Goal: Complete application form: Complete application form

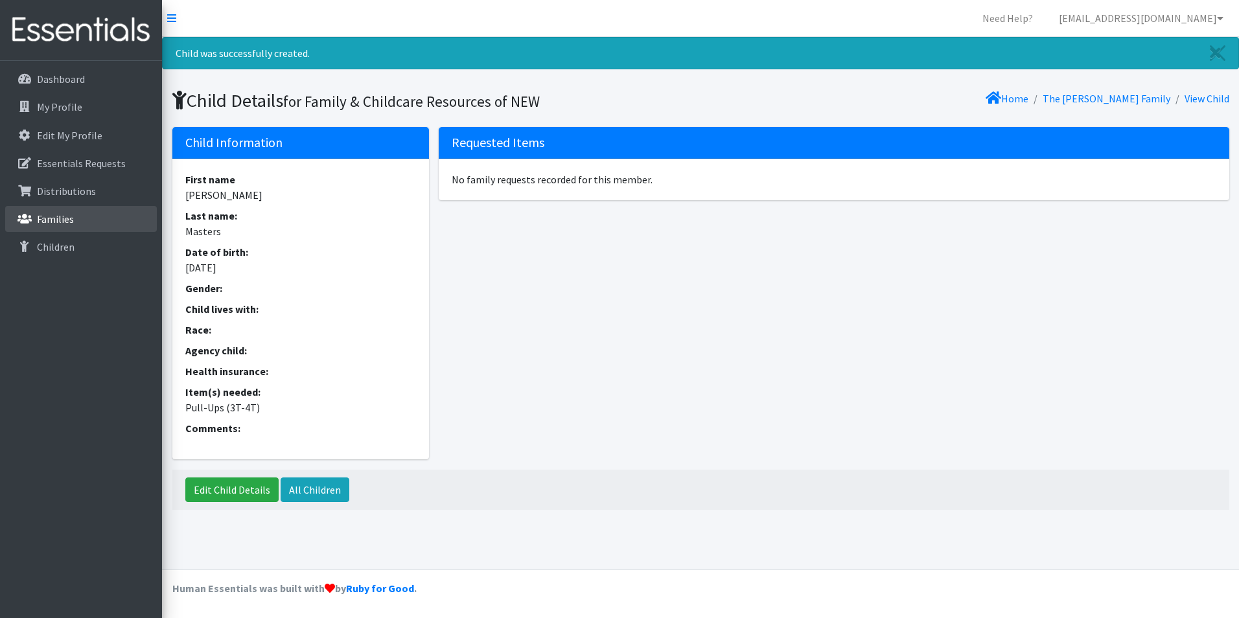
click at [58, 211] on link "Families" at bounding box center [81, 219] width 152 height 26
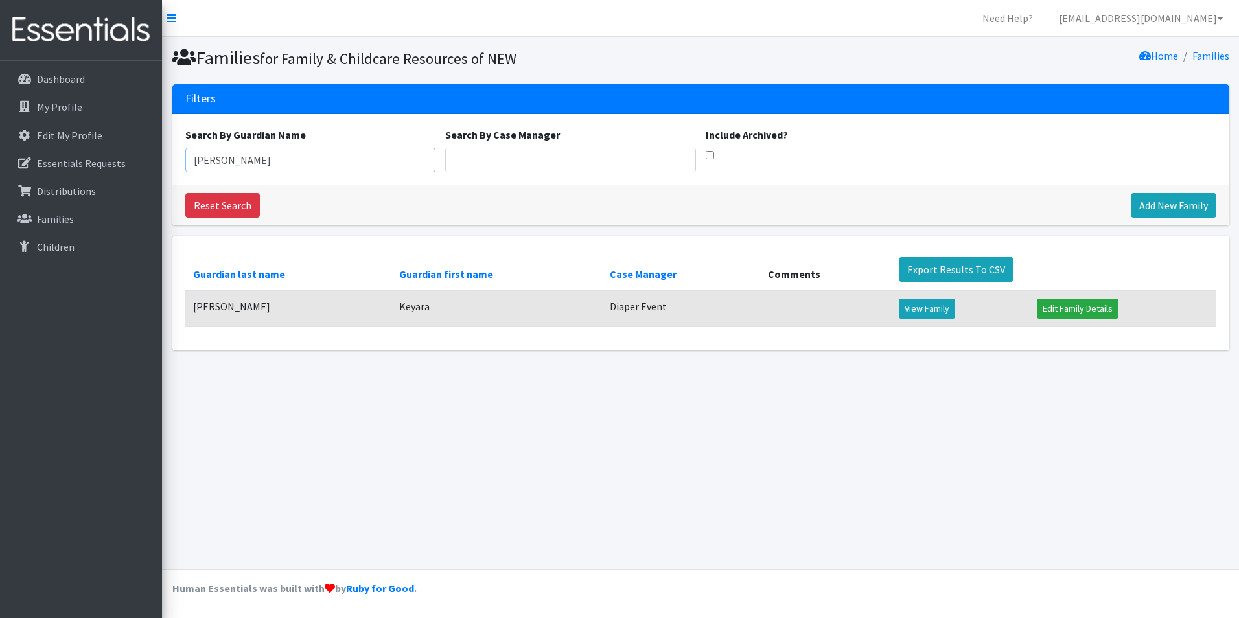
drag, startPoint x: 236, startPoint y: 161, endPoint x: 178, endPoint y: 174, distance: 59.7
click at [178, 174] on div "Search By Guardian Name Keyar Search By Case Manager Include Archived?" at bounding box center [700, 149] width 1057 height 71
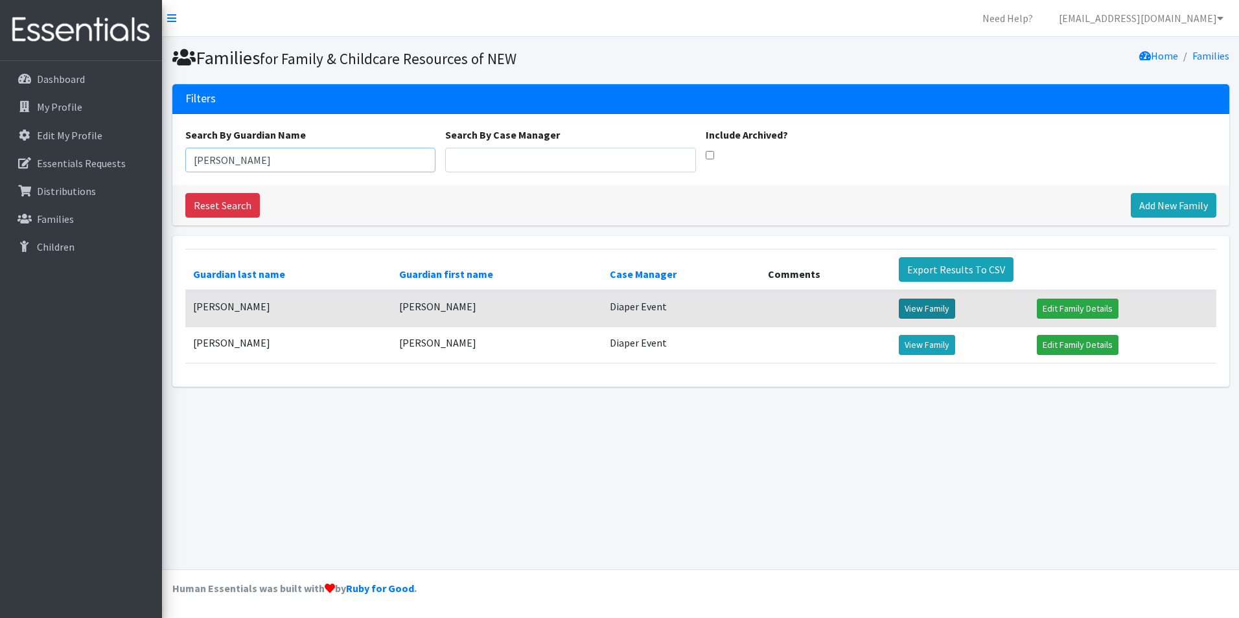
type input "[PERSON_NAME]"
click at [908, 310] on link "View Family" at bounding box center [927, 309] width 56 height 20
click at [917, 345] on link "View Family" at bounding box center [927, 345] width 56 height 20
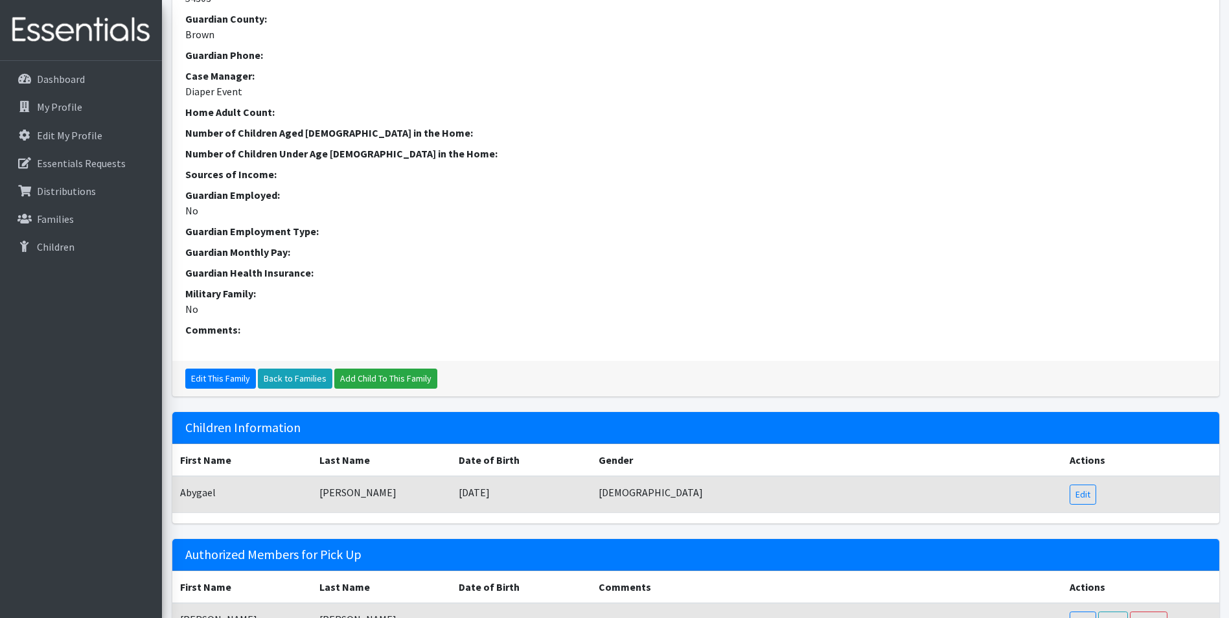
scroll to position [259, 0]
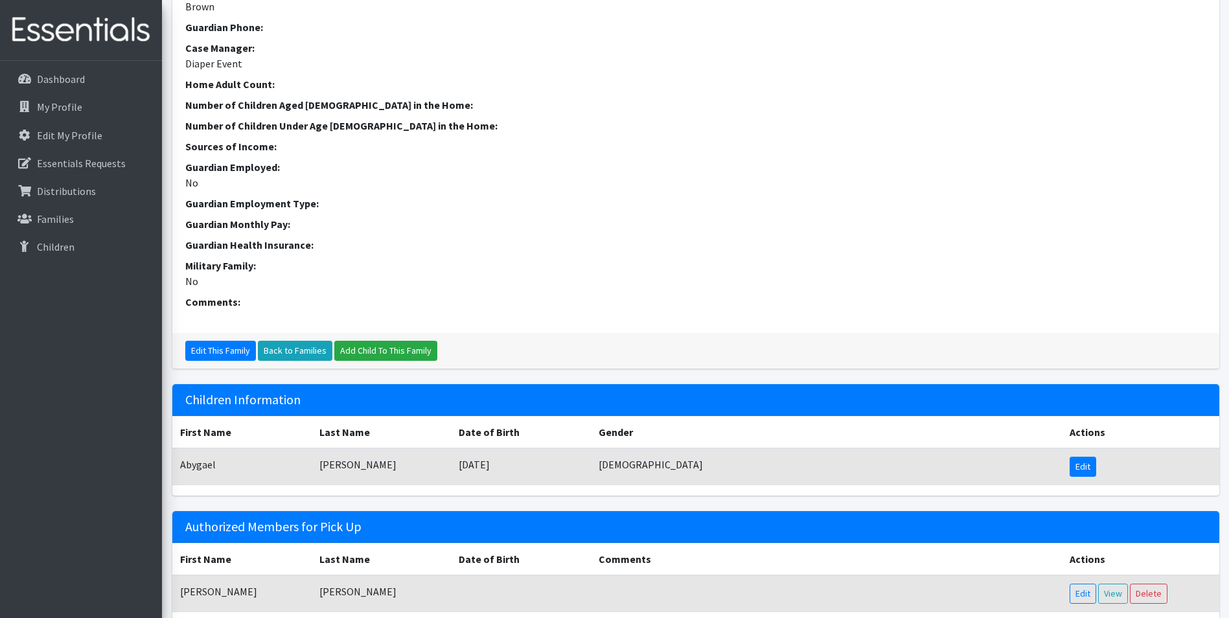
click at [1071, 466] on link "Edit" at bounding box center [1083, 467] width 27 height 20
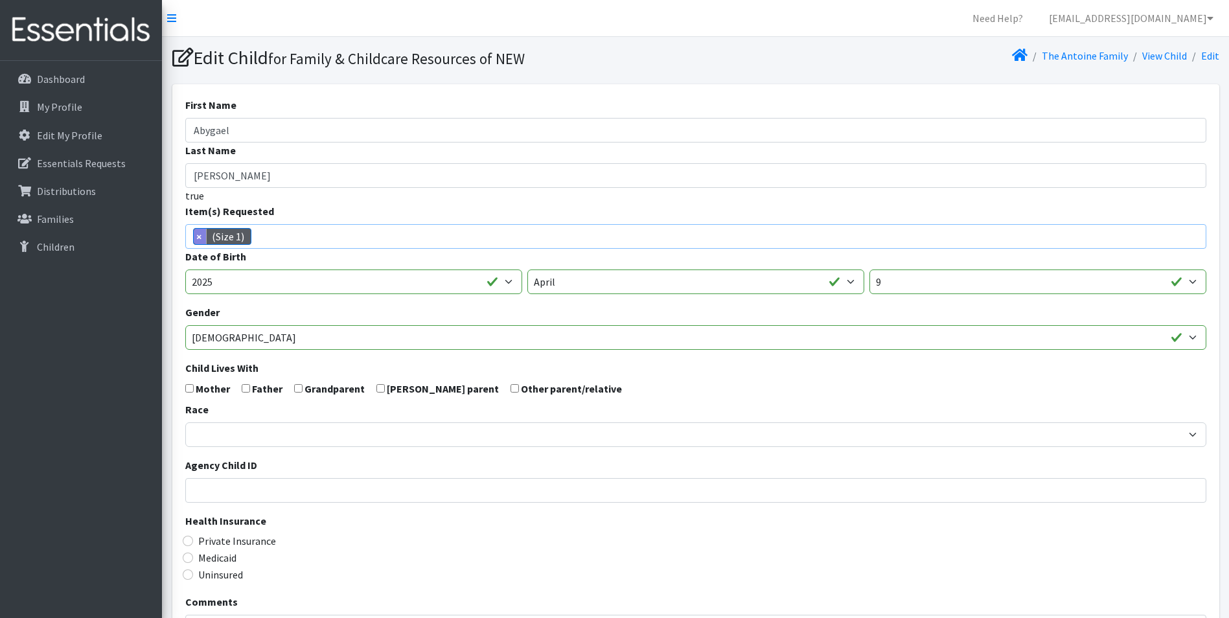
click at [203, 238] on span "×" at bounding box center [200, 237] width 13 height 16
select select
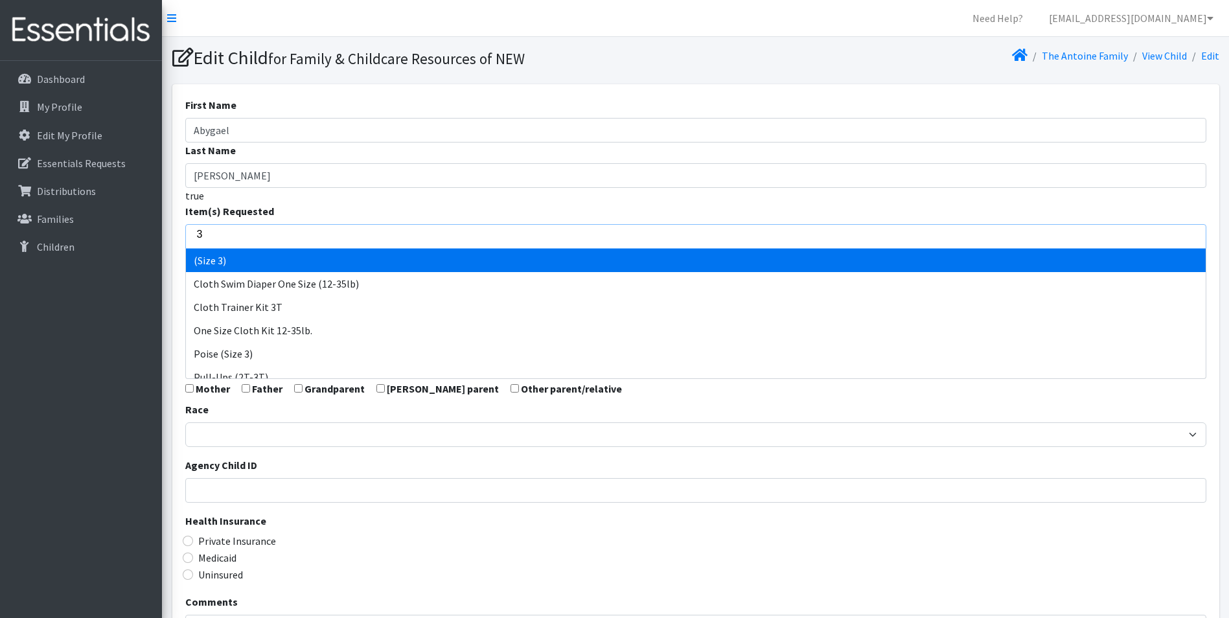
type input "3"
select select "14507"
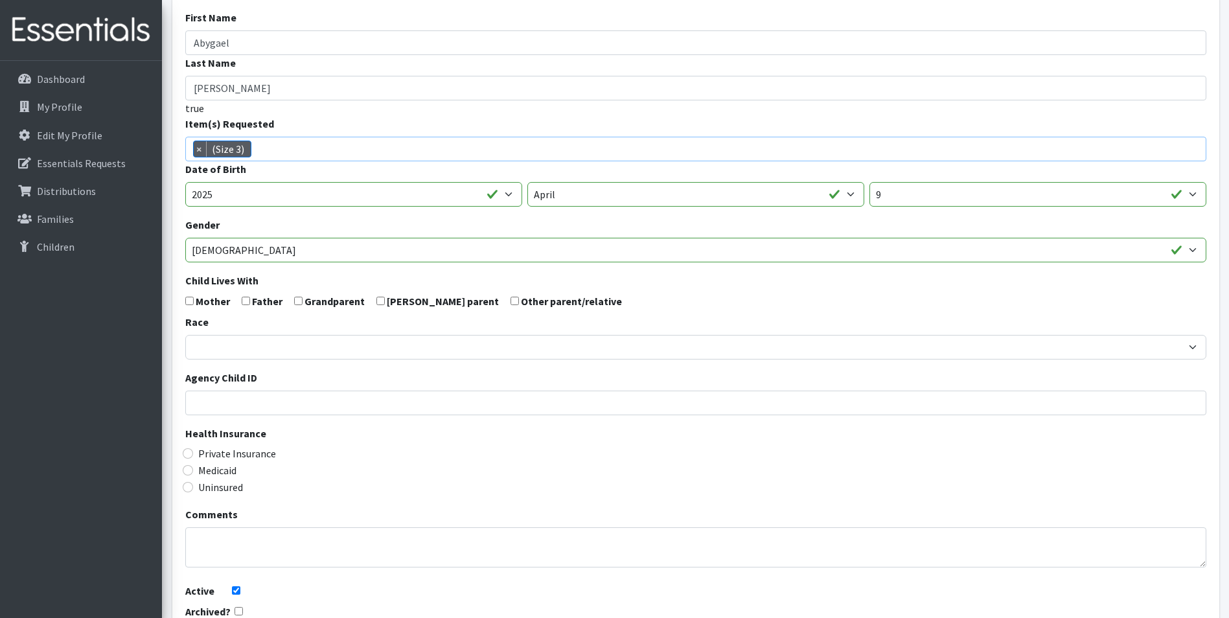
scroll to position [206, 0]
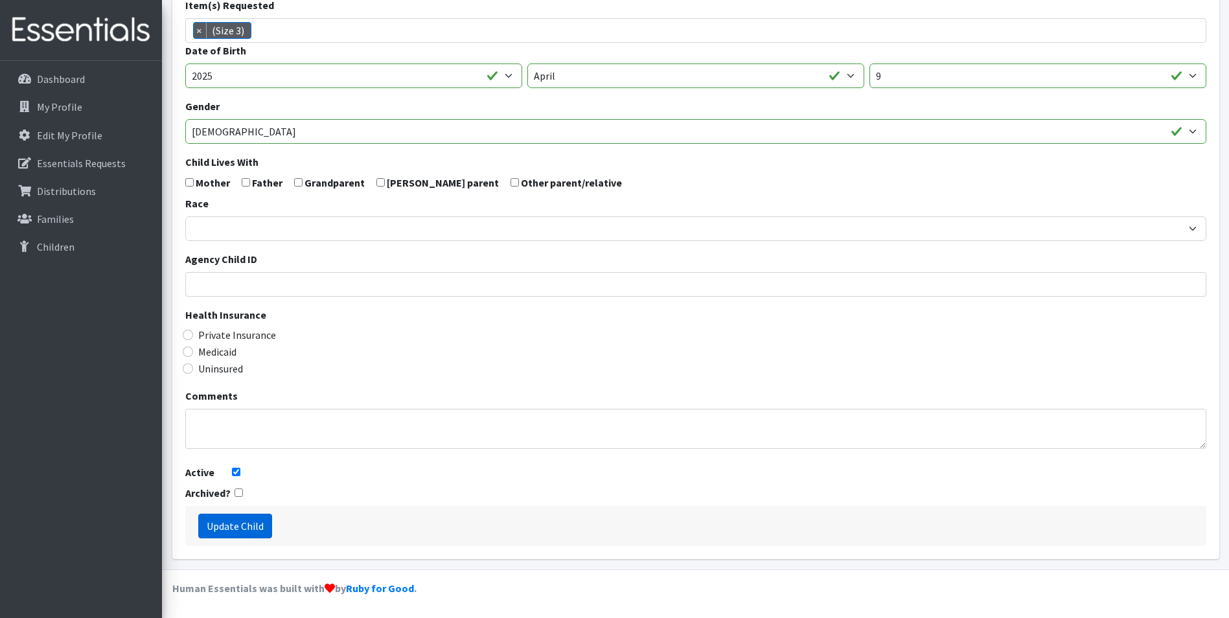
drag, startPoint x: 250, startPoint y: 523, endPoint x: 438, endPoint y: 465, distance: 196.5
click at [251, 522] on input "Update Child" at bounding box center [235, 526] width 74 height 25
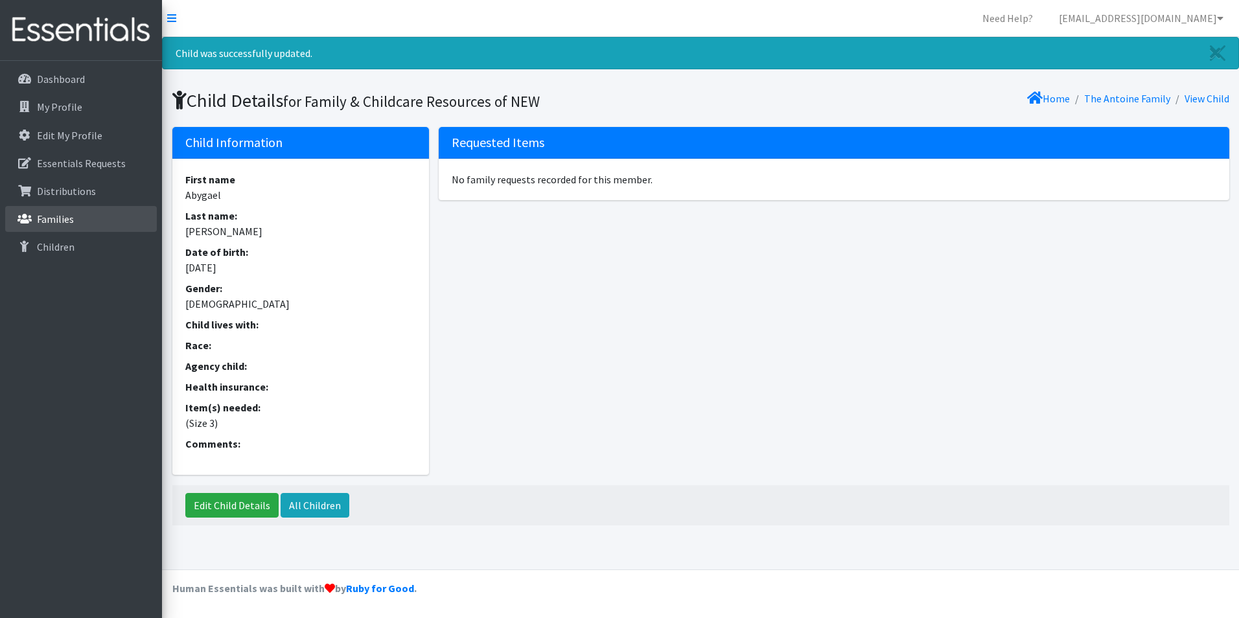
click at [80, 219] on link "Families" at bounding box center [81, 219] width 152 height 26
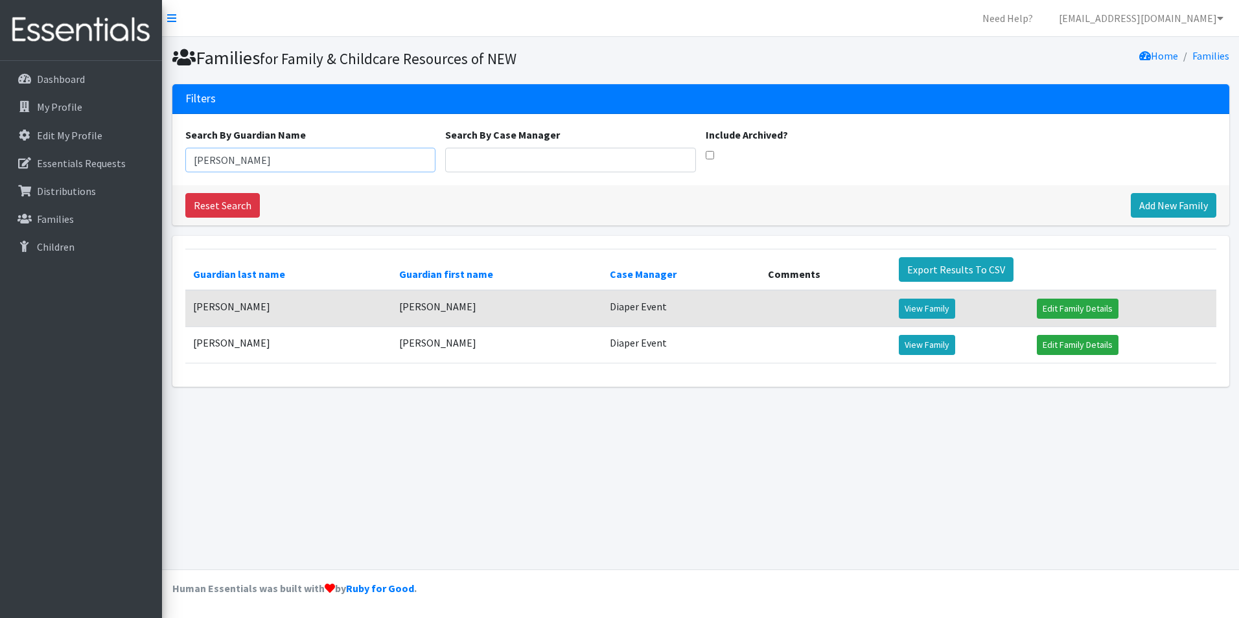
drag, startPoint x: 268, startPoint y: 151, endPoint x: 3, endPoint y: 183, distance: 266.3
click at [0, 181] on html "Need Help? shelby@fcrnew.org Organization Settings My Co-Workers My Profile Log…" at bounding box center [619, 309] width 1239 height 618
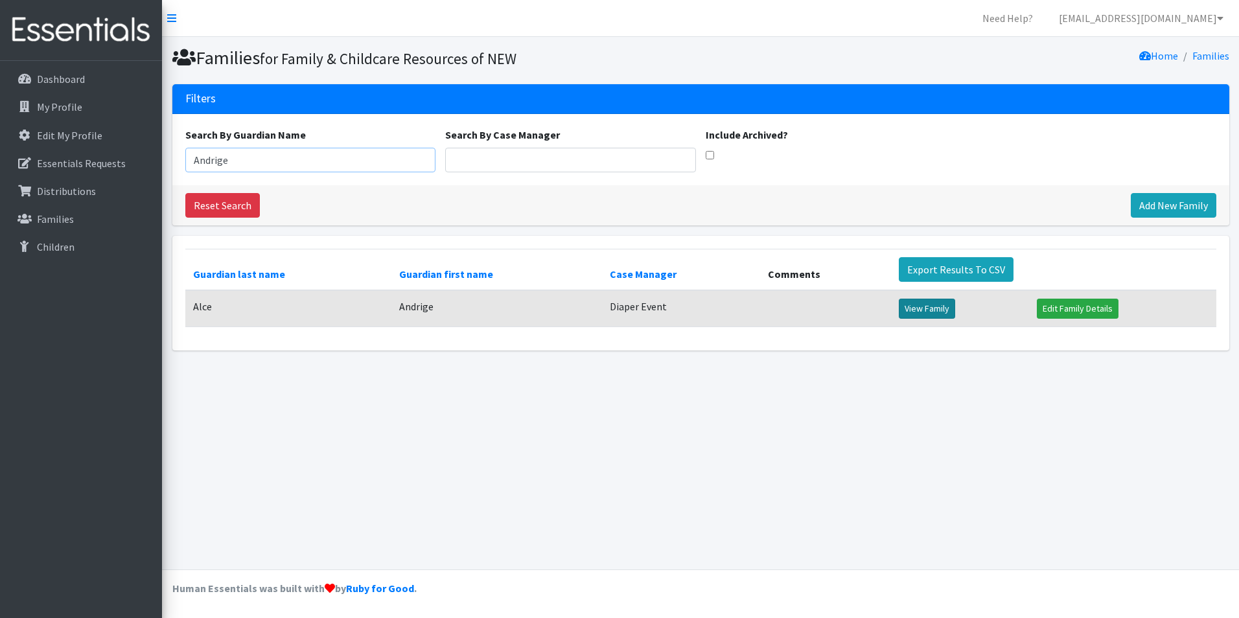
type input "Andrige"
click at [921, 308] on link "View Family" at bounding box center [927, 309] width 56 height 20
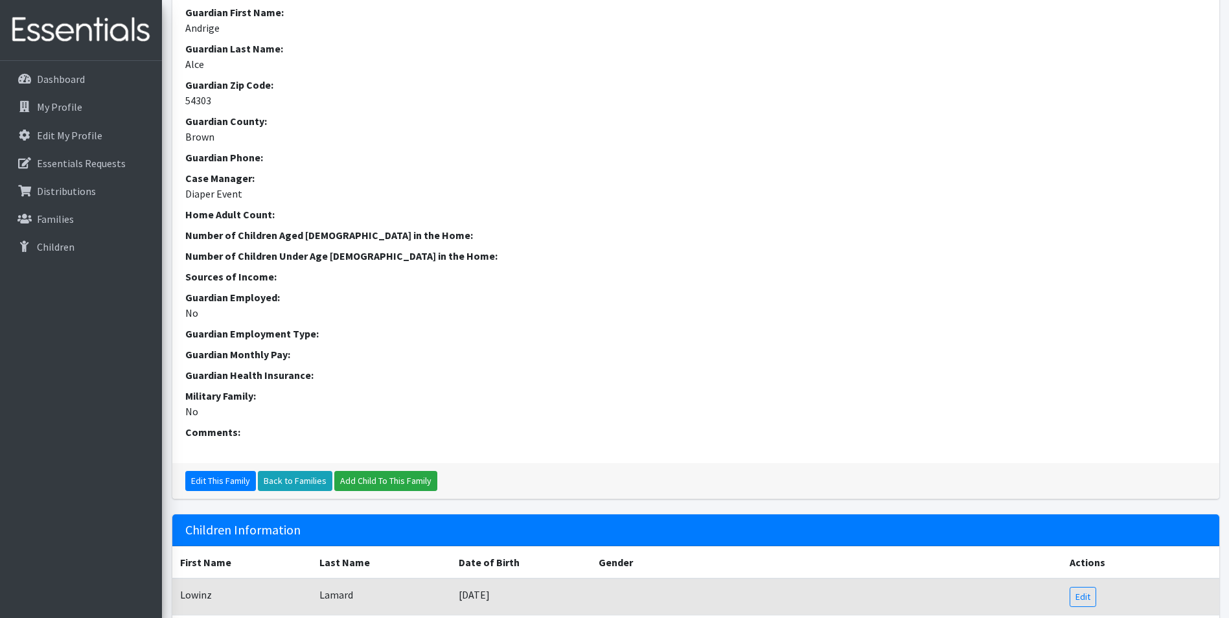
scroll to position [324, 0]
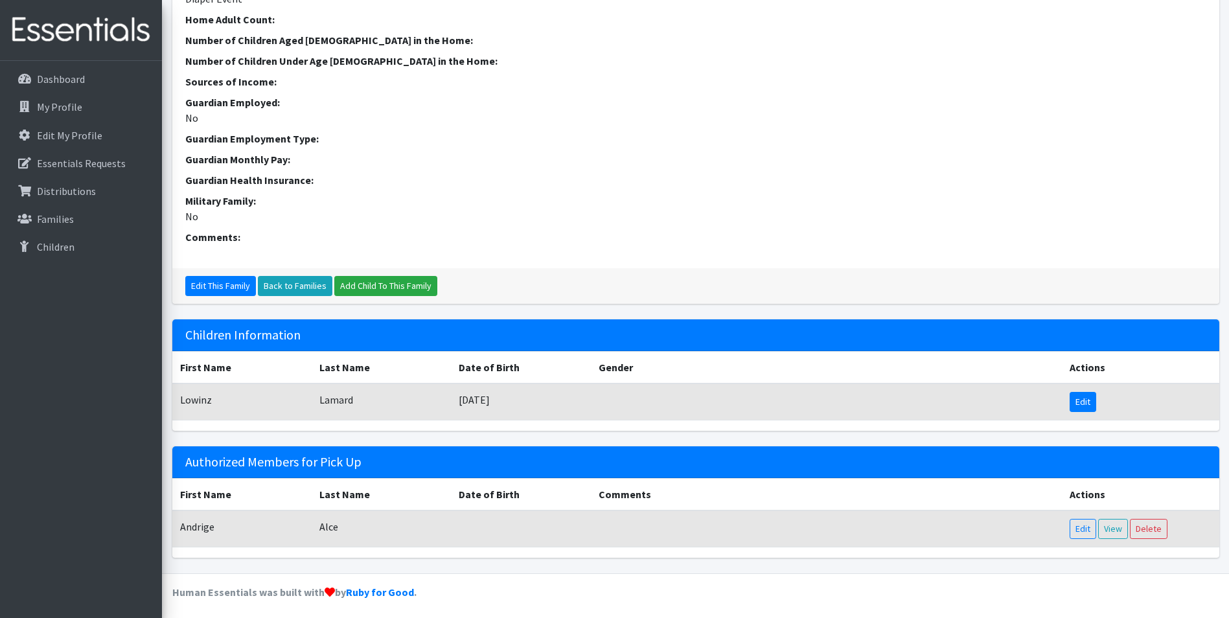
click at [1088, 398] on link "Edit" at bounding box center [1083, 402] width 27 height 20
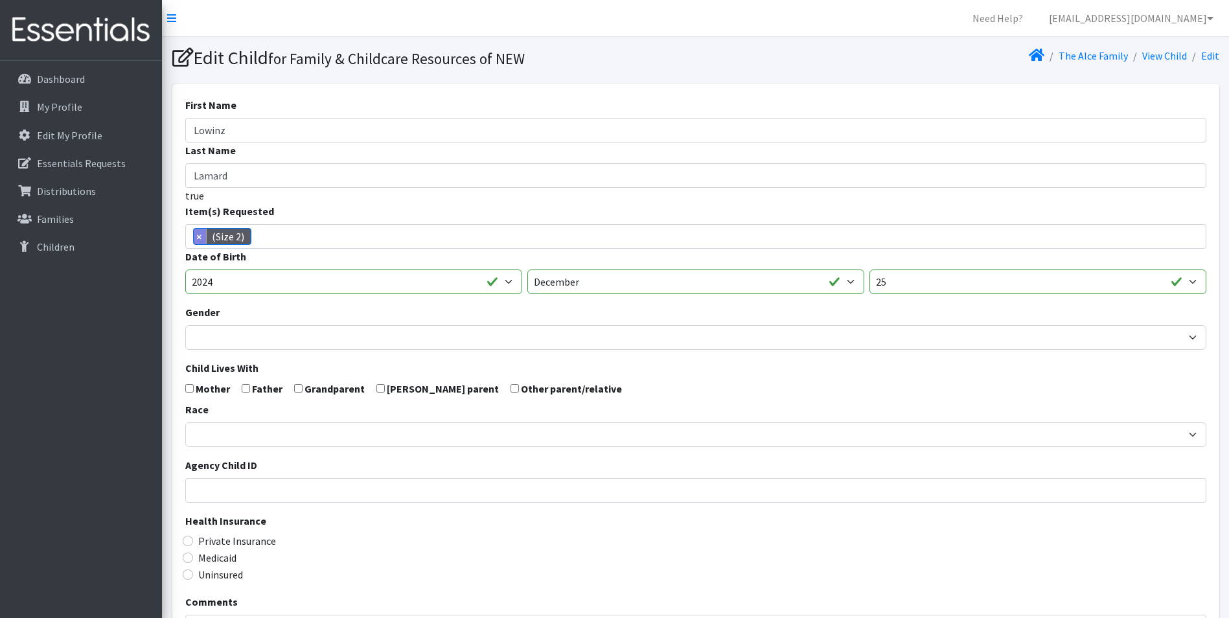
click at [201, 236] on span "×" at bounding box center [200, 237] width 13 height 16
select select
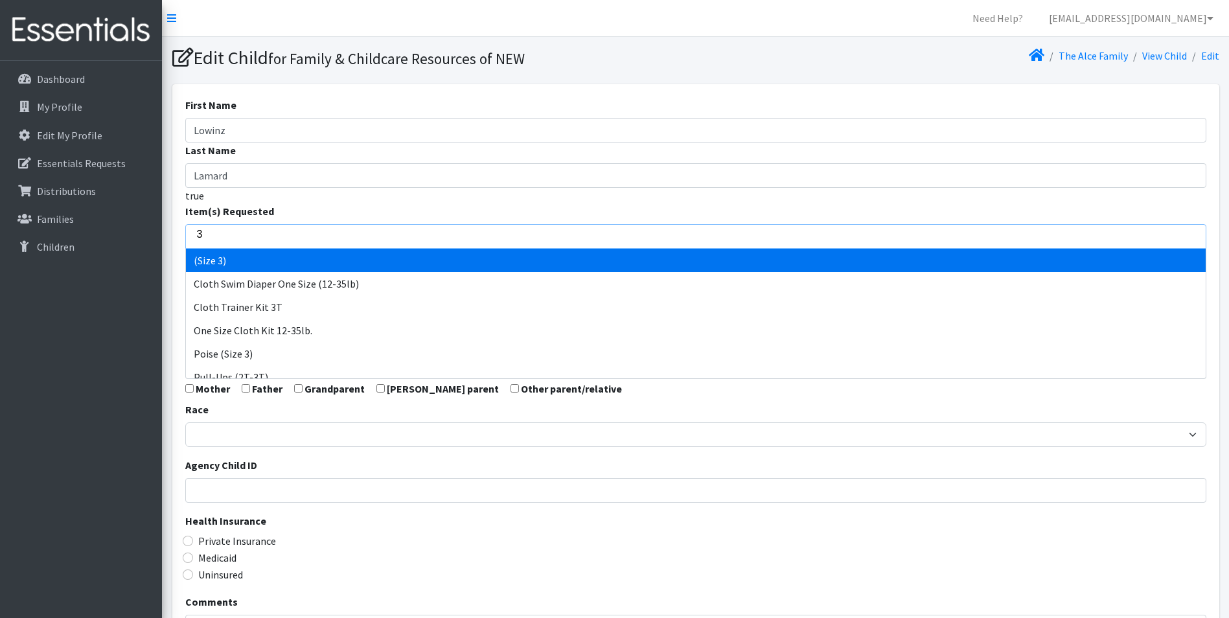
type input "3"
select select "14507"
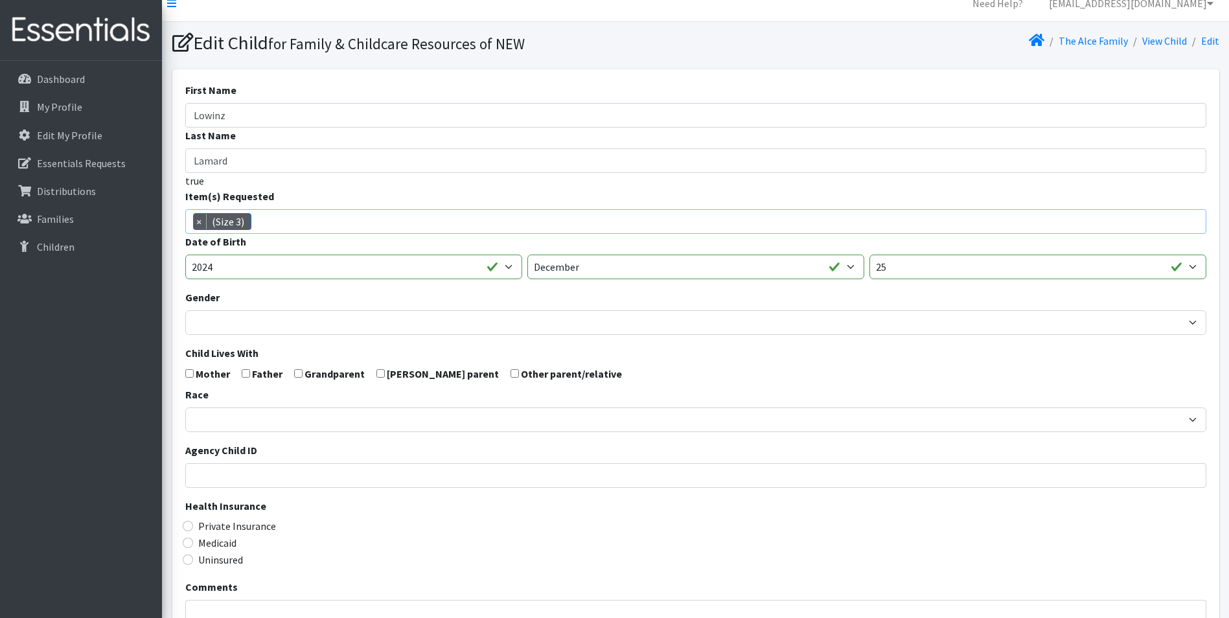
scroll to position [206, 0]
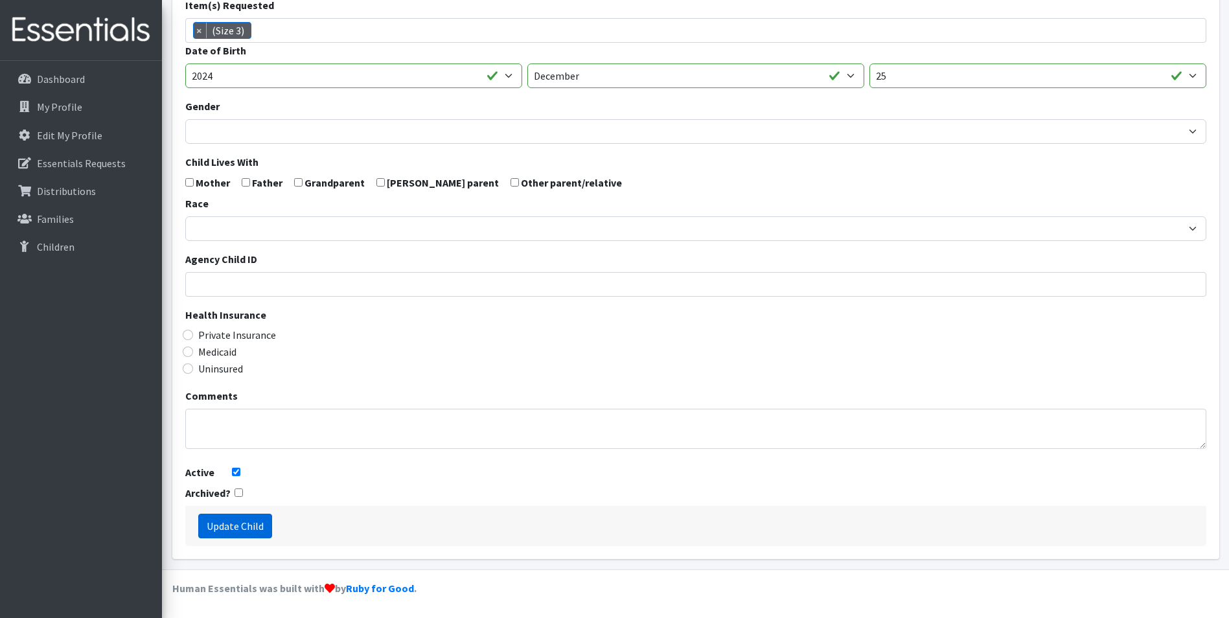
click at [252, 526] on input "Update Child" at bounding box center [235, 526] width 74 height 25
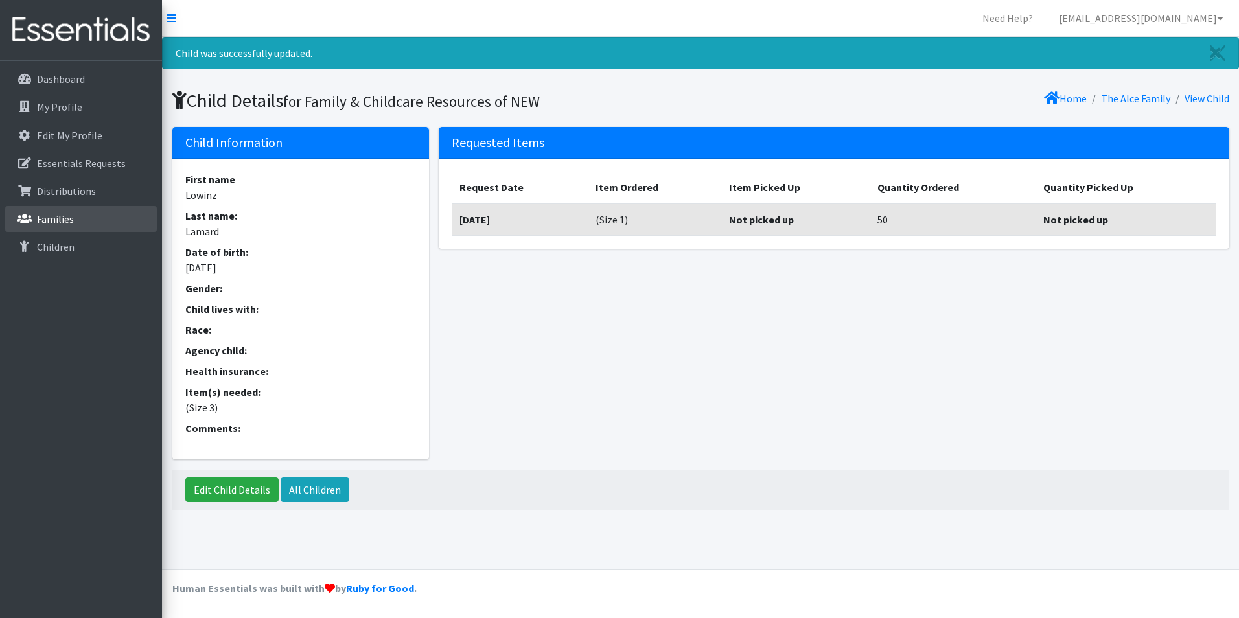
drag, startPoint x: 32, startPoint y: 207, endPoint x: 39, endPoint y: 206, distance: 7.2
click at [32, 207] on link "Families" at bounding box center [81, 219] width 152 height 26
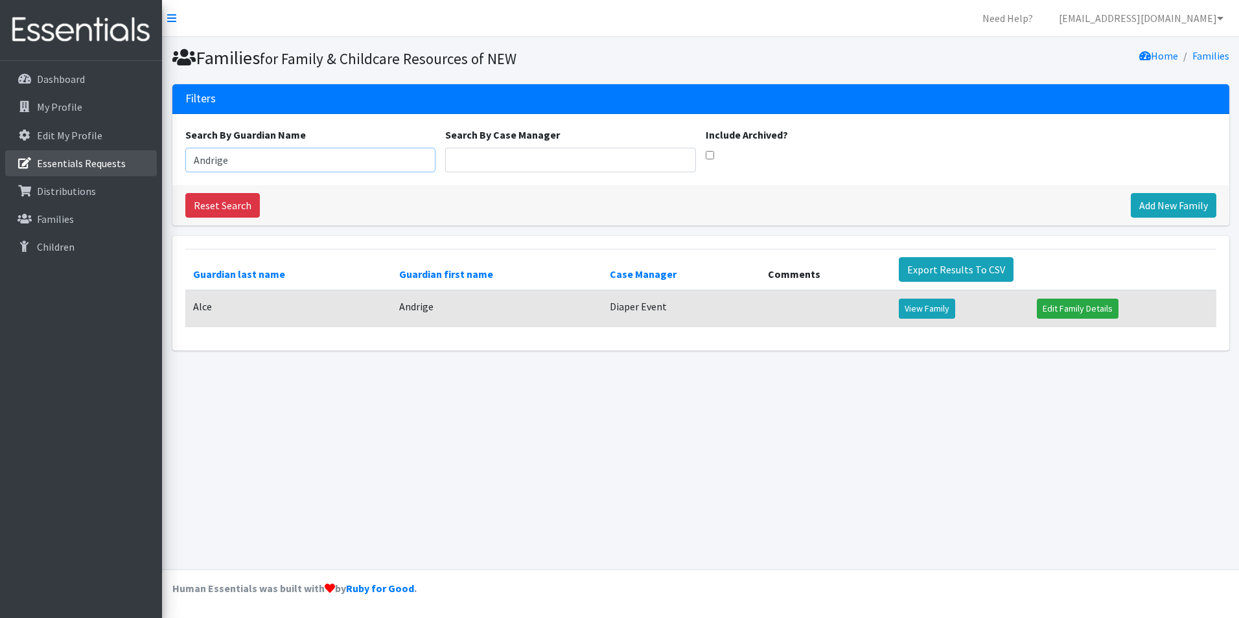
drag, startPoint x: 258, startPoint y: 165, endPoint x: 141, endPoint y: 176, distance: 118.4
click at [141, 176] on div "Need Help? [EMAIL_ADDRESS][DOMAIN_NAME] Organization Settings My Co-Workers My …" at bounding box center [619, 309] width 1239 height 618
paste input "Shoshonee"
type input "Shoshonee"
click at [932, 305] on link "View Family" at bounding box center [927, 309] width 56 height 20
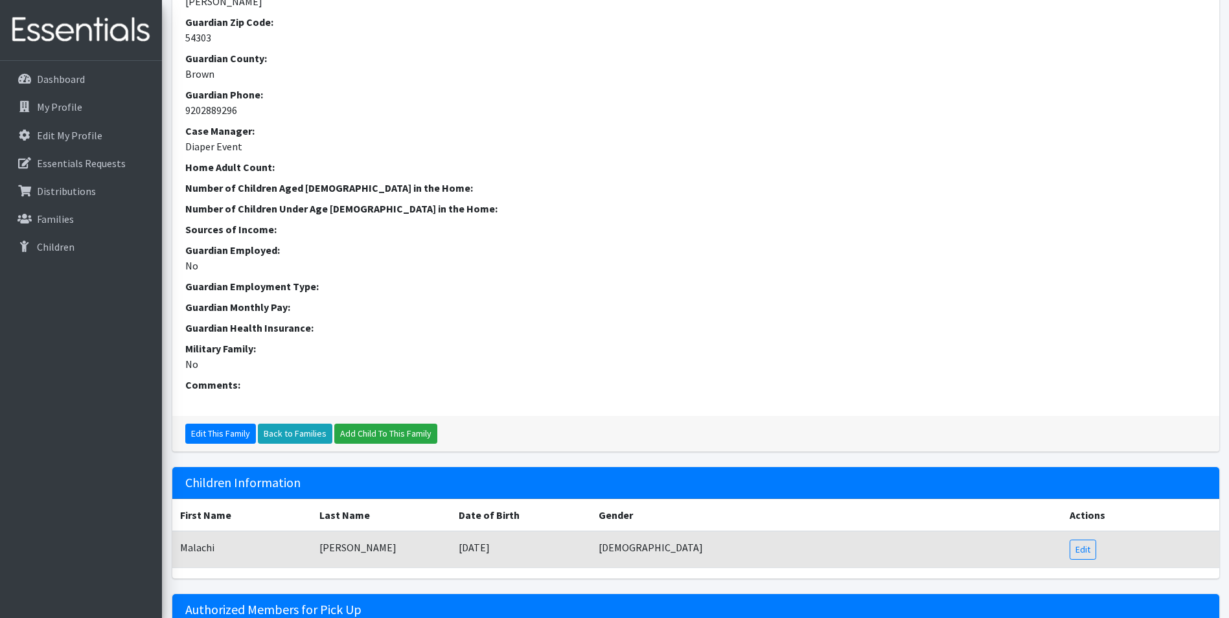
scroll to position [324, 0]
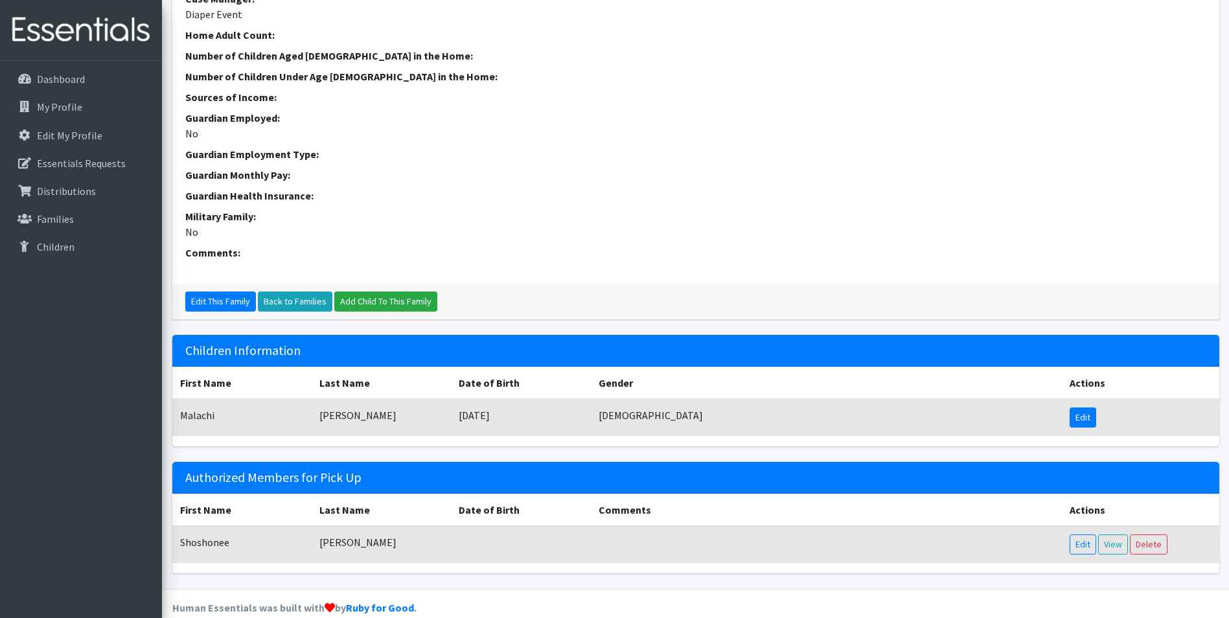
click at [1091, 420] on link "Edit" at bounding box center [1083, 417] width 27 height 20
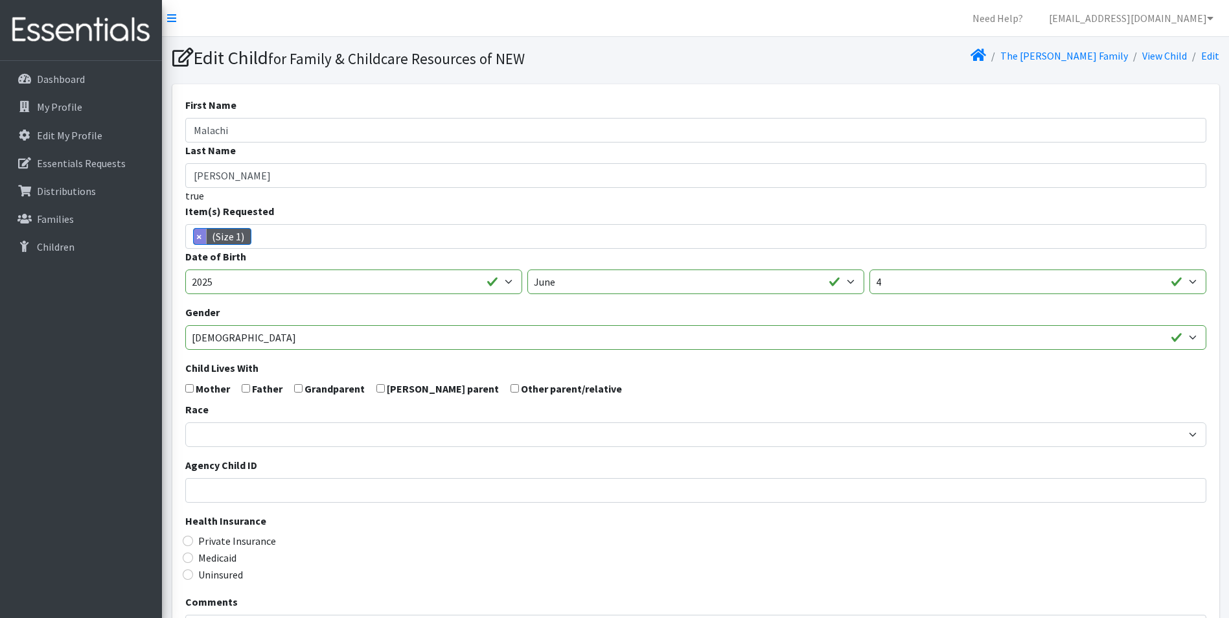
click at [203, 238] on span "×" at bounding box center [200, 237] width 13 height 16
select select
click at [246, 242] on ul at bounding box center [700, 234] width 1028 height 17
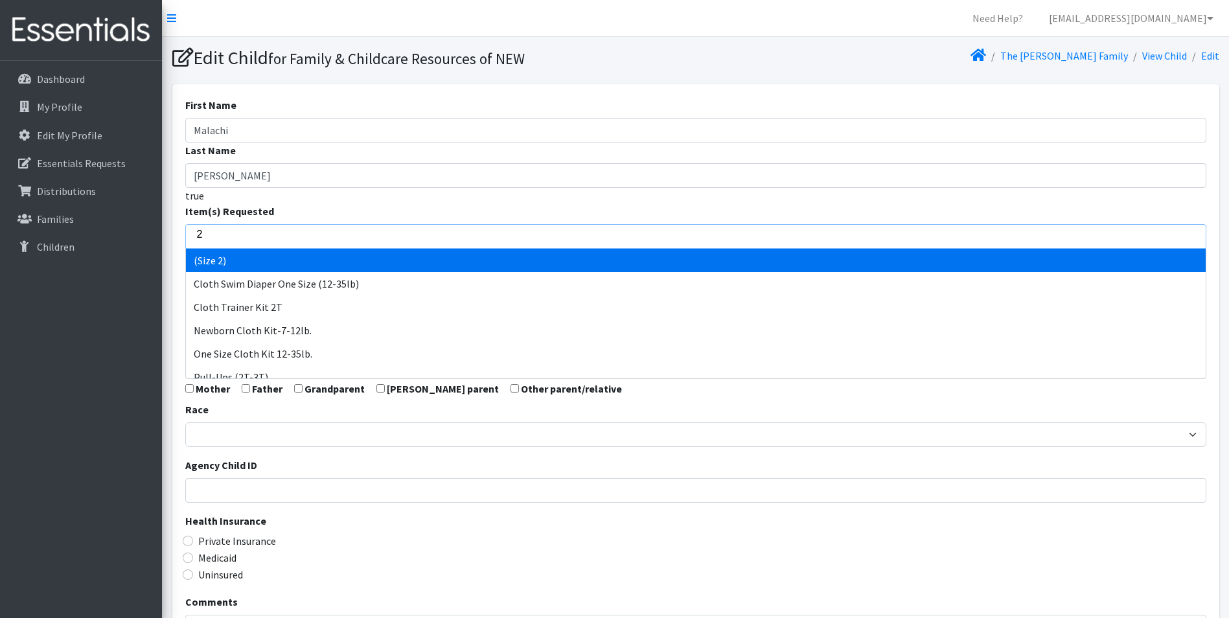
type input "2"
select select "14510"
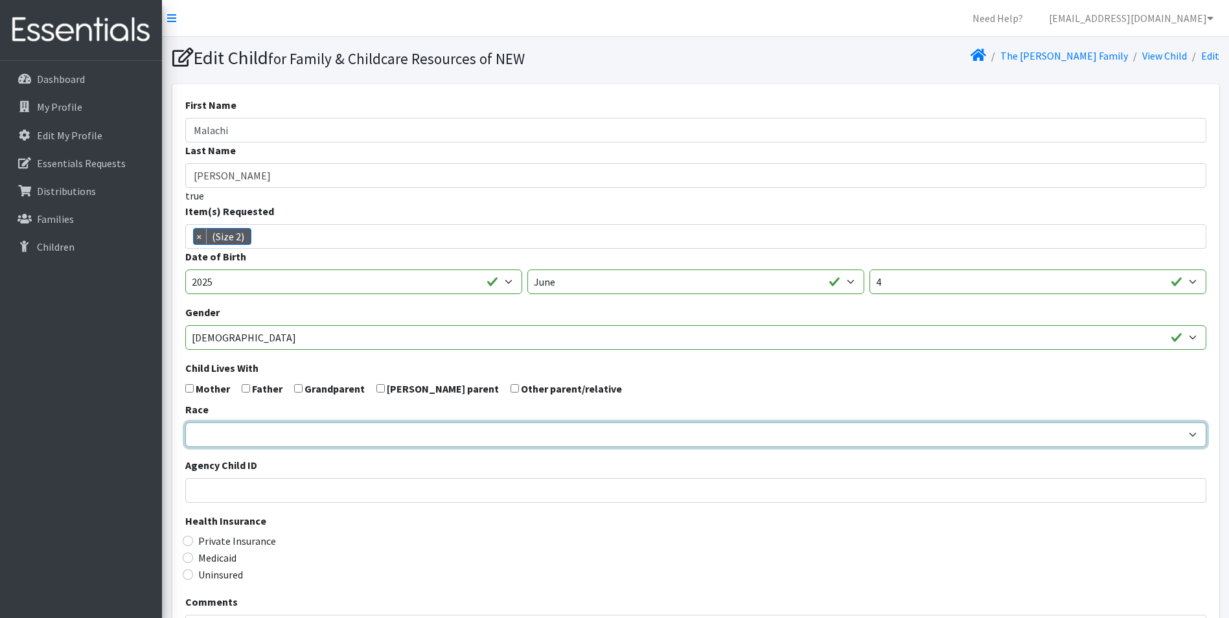
click at [237, 437] on select "African American Caucasian Hispanic Asian American Indian Pacific Islander Mult…" at bounding box center [695, 434] width 1021 height 25
select select "American Indian"
click at [185, 422] on select "African American Caucasian Hispanic Asian American Indian Pacific Islander Mult…" at bounding box center [695, 434] width 1021 height 25
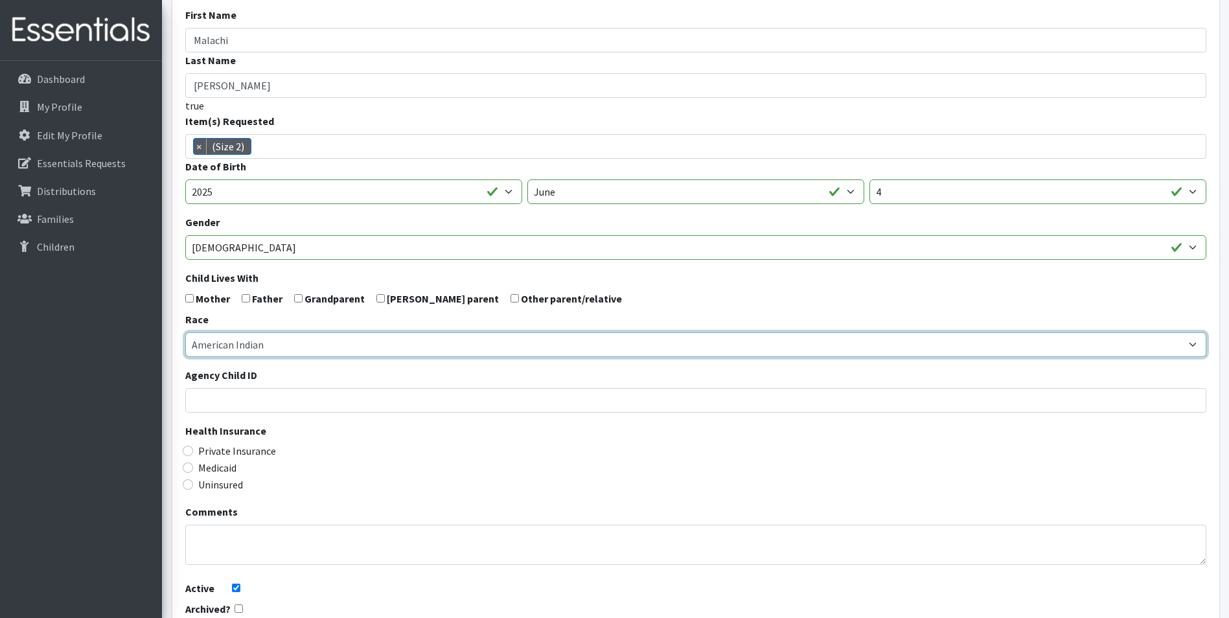
scroll to position [206, 0]
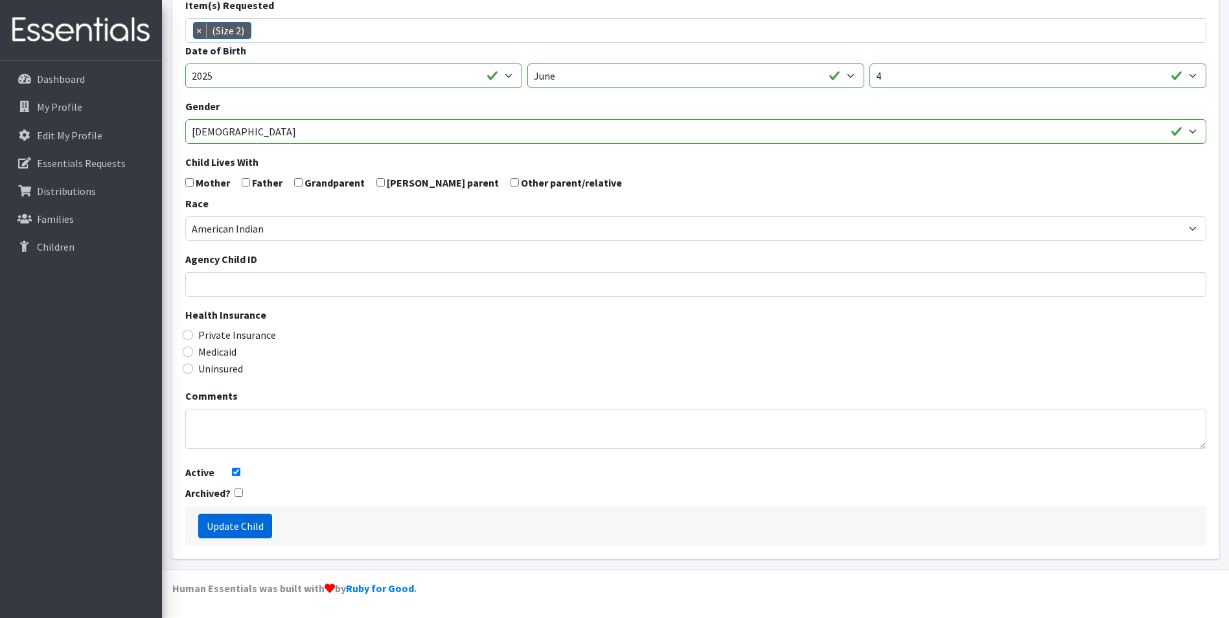
click at [250, 533] on input "Update Child" at bounding box center [235, 526] width 74 height 25
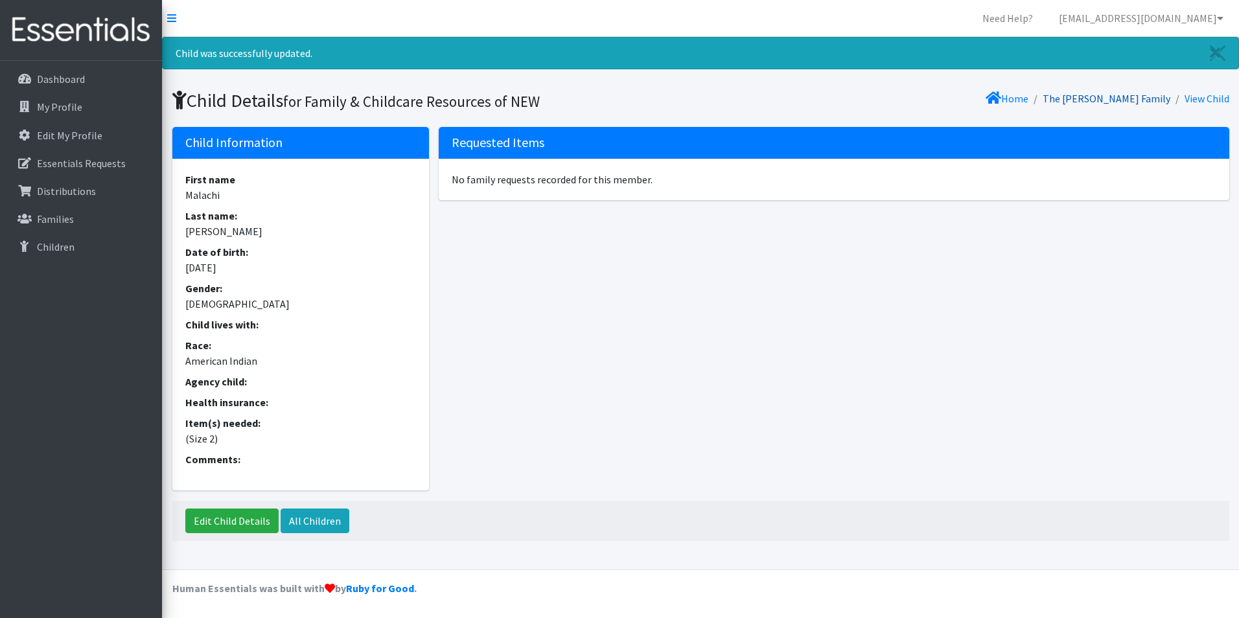
click at [1151, 94] on link "The [PERSON_NAME] Family" at bounding box center [1106, 98] width 128 height 13
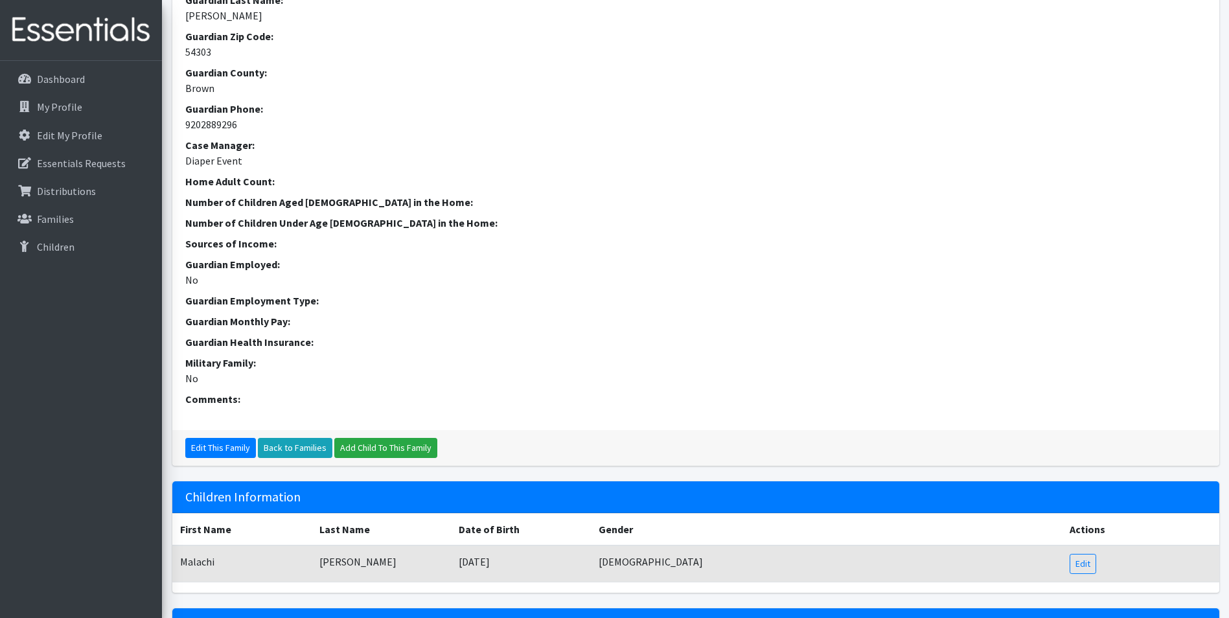
scroll to position [343, 0]
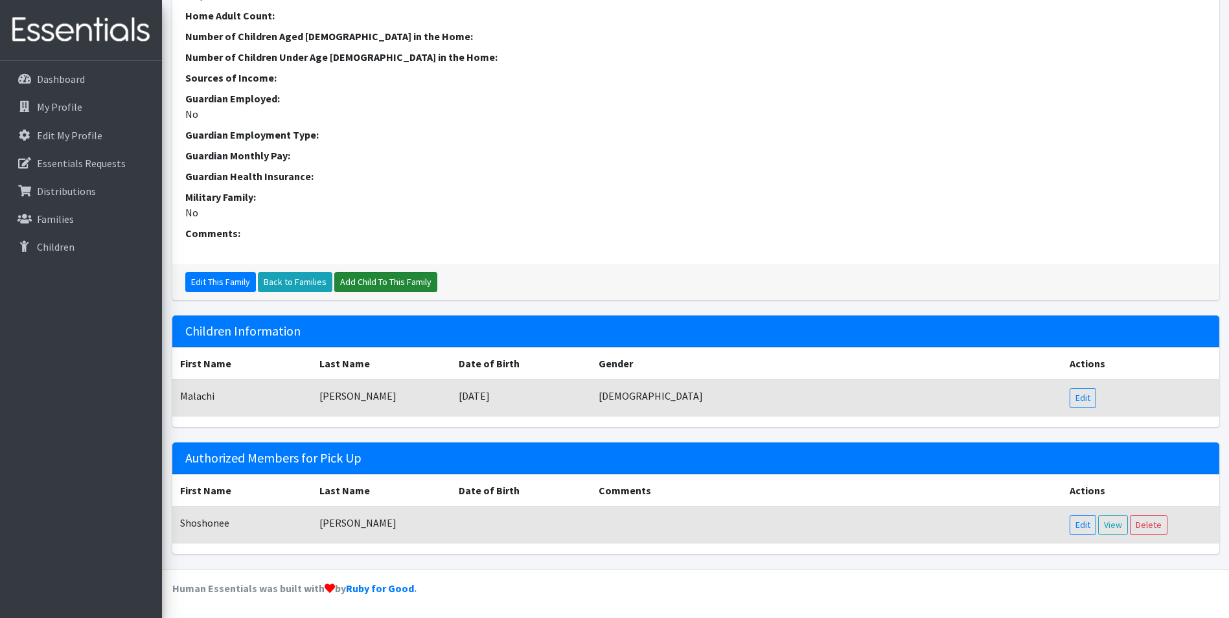
click at [387, 281] on link "Add Child To This Family" at bounding box center [385, 282] width 103 height 20
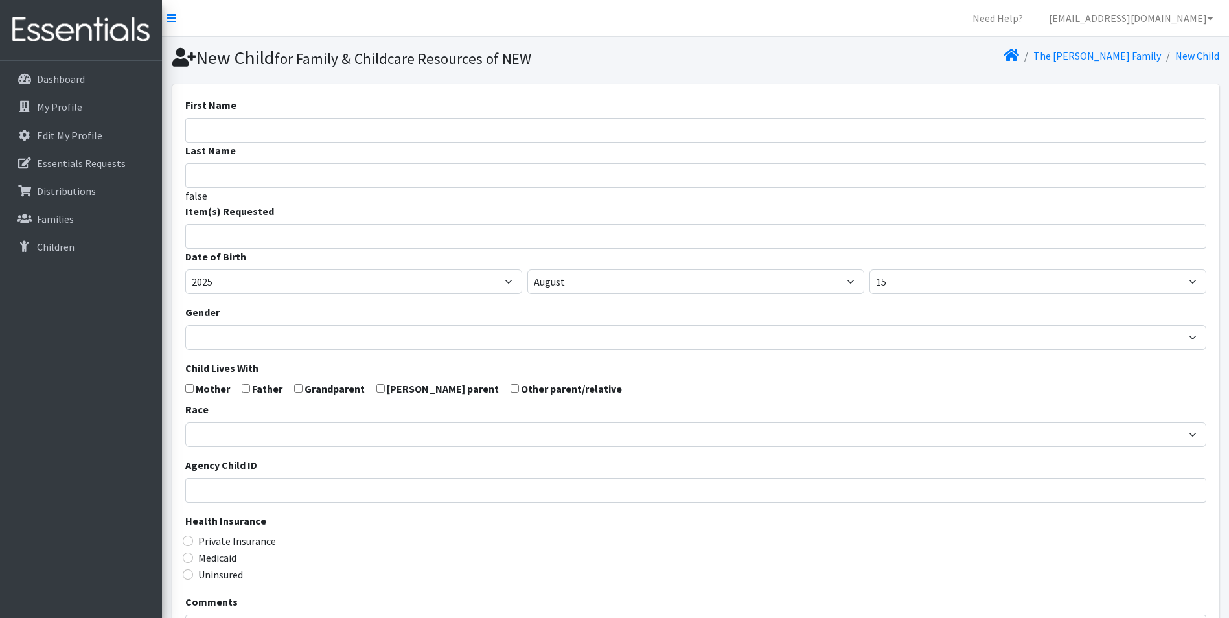
select select
drag, startPoint x: 192, startPoint y: 119, endPoint x: 206, endPoint y: 120, distance: 13.7
click at [192, 119] on input "First Name" at bounding box center [695, 130] width 1021 height 25
paste input "Corleone"
type input "Corleone"
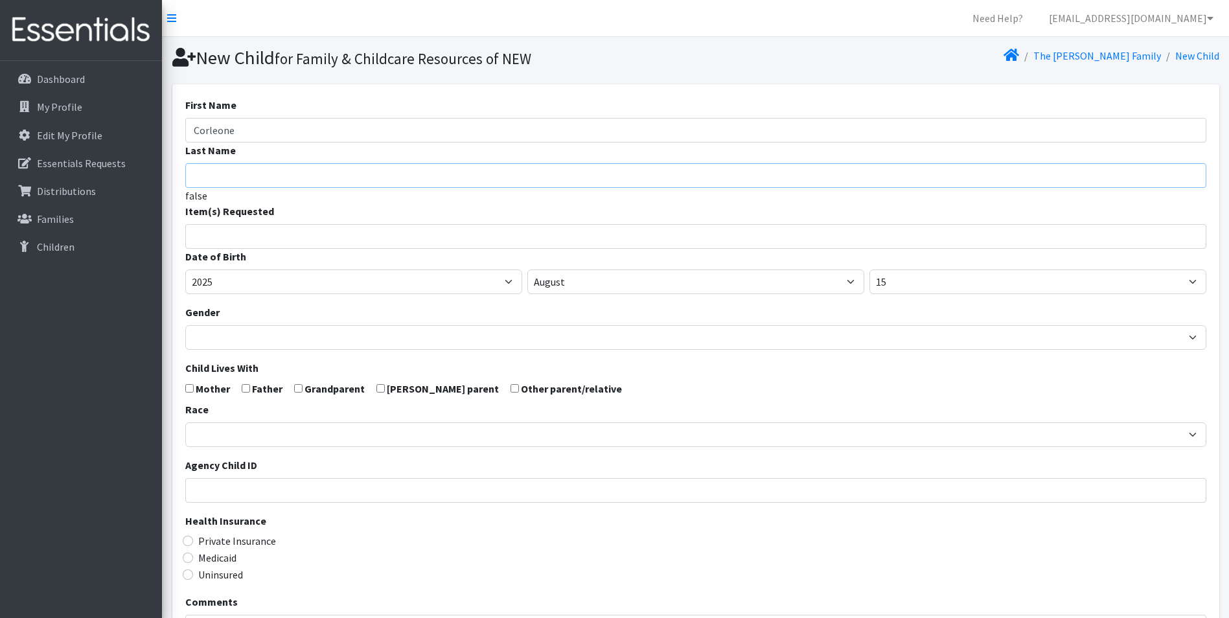
click at [345, 170] on input "Last Name" at bounding box center [695, 175] width 1021 height 25
paste input "Scott-adams"
type input "Scott-Adams"
click at [275, 237] on input "search" at bounding box center [705, 235] width 1016 height 12
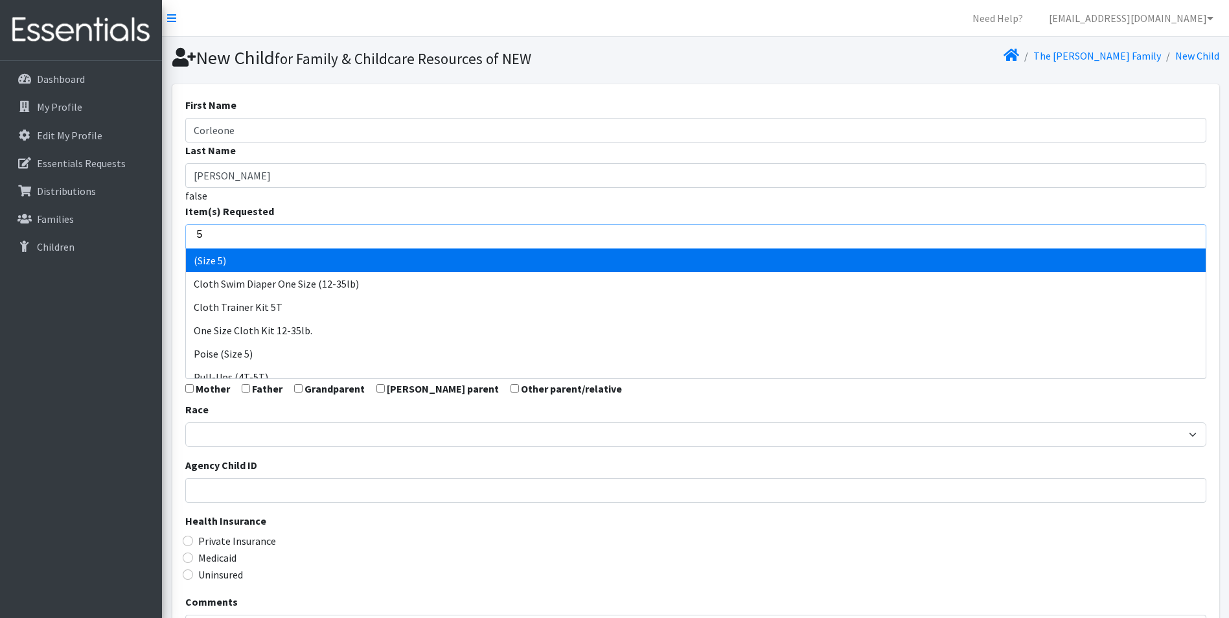
type input "5"
select select "14488"
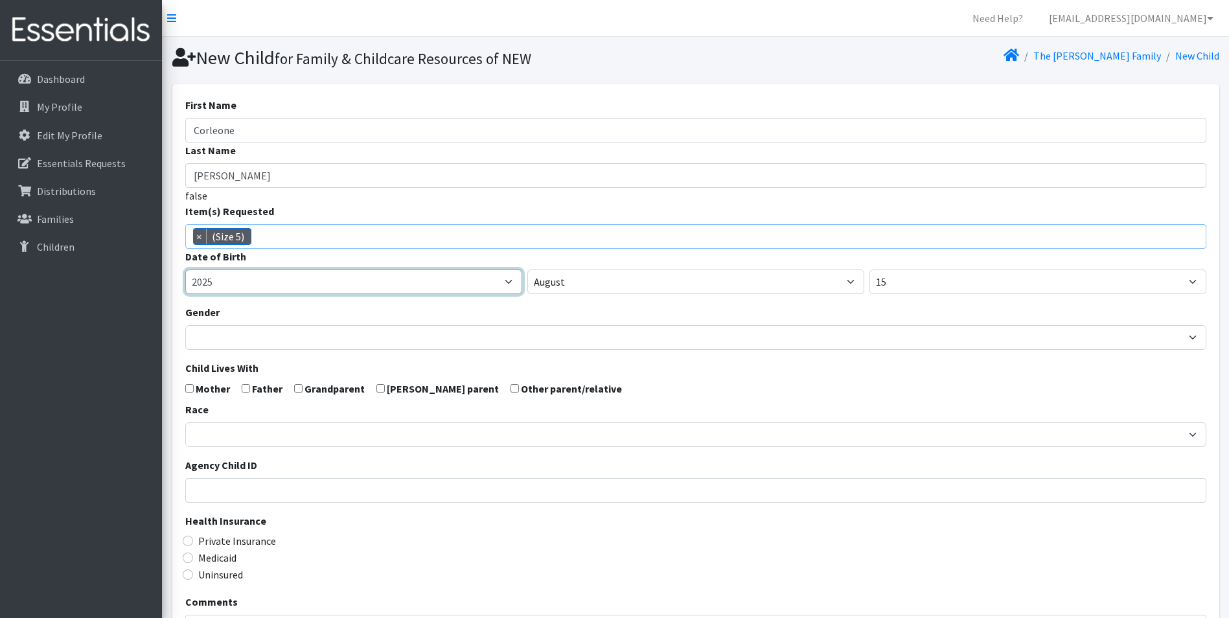
click at [224, 288] on select "2005 2006 2007 2008 2009 2010 2011 2012 2013 2014 2015 2016 2017 2018 2019 2020…" at bounding box center [353, 282] width 337 height 25
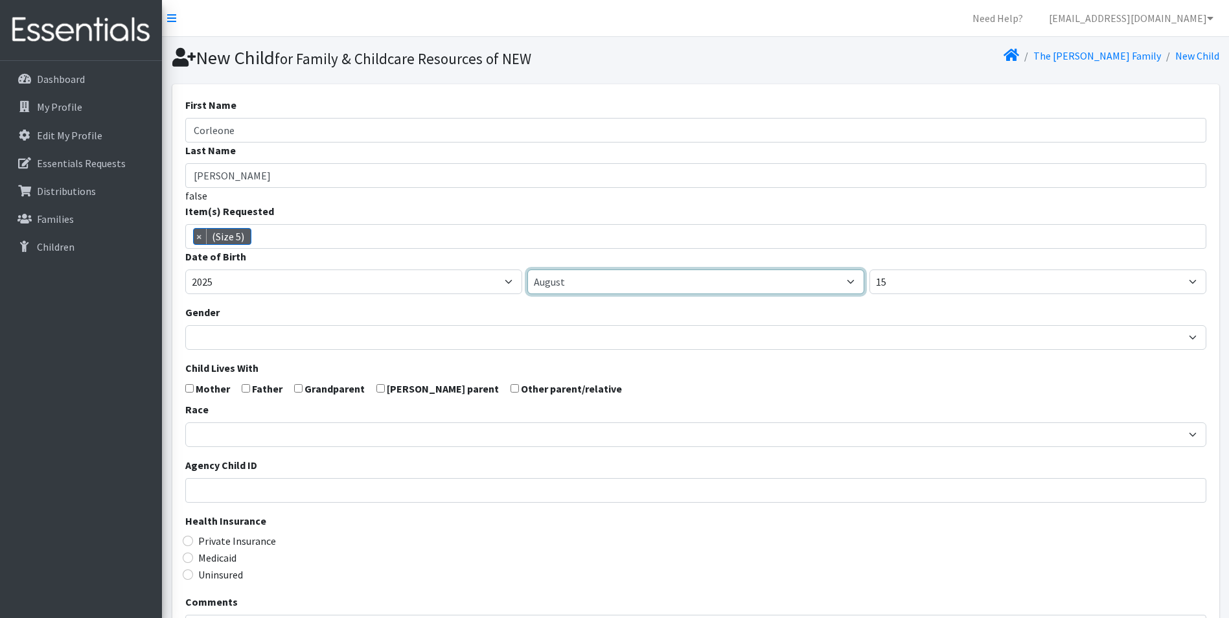
click at [612, 273] on select "January February March April May June July August September October November De…" at bounding box center [695, 282] width 337 height 25
select select "1"
click at [527, 270] on select "January February March April May June July August September October November De…" at bounding box center [695, 282] width 337 height 25
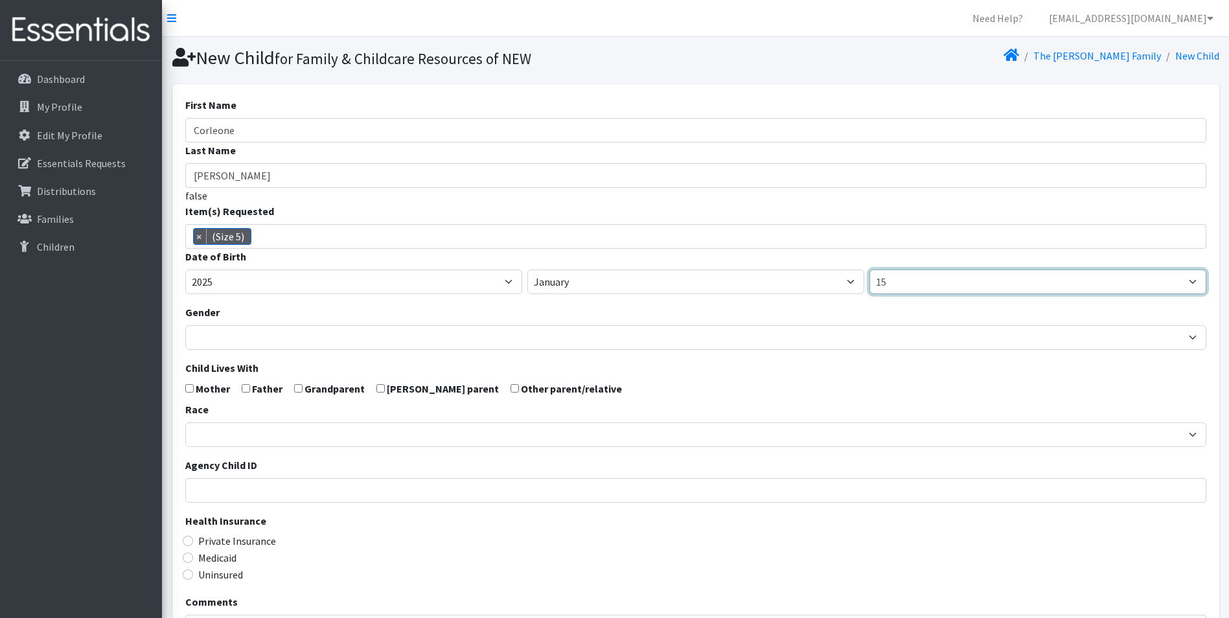
click at [905, 282] on select "1 2 3 4 5 6 7 8 9 10 11 12 13 14 15 16 17 18 19 20 21 22 23 24 25 26 27 28 29 3…" at bounding box center [1037, 282] width 337 height 25
select select "4"
click at [869, 270] on select "1 2 3 4 5 6 7 8 9 10 11 12 13 14 15 16 17 18 19 20 21 22 23 24 25 26 27 28 29 3…" at bounding box center [1037, 282] width 337 height 25
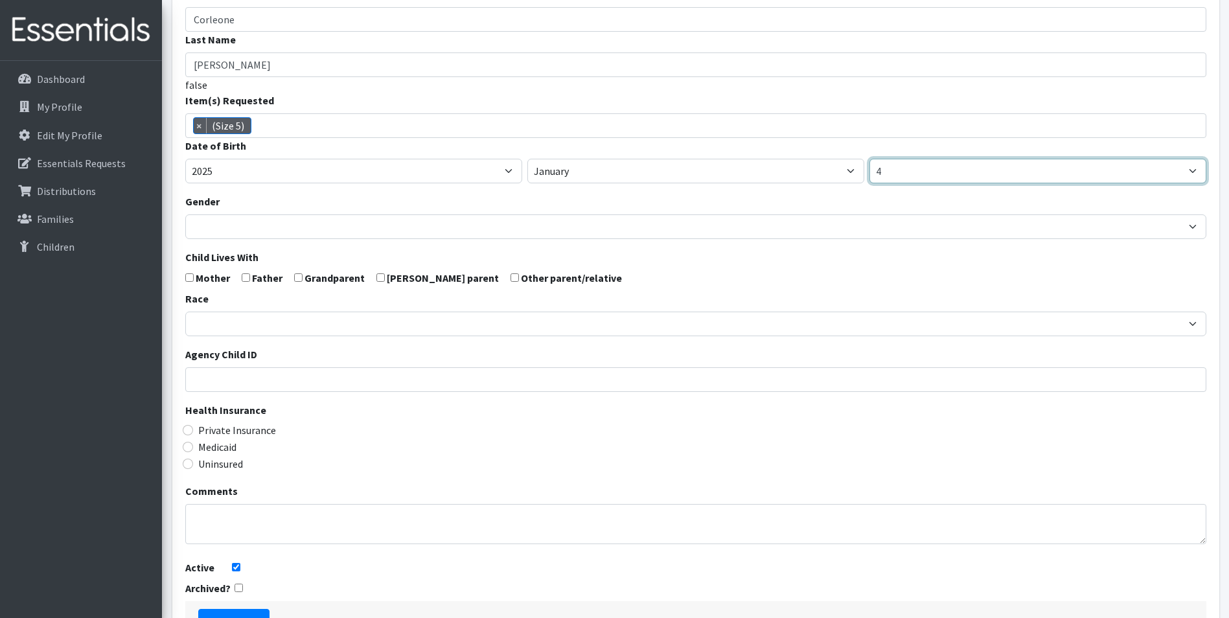
scroll to position [206, 0]
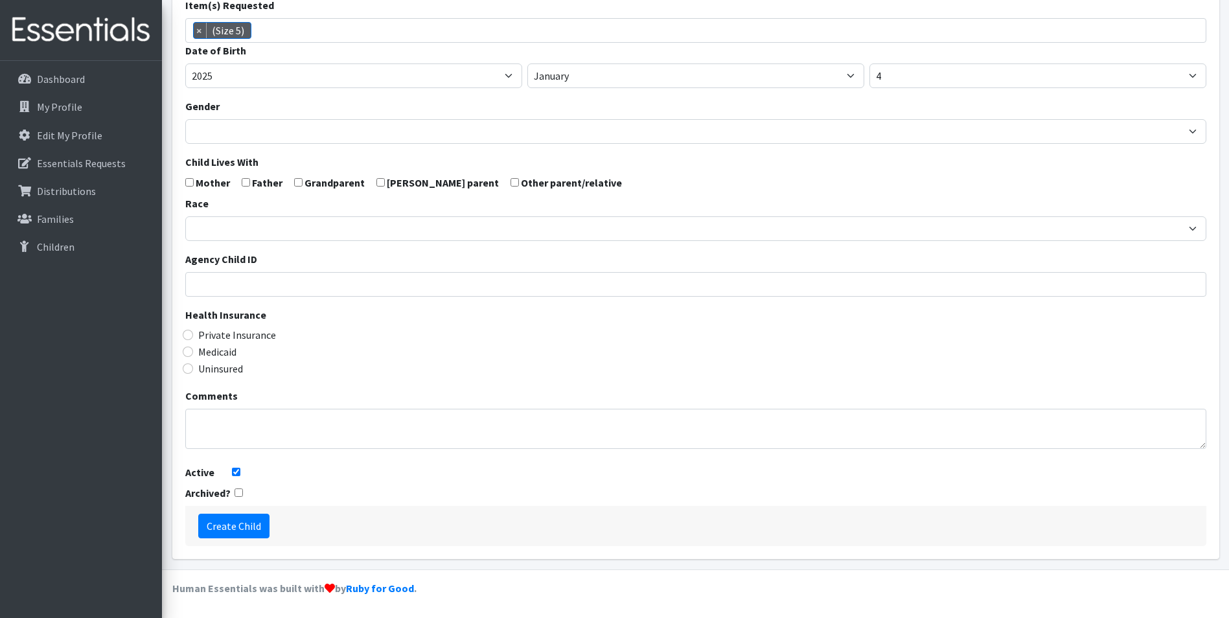
click at [247, 213] on div "Race African American Caucasian Hispanic Asian American Indian Pacific Islander…" at bounding box center [695, 218] width 1021 height 45
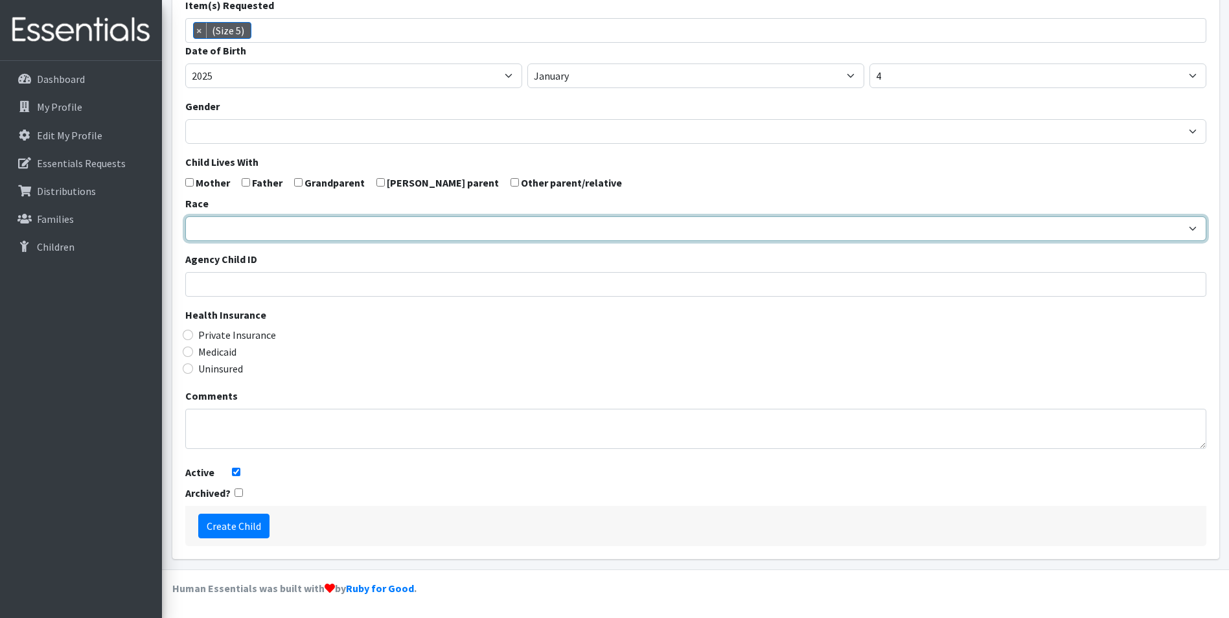
click at [241, 233] on select "African American Caucasian Hispanic Asian American Indian Pacific Islander Mult…" at bounding box center [695, 228] width 1021 height 25
select select "American Indian"
click at [185, 216] on select "African American Caucasian Hispanic Asian American Indian Pacific Islander Mult…" at bounding box center [695, 228] width 1021 height 25
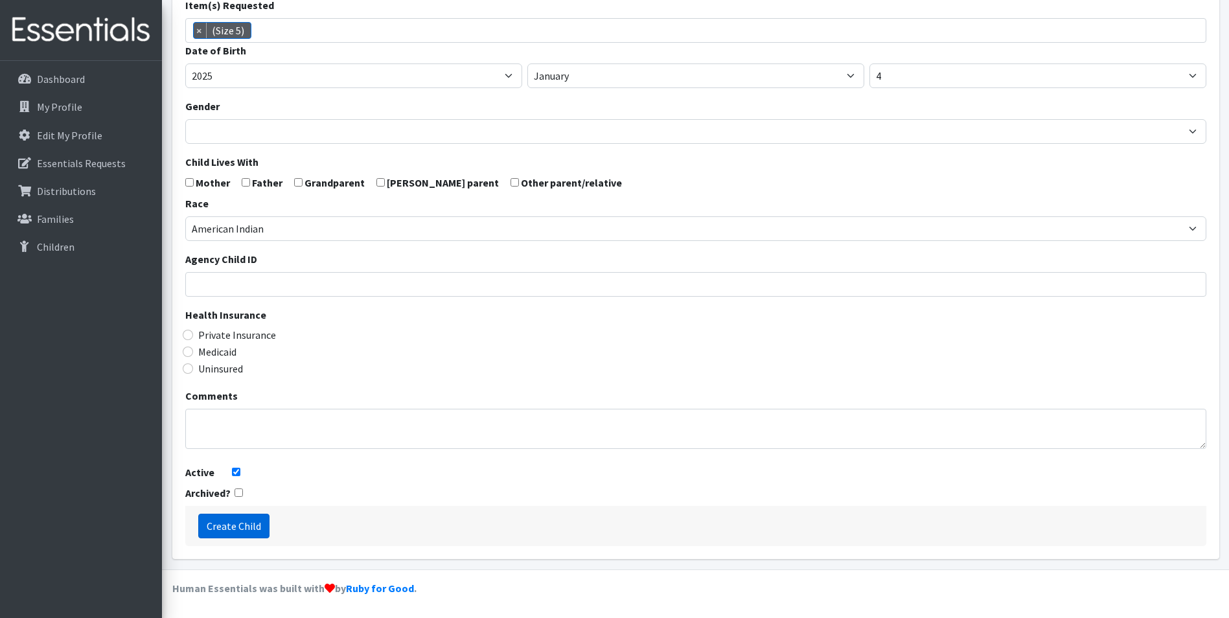
click at [249, 528] on input "Create Child" at bounding box center [233, 526] width 71 height 25
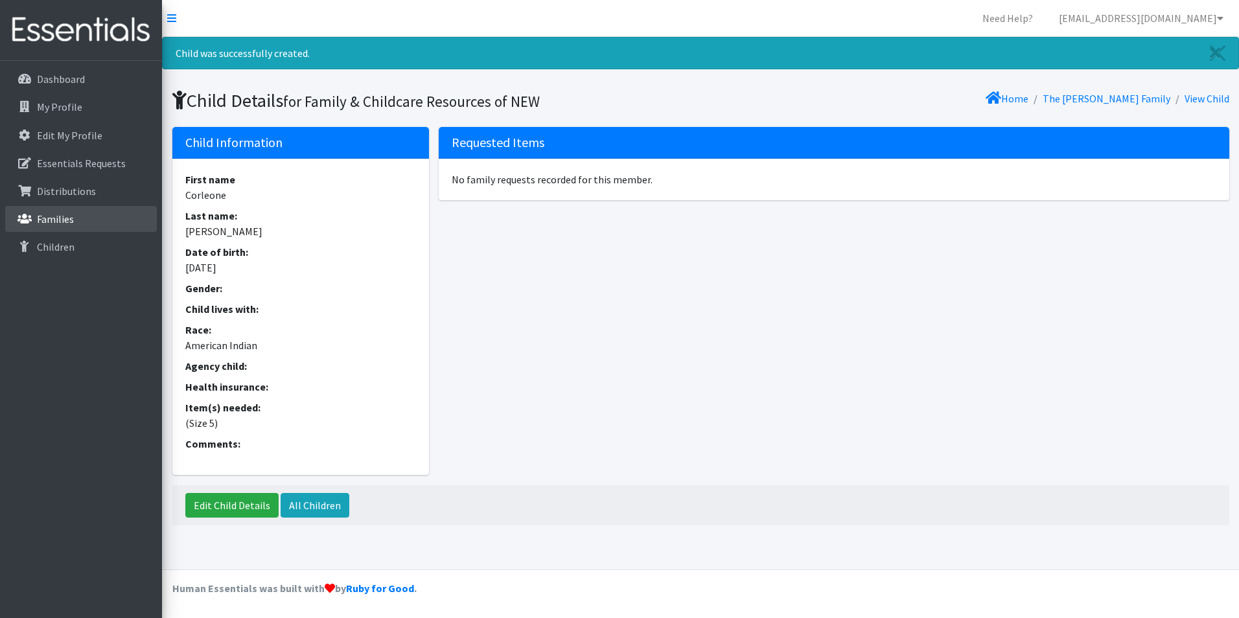
click at [28, 212] on link "Families" at bounding box center [81, 219] width 152 height 26
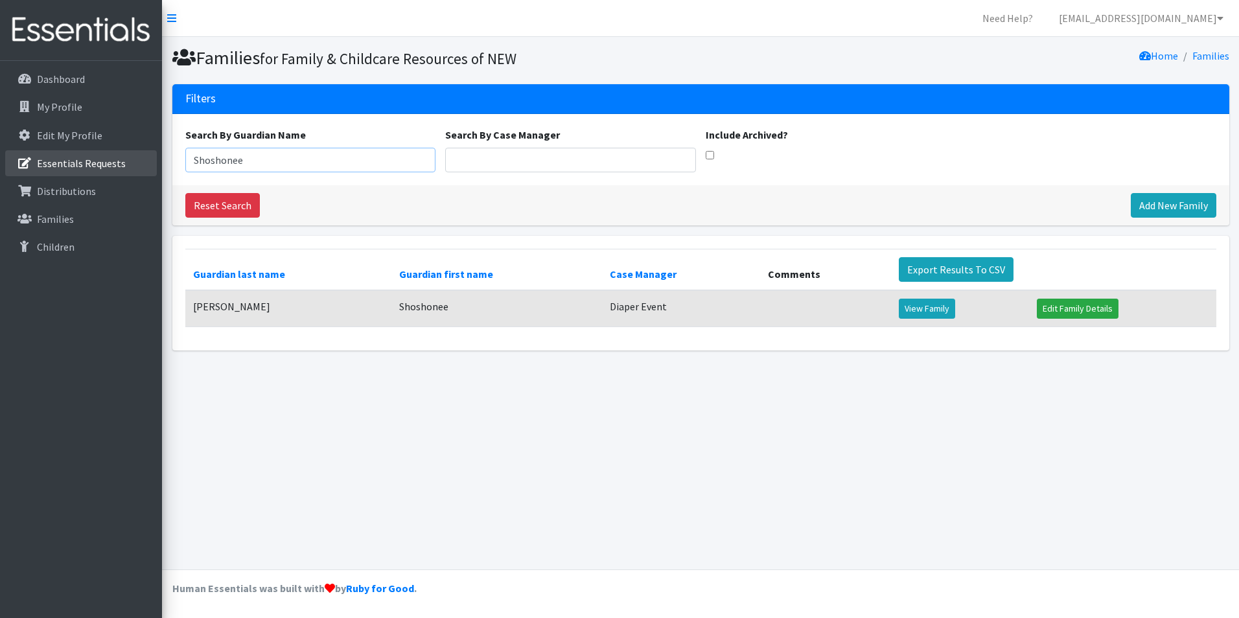
drag, startPoint x: 100, startPoint y: 155, endPoint x: 51, endPoint y: 161, distance: 48.9
click at [51, 160] on div "Need Help? [EMAIL_ADDRESS][DOMAIN_NAME] Organization Settings My Co-Workers My …" at bounding box center [619, 309] width 1239 height 618
type input "Krystal"
click at [940, 310] on link "View Family" at bounding box center [927, 309] width 56 height 20
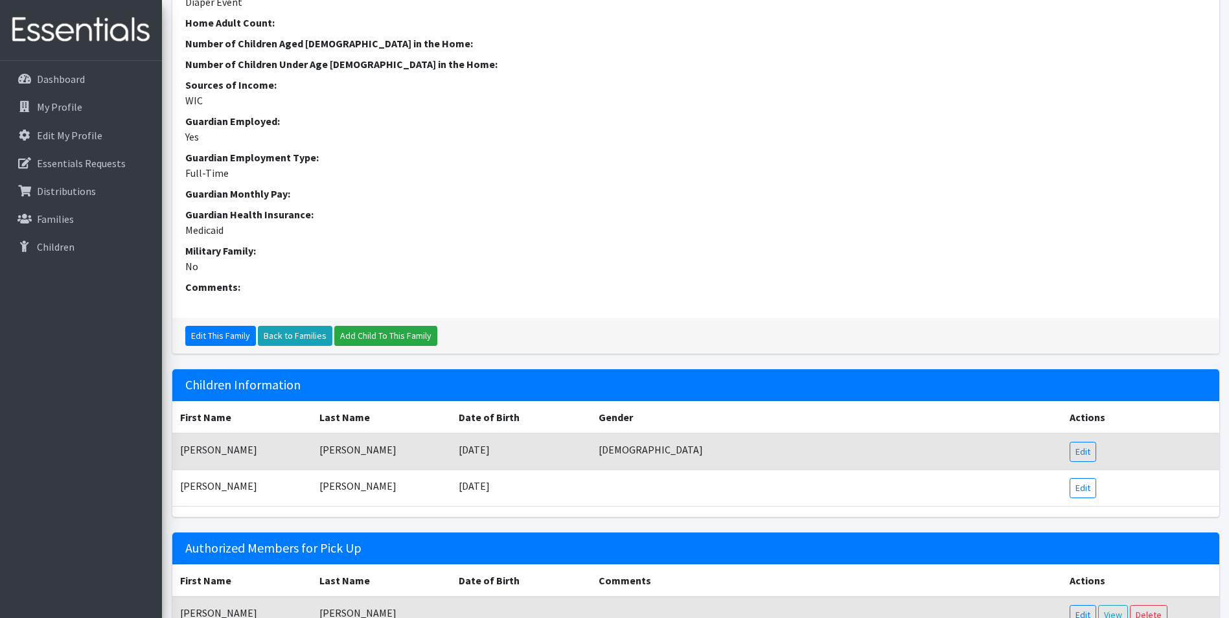
scroll to position [389, 0]
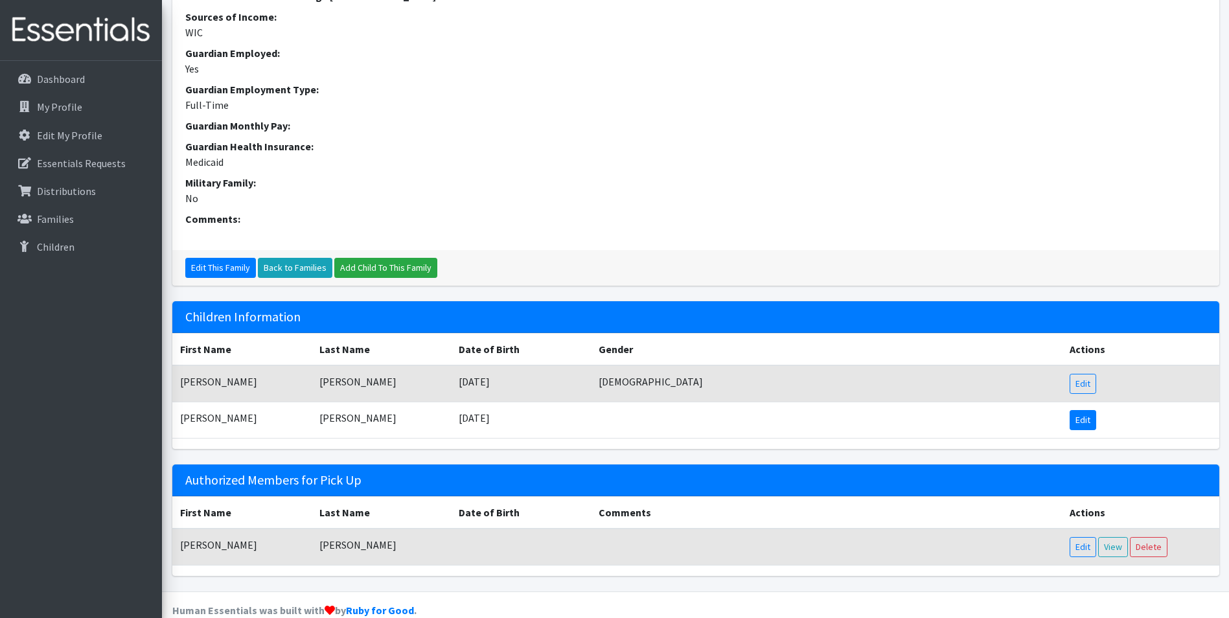
click at [1085, 419] on link "Edit" at bounding box center [1083, 420] width 27 height 20
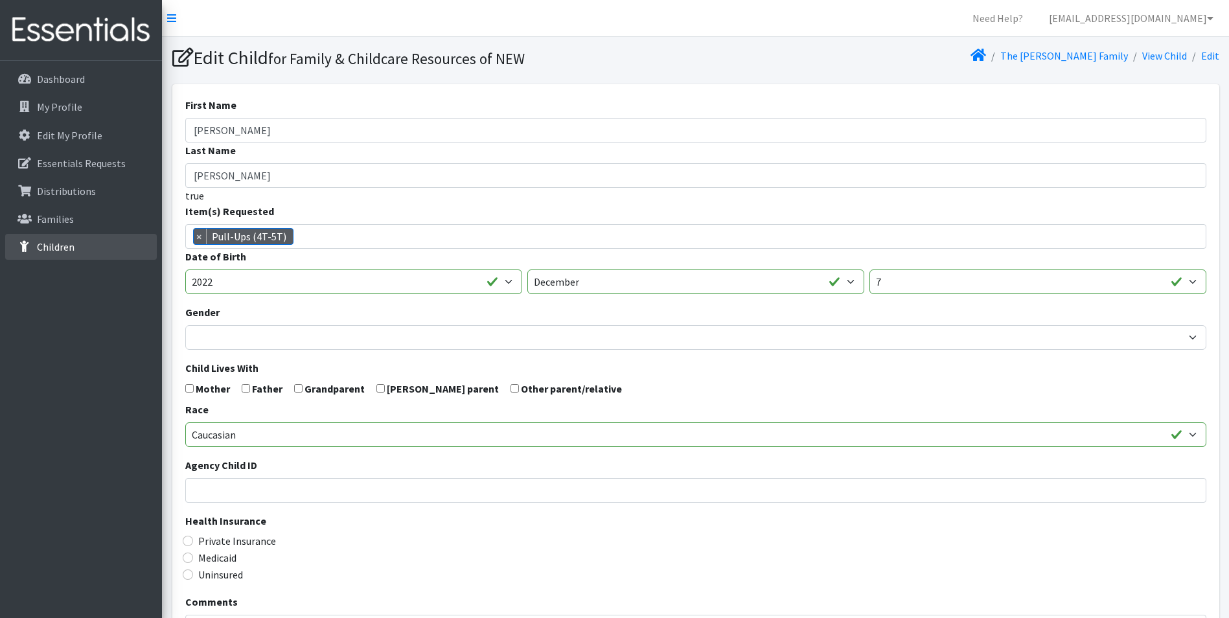
scroll to position [595, 0]
click at [198, 238] on span "×" at bounding box center [200, 237] width 13 height 16
select select
click at [275, 236] on input "search" at bounding box center [705, 235] width 1016 height 12
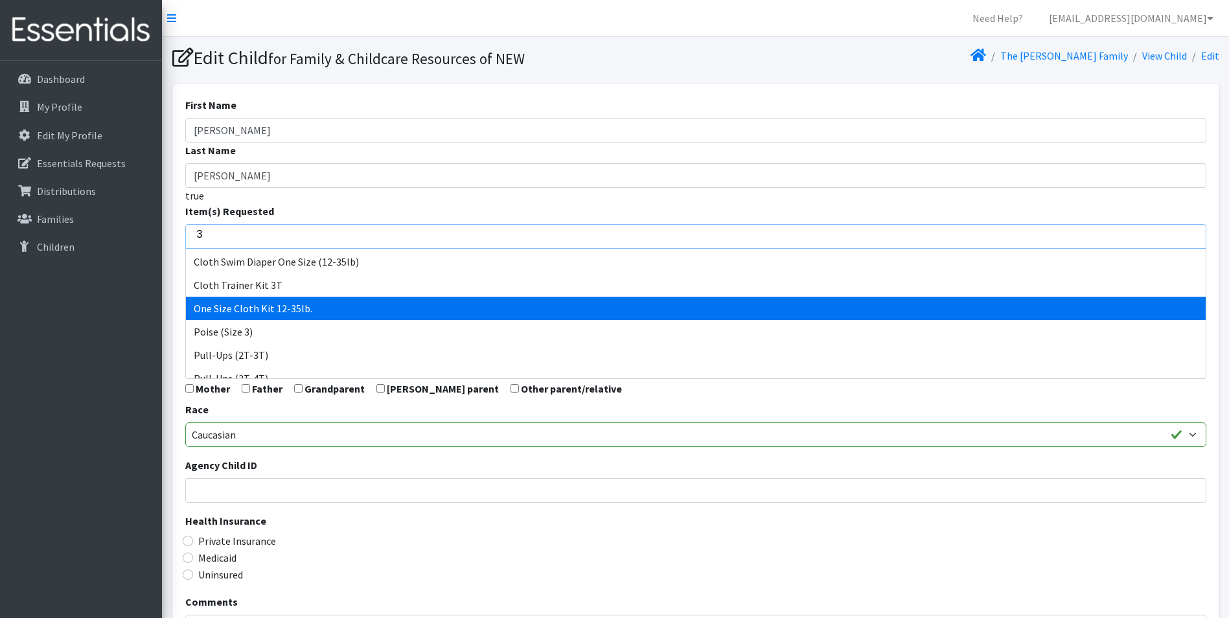
scroll to position [34, 0]
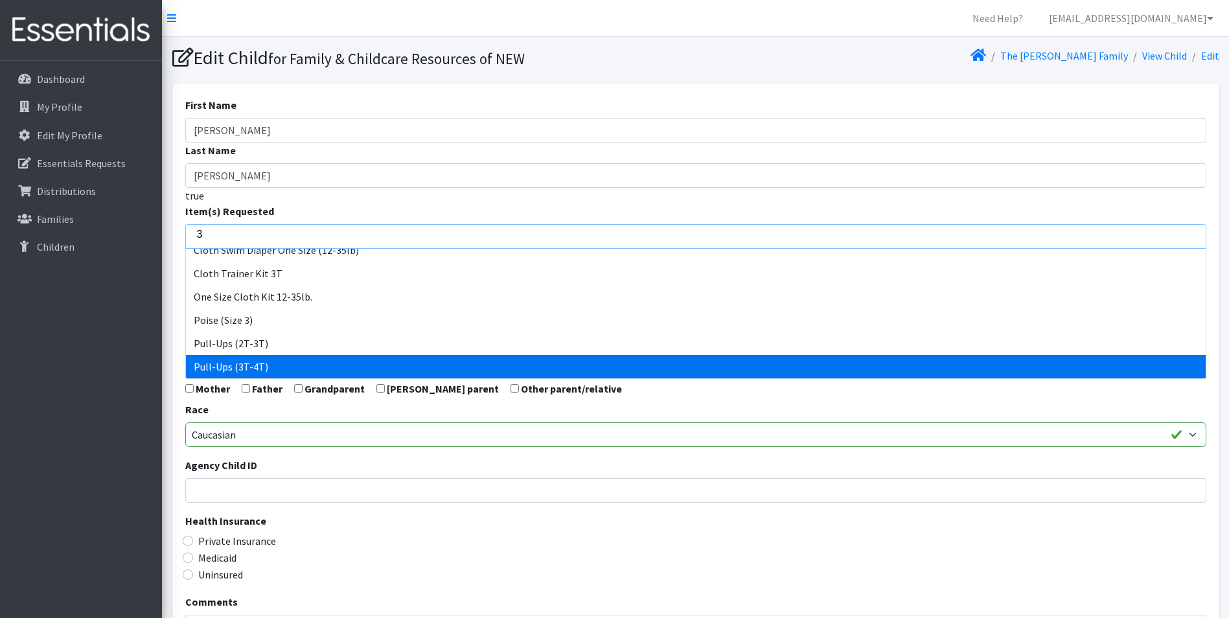
type input "3"
select select "14494"
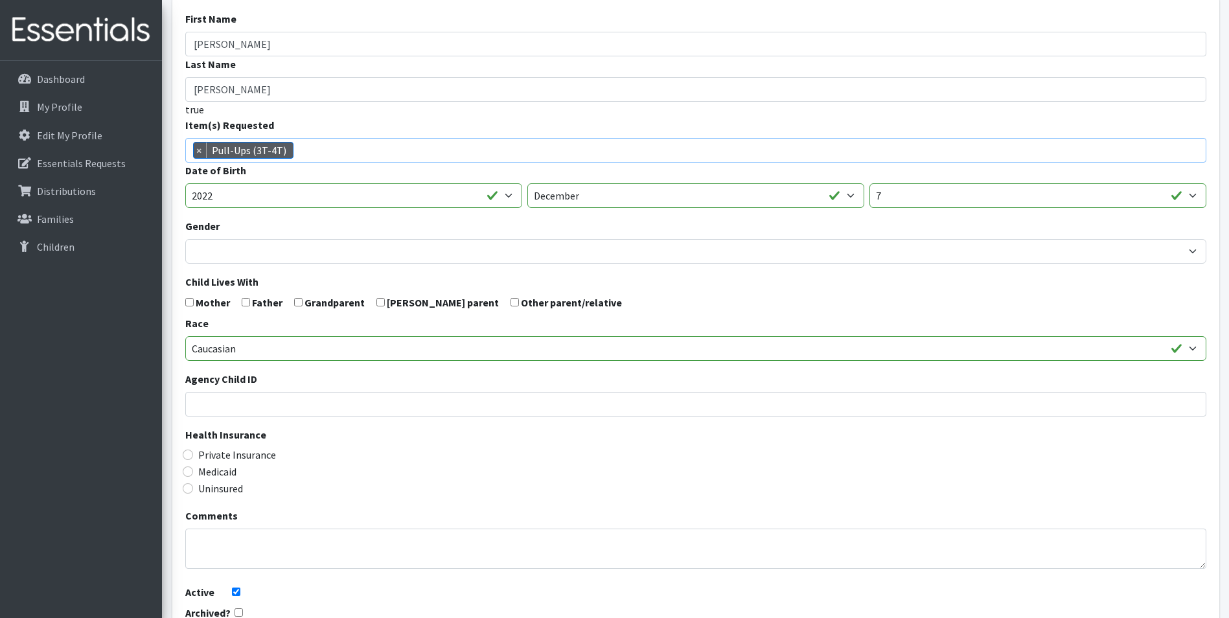
scroll to position [206, 0]
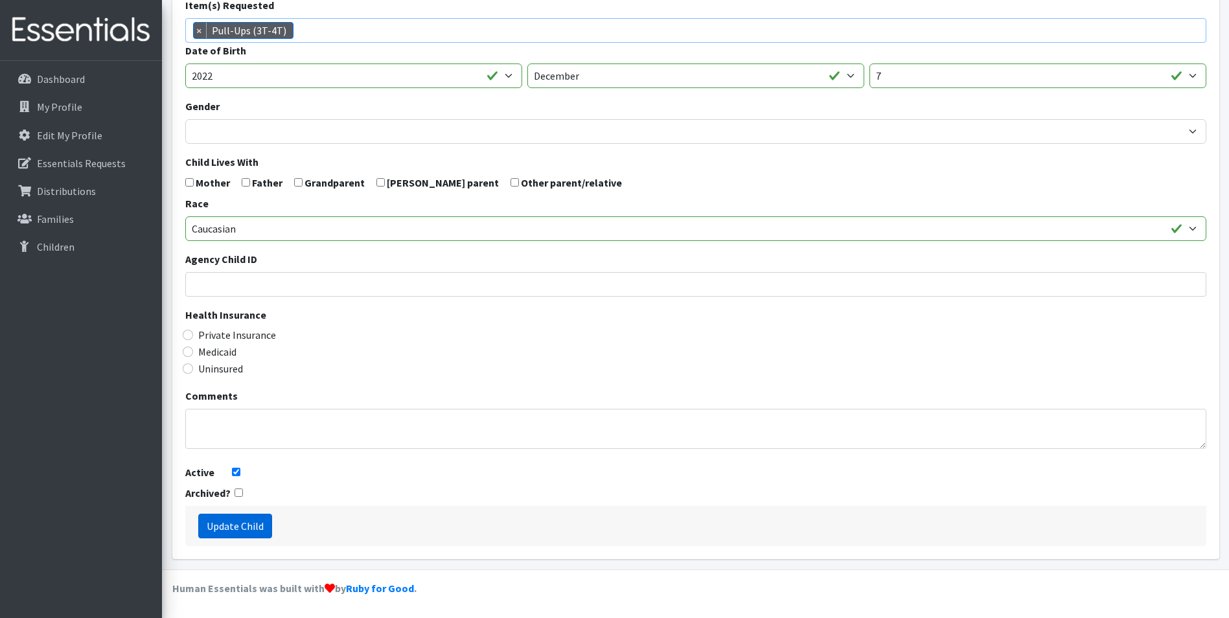
click at [219, 525] on input "Update Child" at bounding box center [235, 526] width 74 height 25
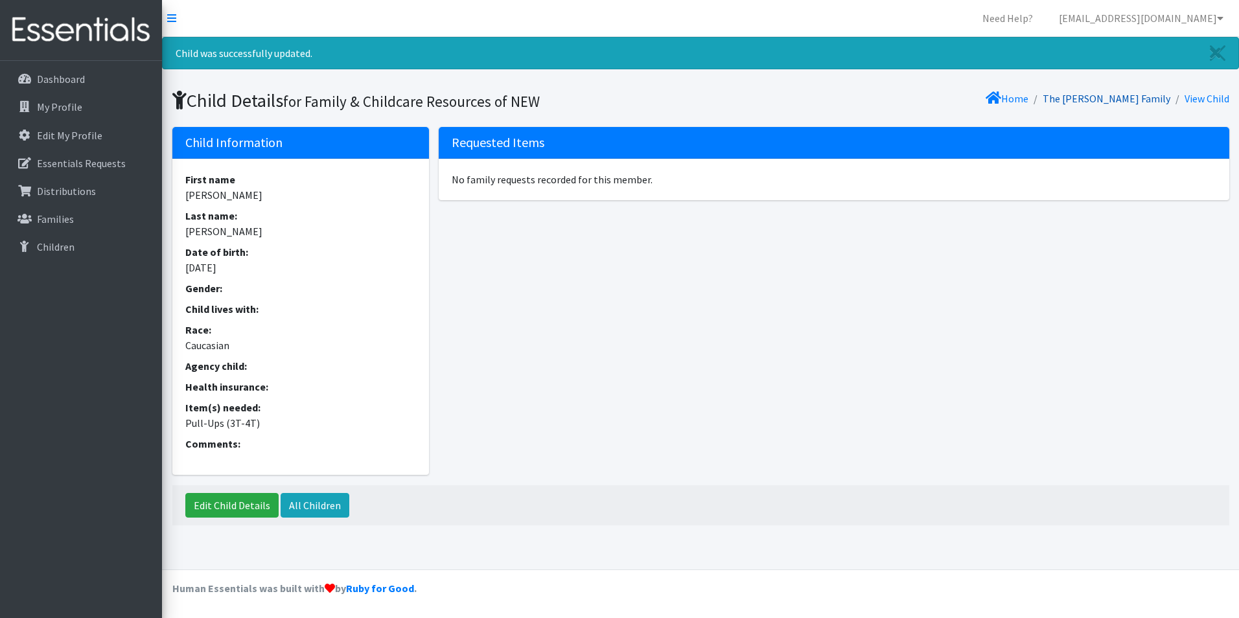
click at [1126, 93] on link "The [PERSON_NAME] Family" at bounding box center [1106, 98] width 128 height 13
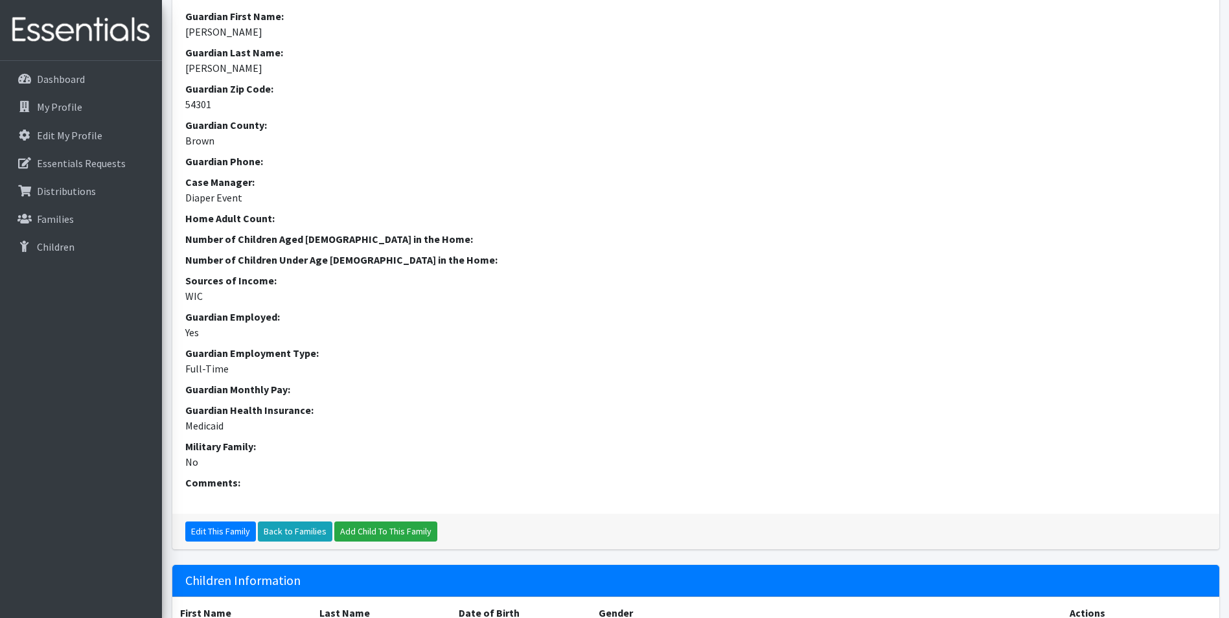
scroll to position [324, 0]
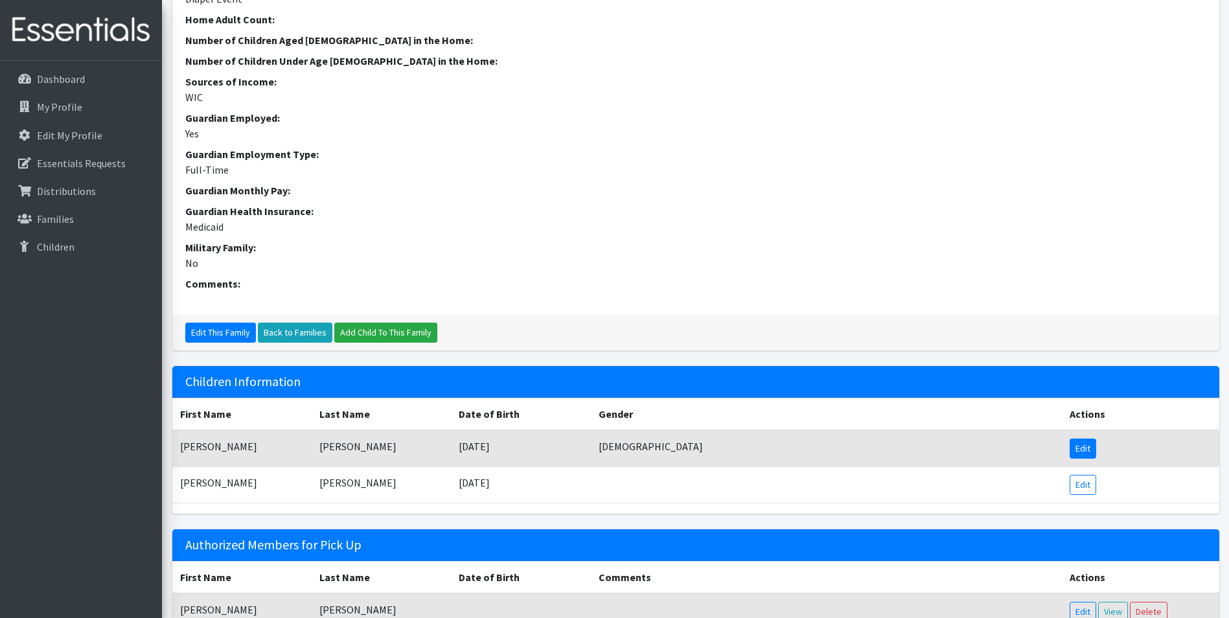
click at [1077, 448] on link "Edit" at bounding box center [1083, 449] width 27 height 20
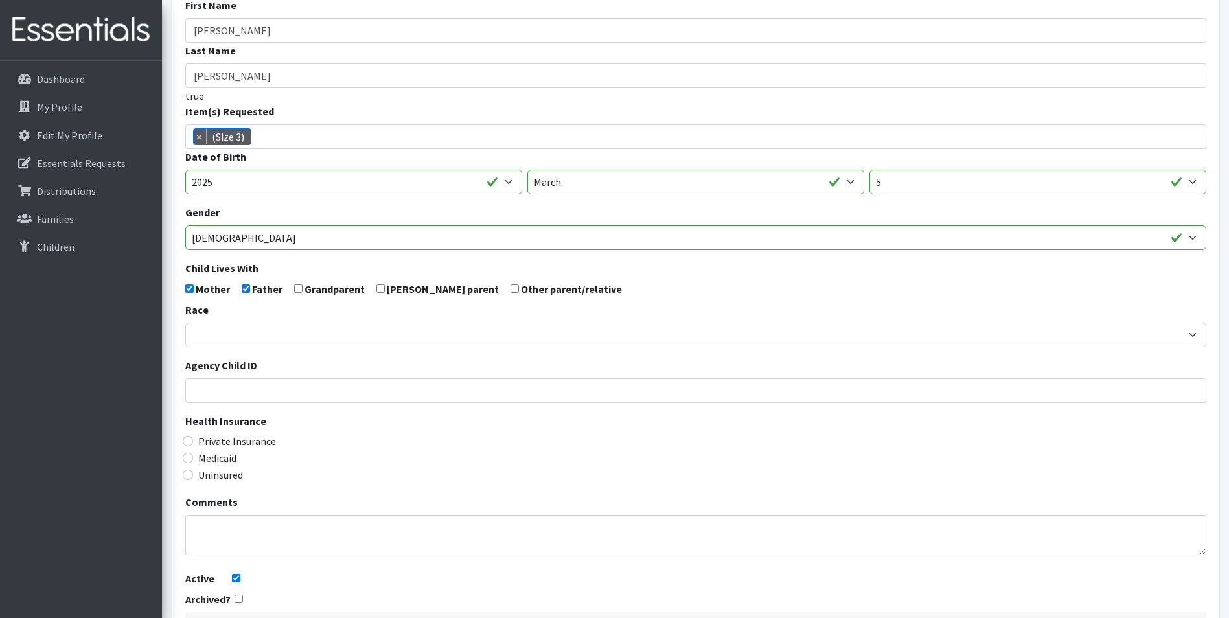
scroll to position [206, 0]
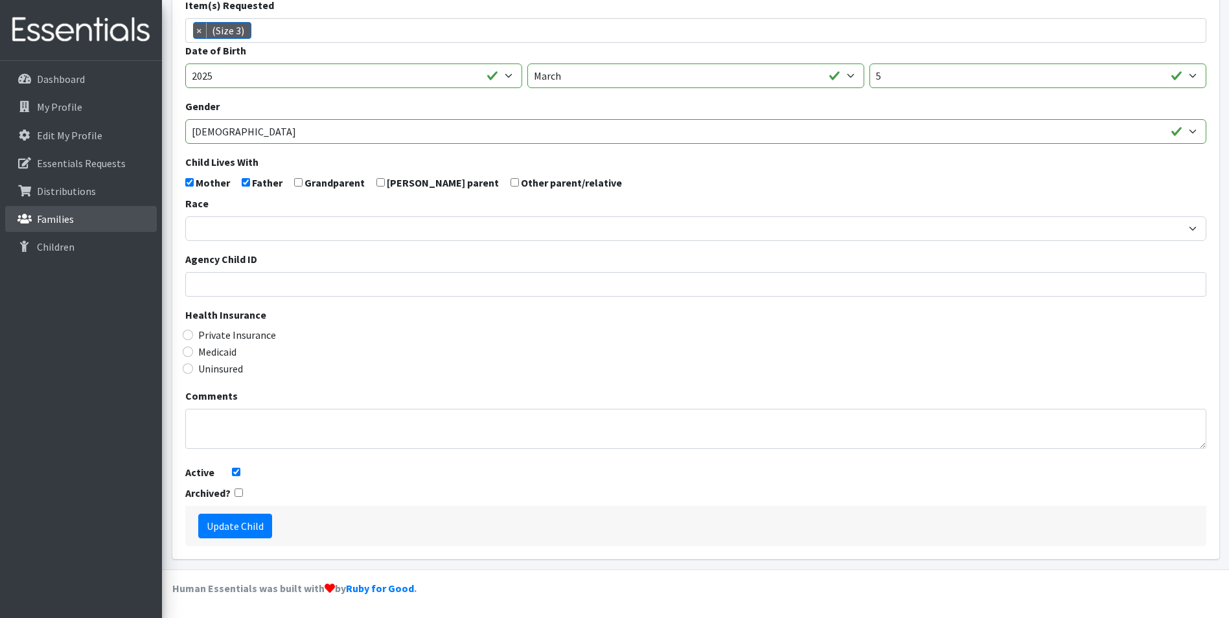
click at [75, 219] on link "Families" at bounding box center [81, 219] width 152 height 26
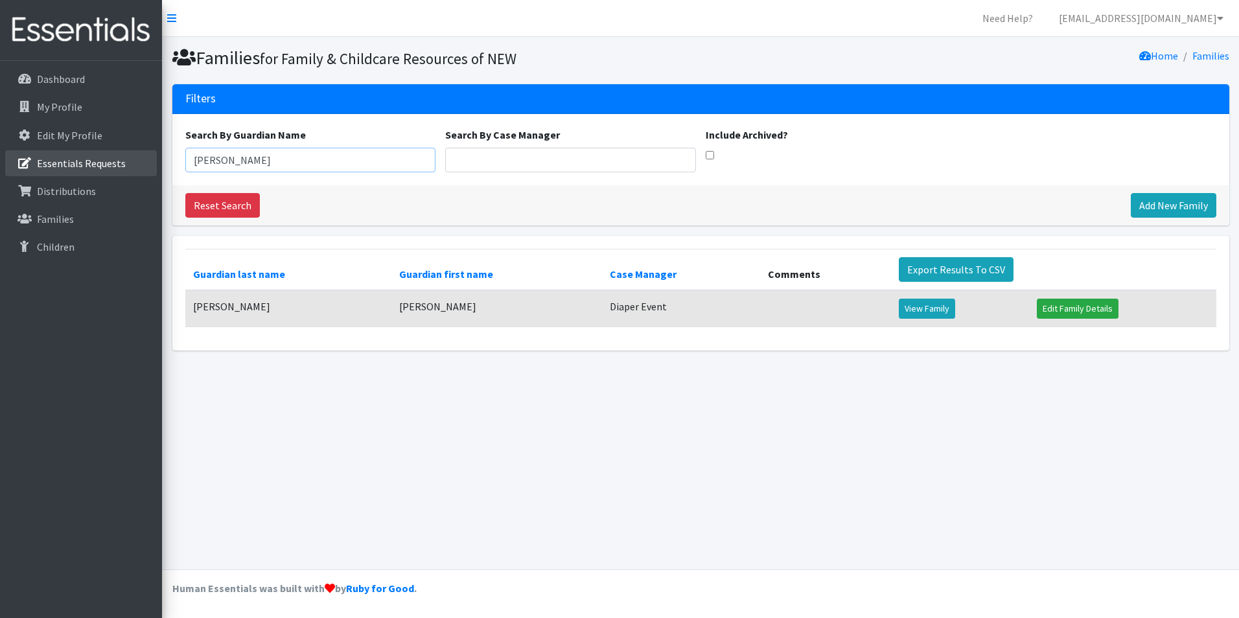
drag, startPoint x: 238, startPoint y: 170, endPoint x: 73, endPoint y: 183, distance: 166.4
click at [69, 176] on div "Need Help? [EMAIL_ADDRESS][DOMAIN_NAME] Organization Settings My Co-Workers My …" at bounding box center [619, 309] width 1239 height 618
type input "[GEOGRAPHIC_DATA]"
click at [932, 308] on link "View Family" at bounding box center [927, 309] width 56 height 20
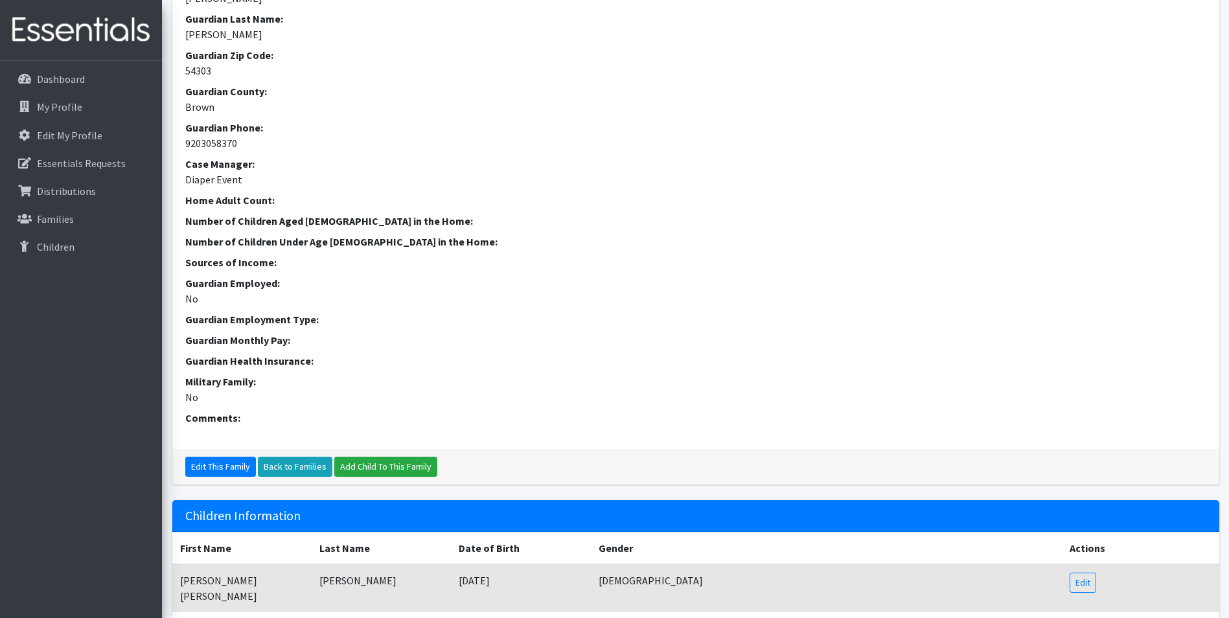
scroll to position [343, 0]
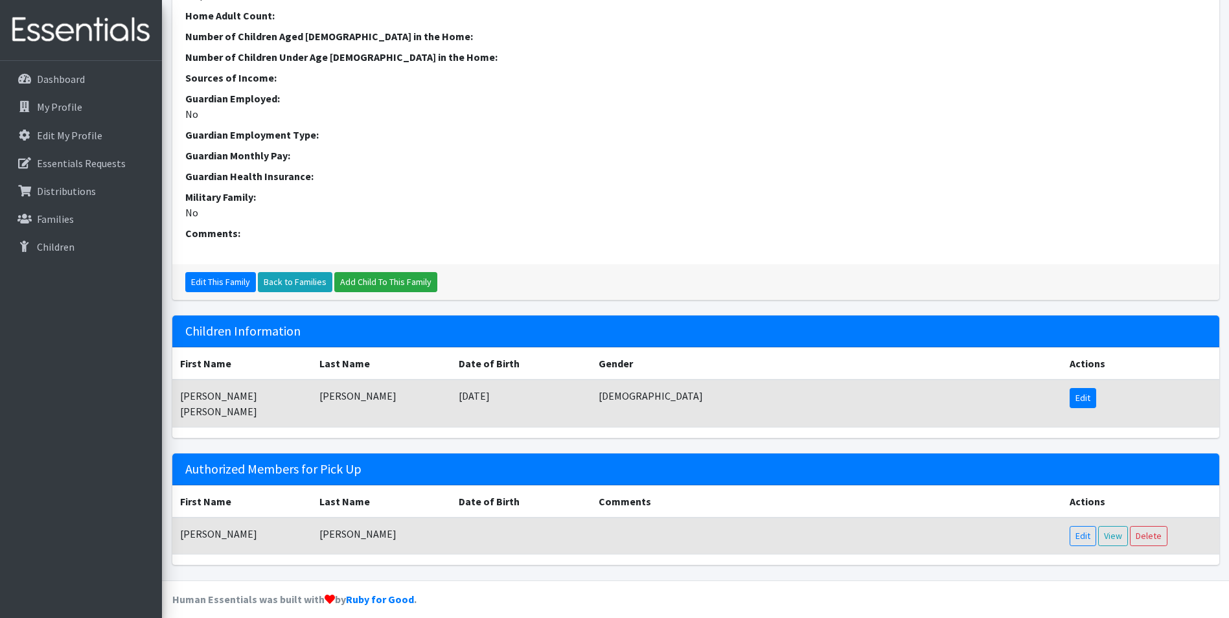
click at [1096, 404] on link "Edit" at bounding box center [1083, 398] width 27 height 20
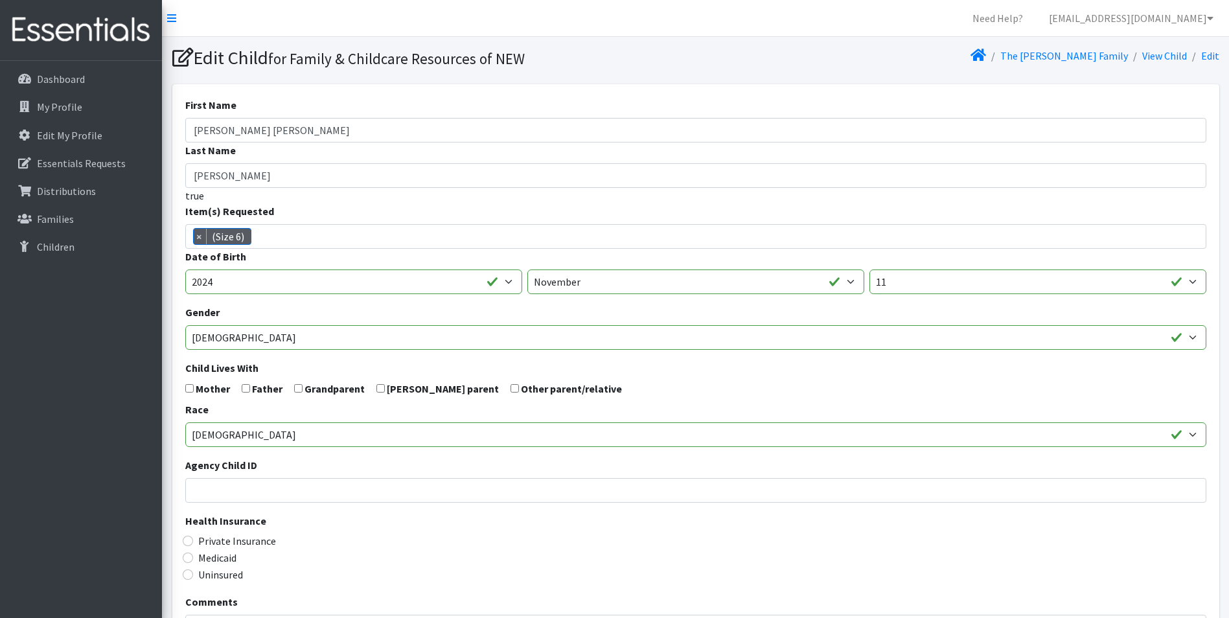
scroll to position [51, 0]
drag, startPoint x: 67, startPoint y: 219, endPoint x: 109, endPoint y: 247, distance: 50.5
click at [67, 218] on p "Families" at bounding box center [55, 218] width 37 height 13
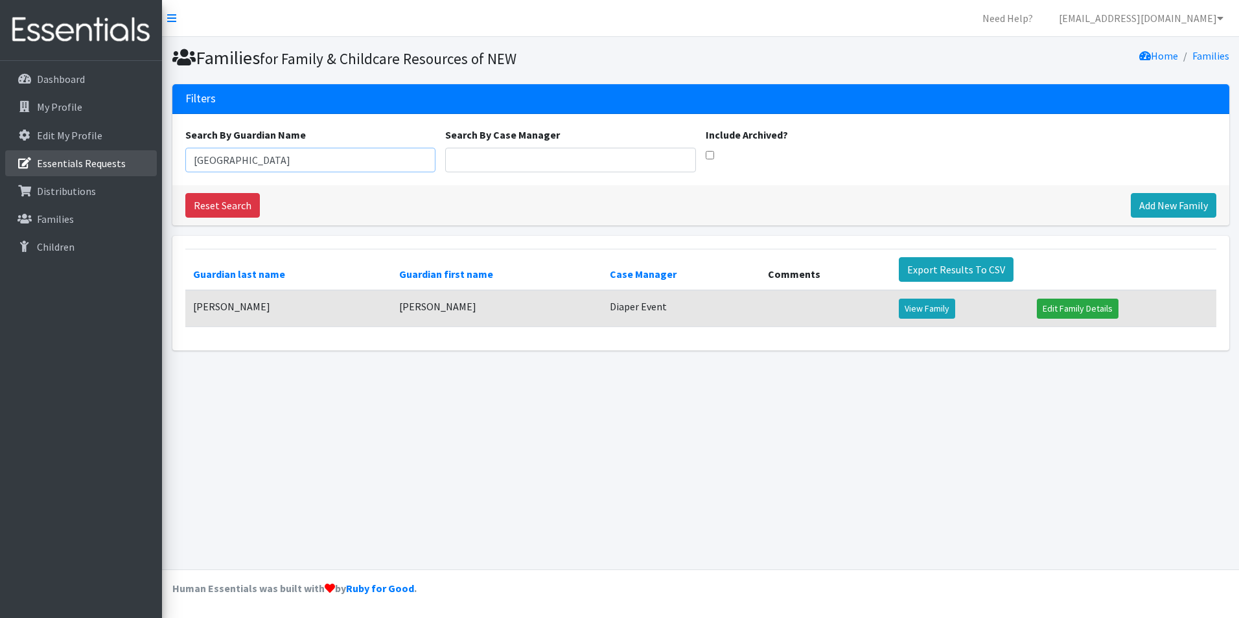
drag, startPoint x: 235, startPoint y: 165, endPoint x: 92, endPoint y: 176, distance: 143.6
click at [109, 164] on div "Need Help? shelby@fcrnew.org Organization Settings My Co-Workers My Profile Log…" at bounding box center [619, 309] width 1239 height 618
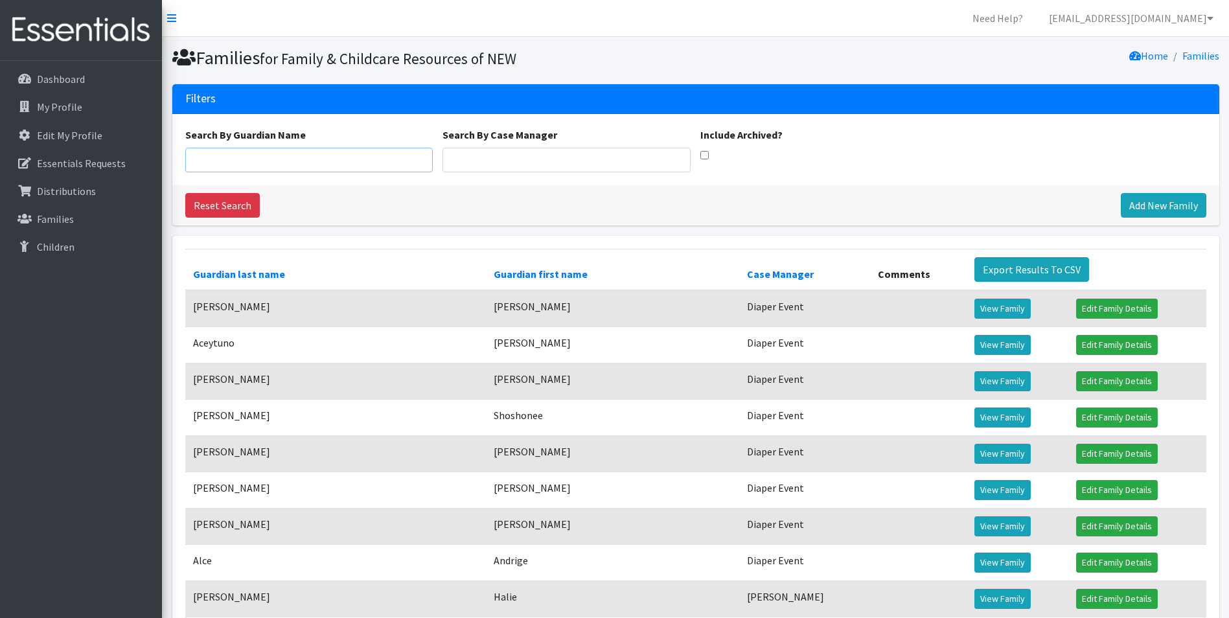
click at [239, 155] on input "Search By Guardian Name" at bounding box center [309, 160] width 248 height 25
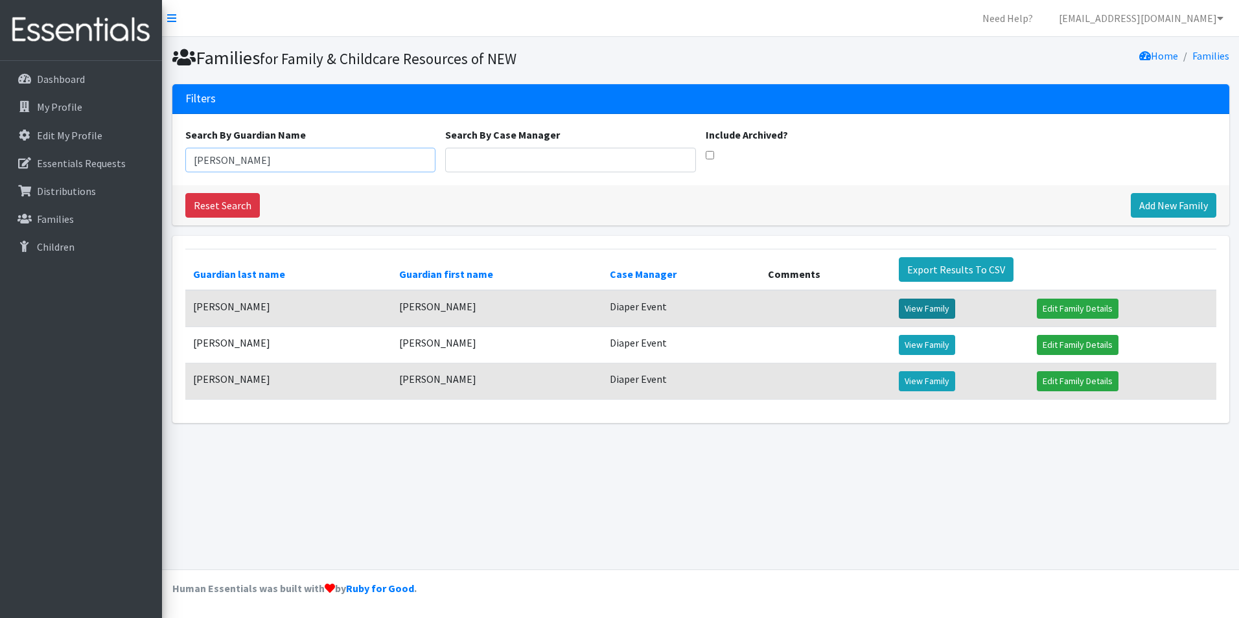
type input "[PERSON_NAME]"
click at [921, 309] on link "View Family" at bounding box center [927, 309] width 56 height 20
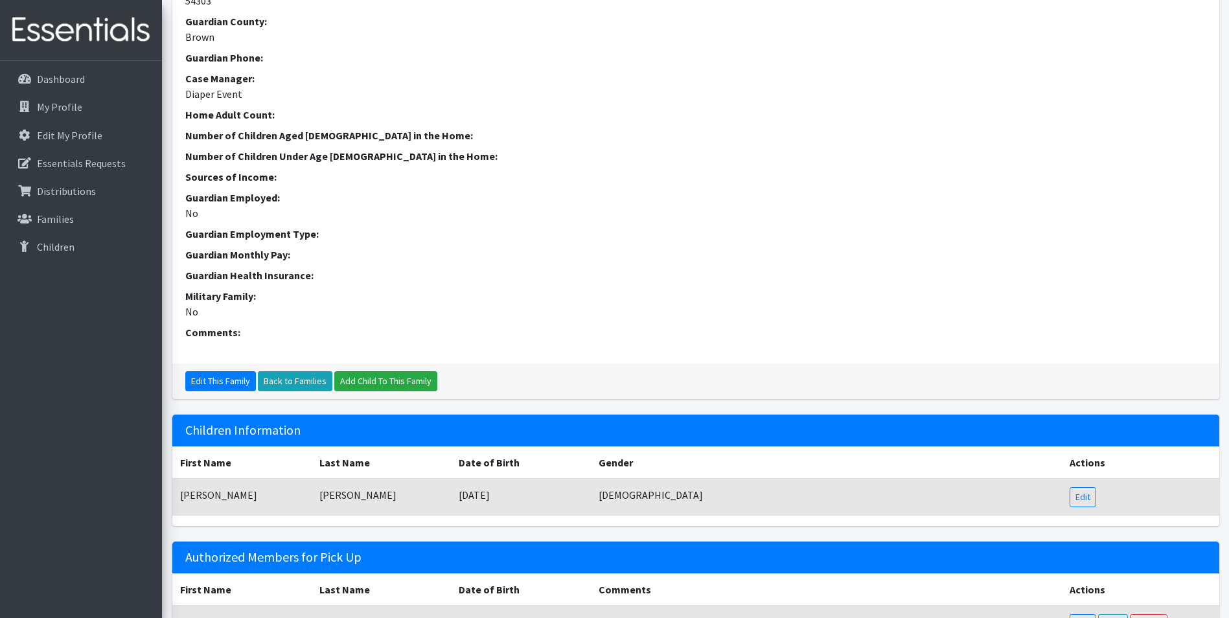
scroll to position [324, 0]
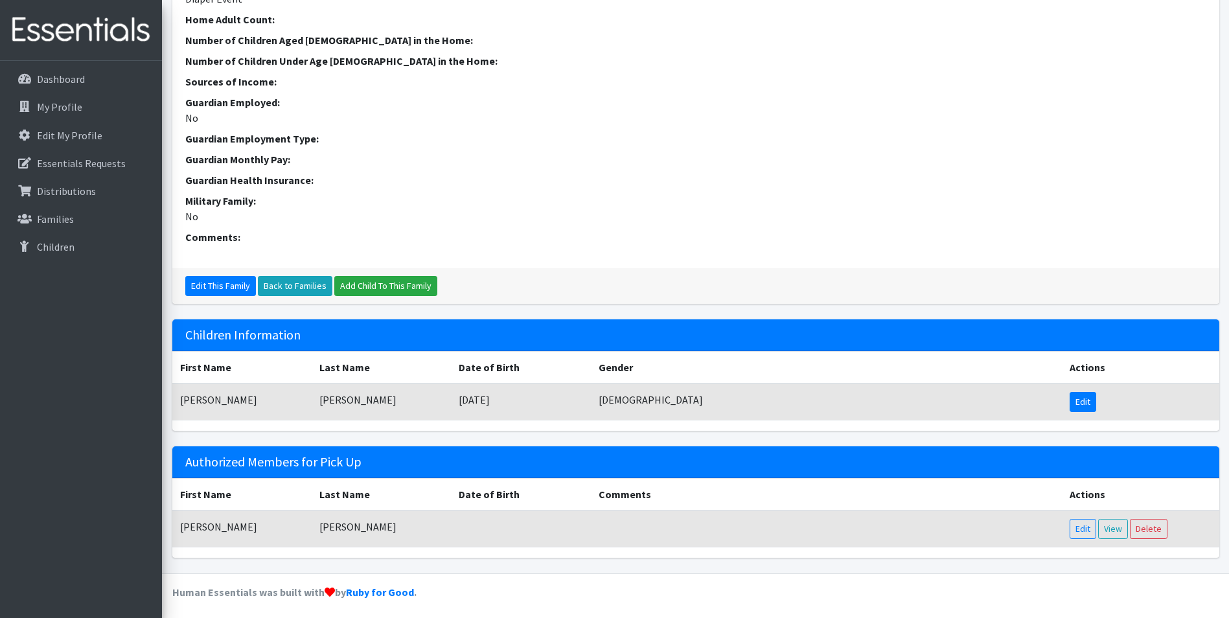
click at [1086, 403] on link "Edit" at bounding box center [1083, 402] width 27 height 20
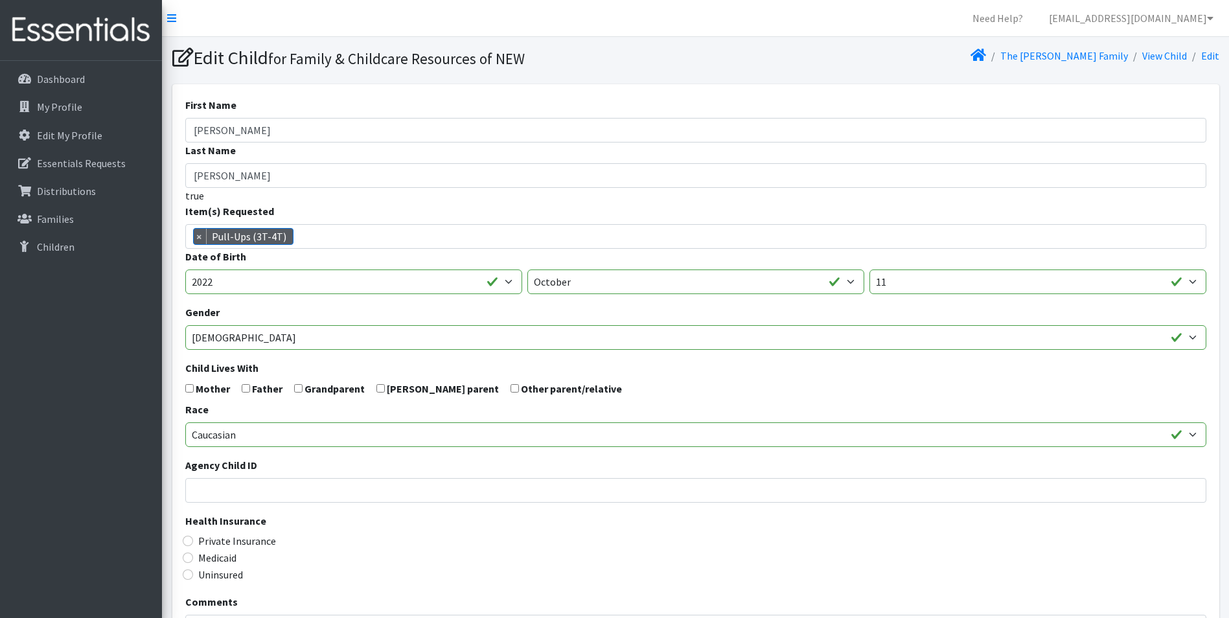
scroll to position [581, 0]
click at [71, 219] on p "Families" at bounding box center [55, 218] width 37 height 13
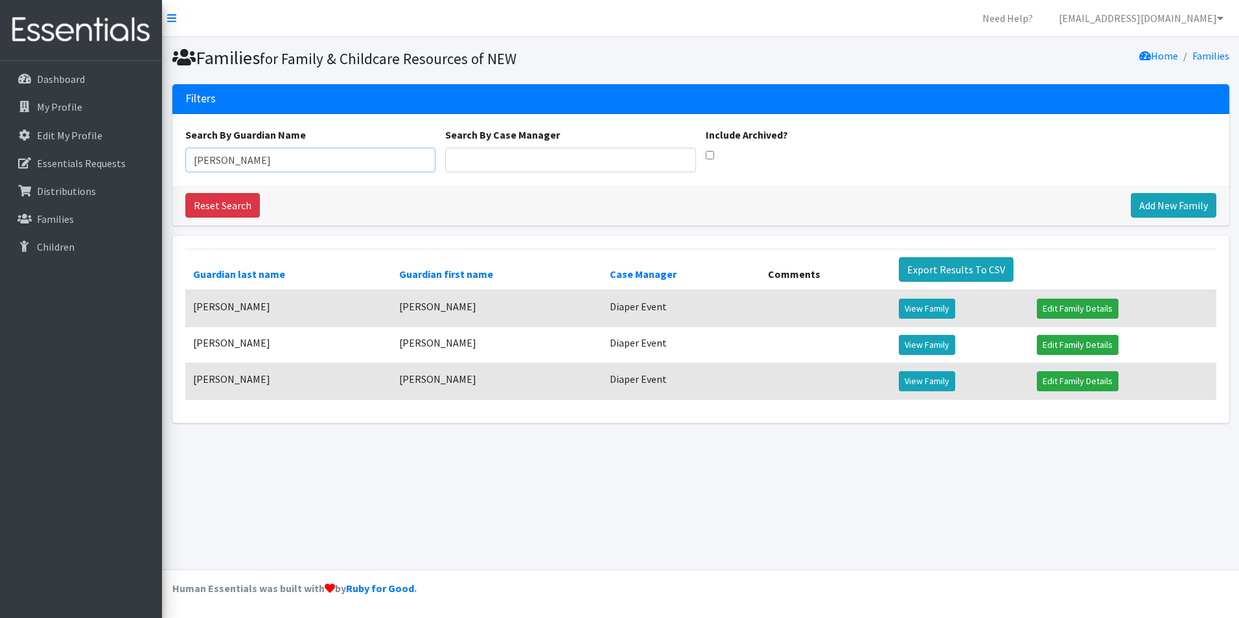
drag, startPoint x: 289, startPoint y: 152, endPoint x: 0, endPoint y: 170, distance: 289.5
click at [0, 170] on html "Need Help? [EMAIL_ADDRESS][DOMAIN_NAME] Organization Settings My Co-Workers My …" at bounding box center [619, 309] width 1239 height 618
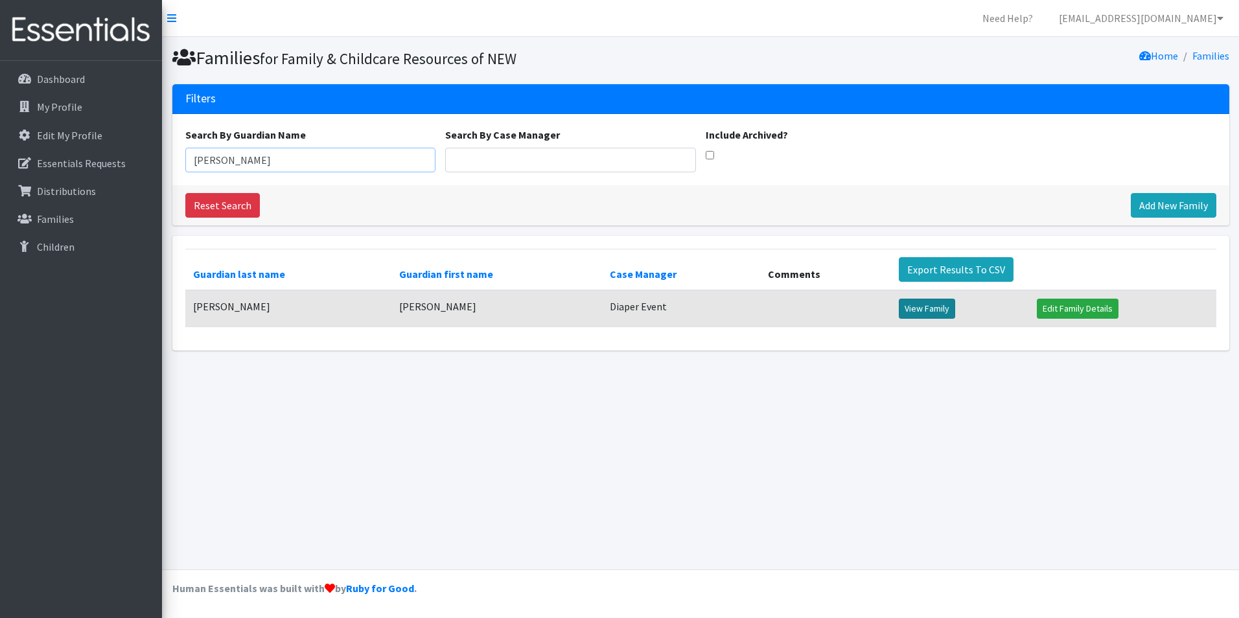
type input "[PERSON_NAME]"
click at [933, 314] on link "View Family" at bounding box center [927, 309] width 56 height 20
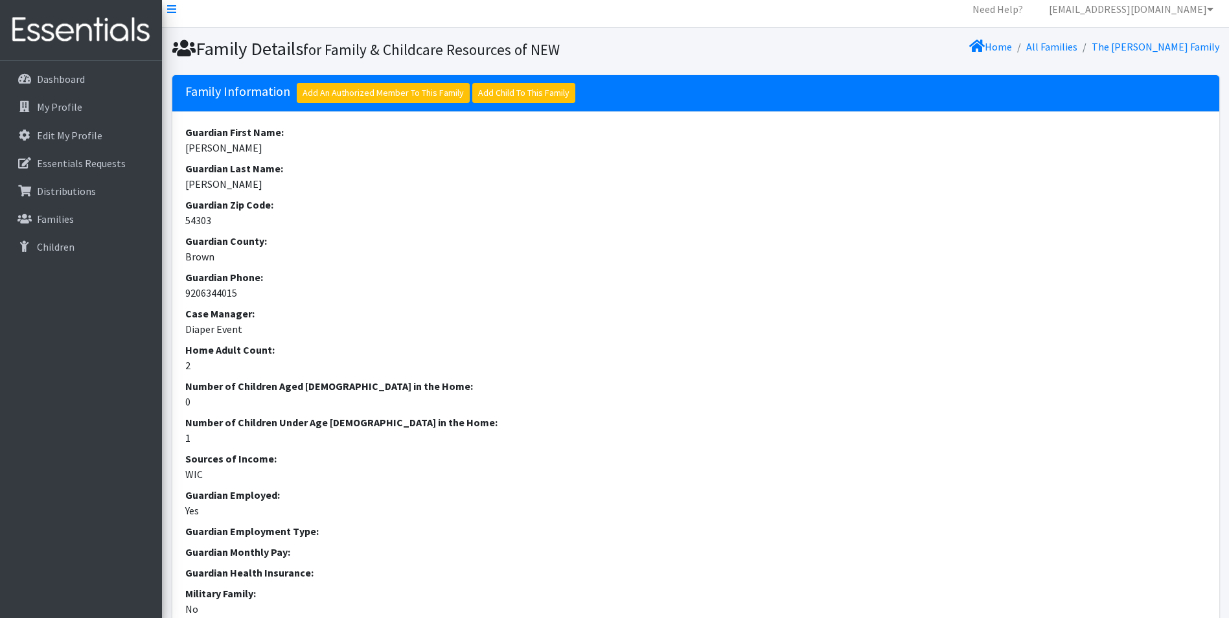
scroll to position [324, 0]
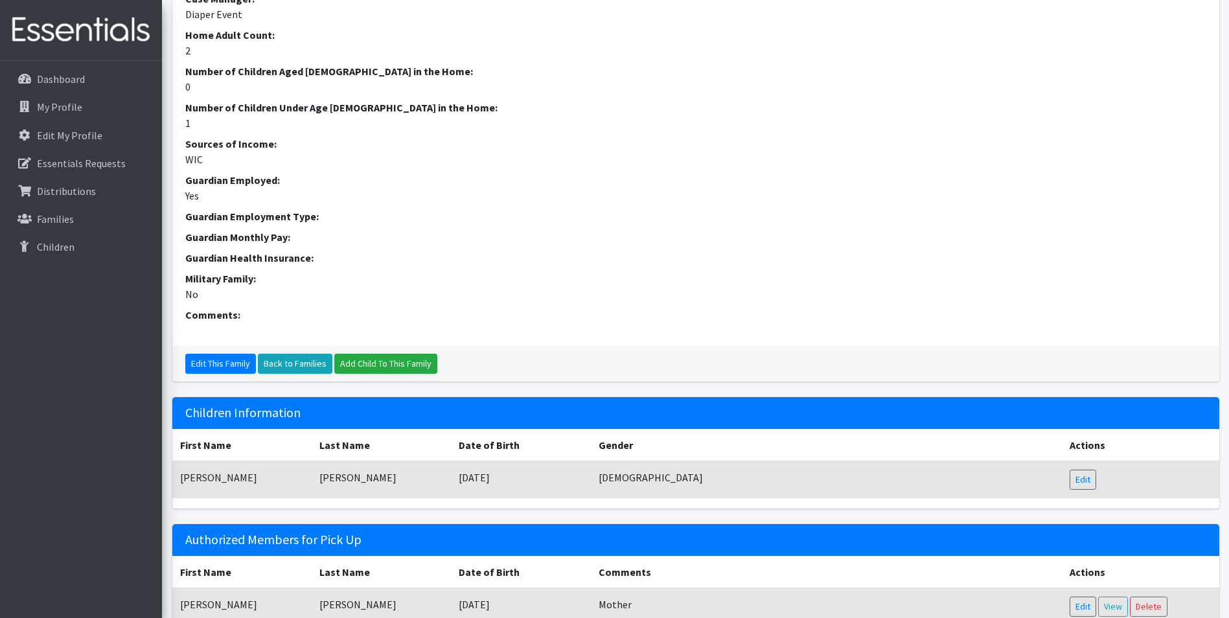
click at [1092, 490] on td "Edit" at bounding box center [1140, 479] width 157 height 37
click at [1075, 479] on link "Edit" at bounding box center [1083, 480] width 27 height 20
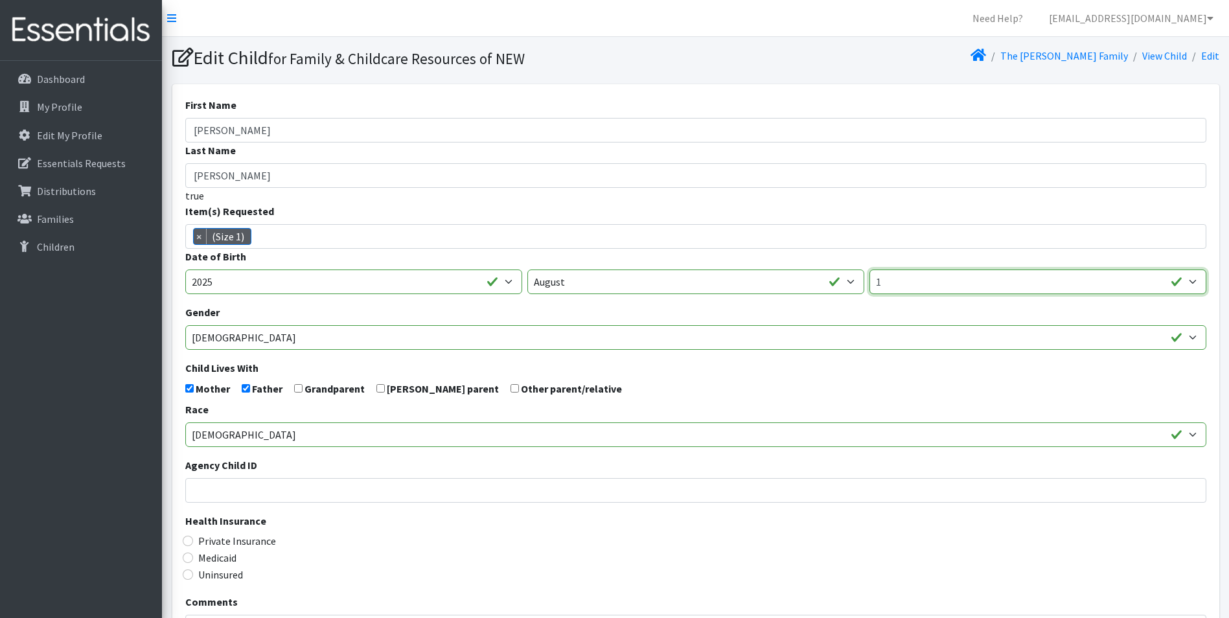
click at [903, 281] on select "1 2 3 4 5 6 7 8 9 10 11 12 13 14 15 16 17 18 19 20 21 22 23 24 25 26 27 28 29 3…" at bounding box center [1037, 282] width 337 height 25
select select "12"
click at [869, 270] on select "1 2 3 4 5 6 7 8 9 10 11 12 13 14 15 16 17 18 19 20 21 22 23 24 25 26 27 28 29 3…" at bounding box center [1037, 282] width 337 height 25
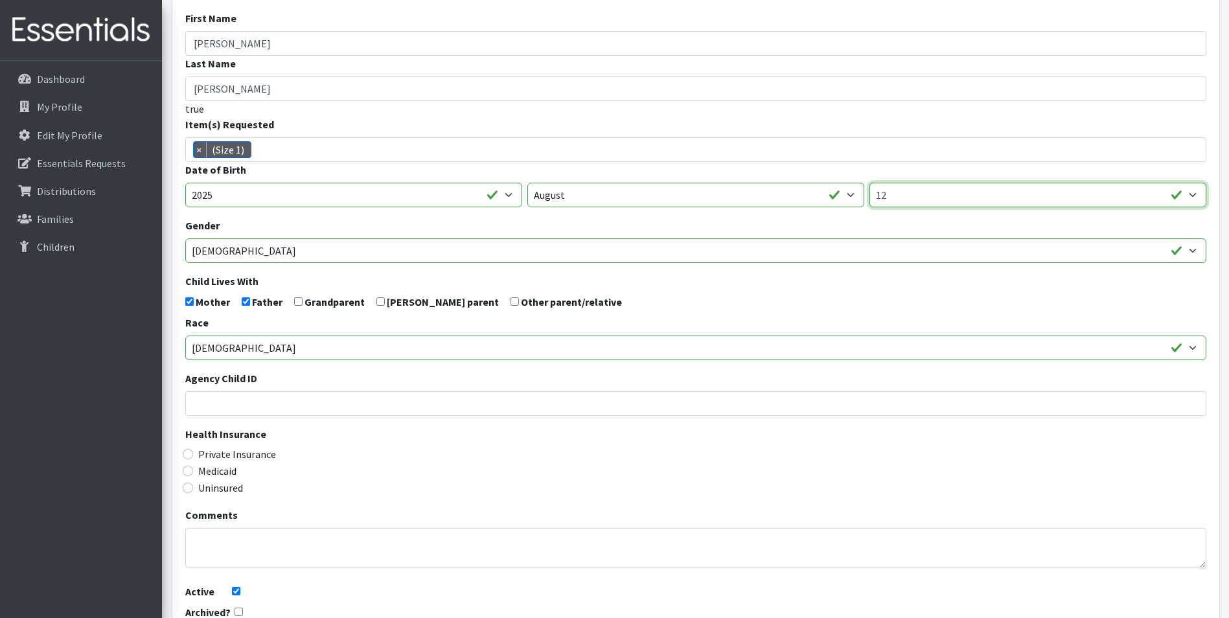
scroll to position [206, 0]
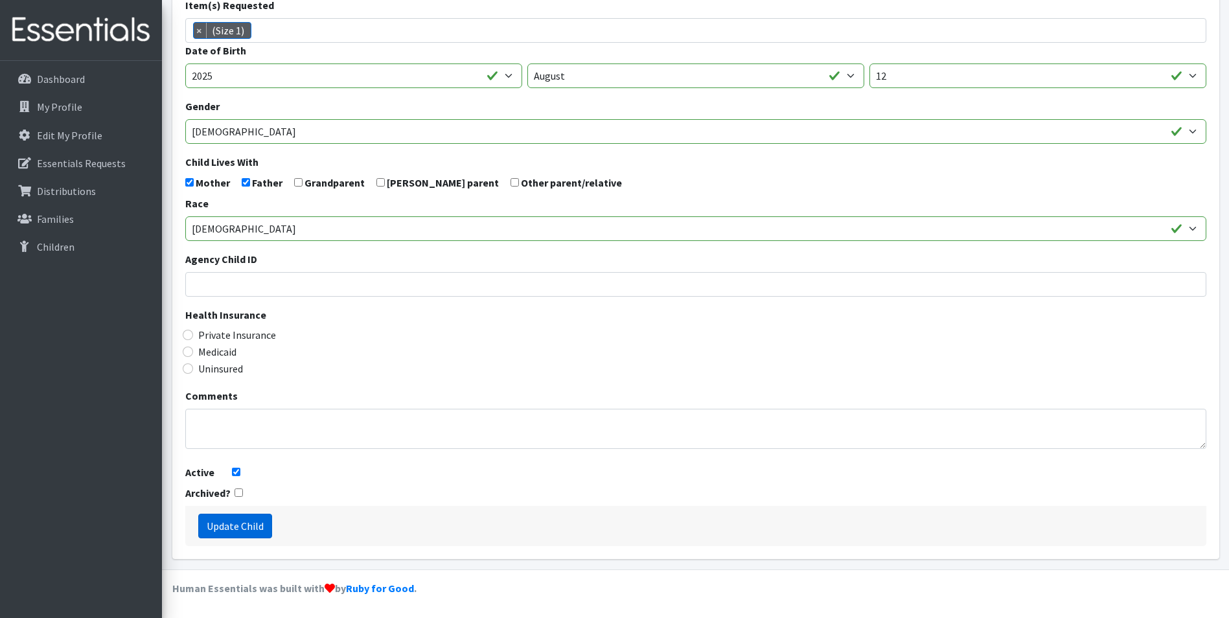
drag, startPoint x: 258, startPoint y: 525, endPoint x: 678, endPoint y: 407, distance: 436.0
click at [261, 523] on input "Update Child" at bounding box center [235, 526] width 74 height 25
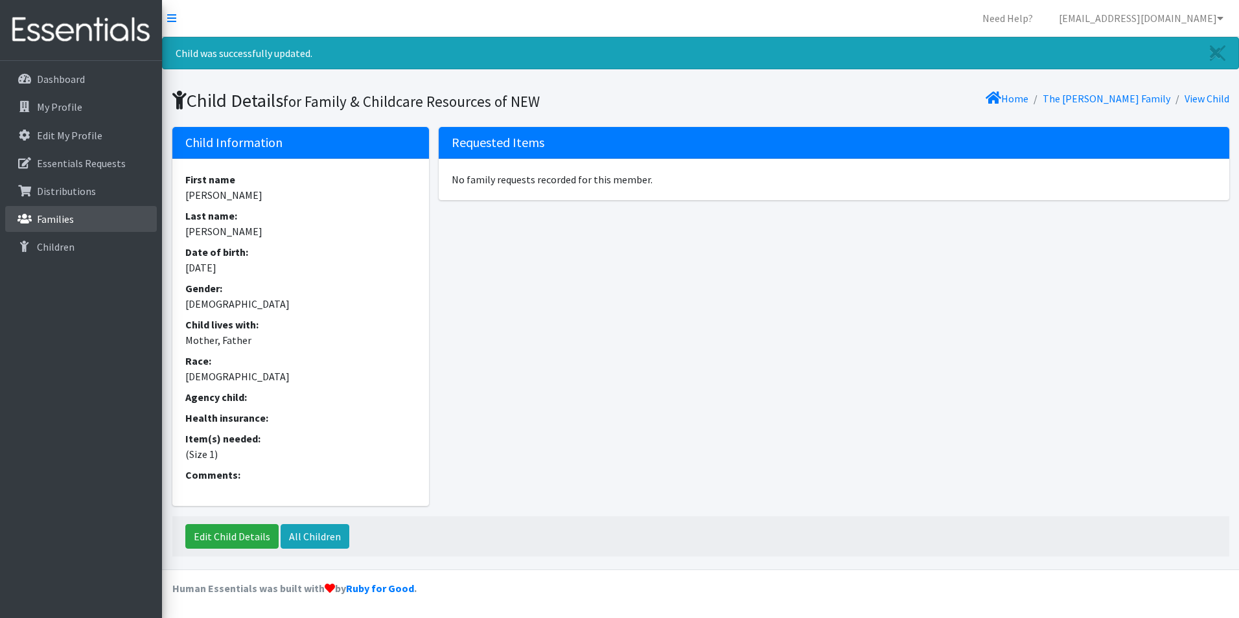
drag, startPoint x: 58, startPoint y: 215, endPoint x: 65, endPoint y: 211, distance: 7.9
click at [58, 215] on p "Families" at bounding box center [55, 218] width 37 height 13
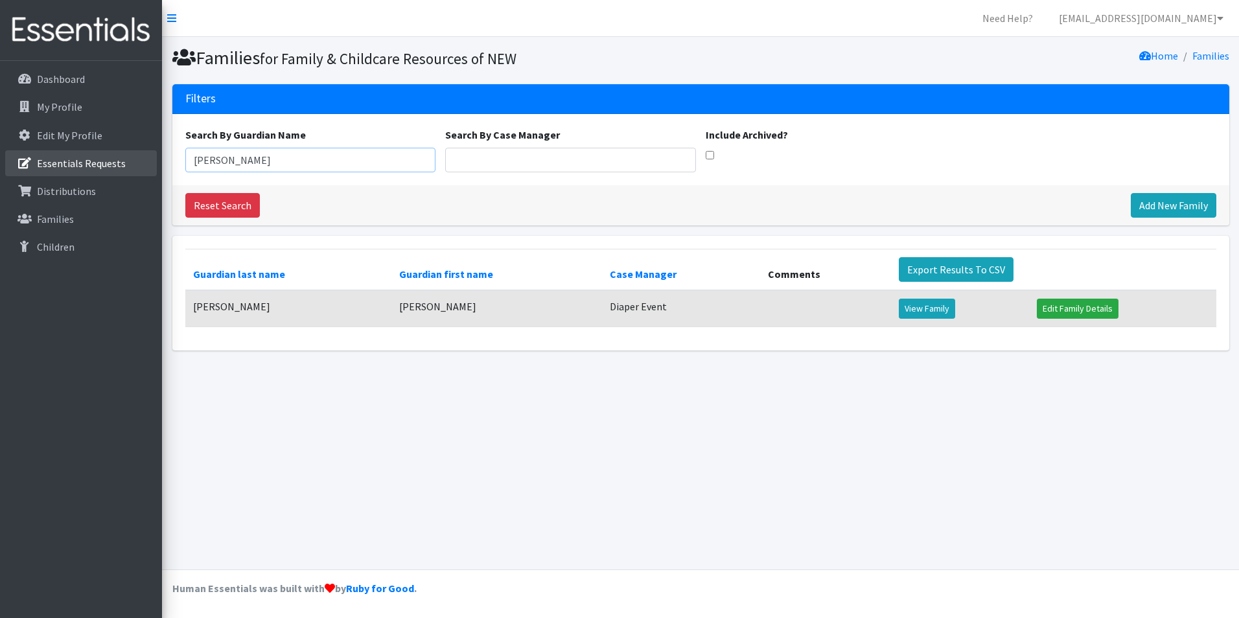
drag, startPoint x: 246, startPoint y: 159, endPoint x: 97, endPoint y: 155, distance: 148.4
click at [97, 155] on div "Need Help? [EMAIL_ADDRESS][DOMAIN_NAME] Organization Settings My Co-Workers My …" at bounding box center [619, 309] width 1239 height 618
drag, startPoint x: 239, startPoint y: 166, endPoint x: -3, endPoint y: 127, distance: 244.8
click at [0, 127] on html "Need Help? [EMAIL_ADDRESS][DOMAIN_NAME] Organization Settings My Co-Workers My …" at bounding box center [619, 309] width 1239 height 618
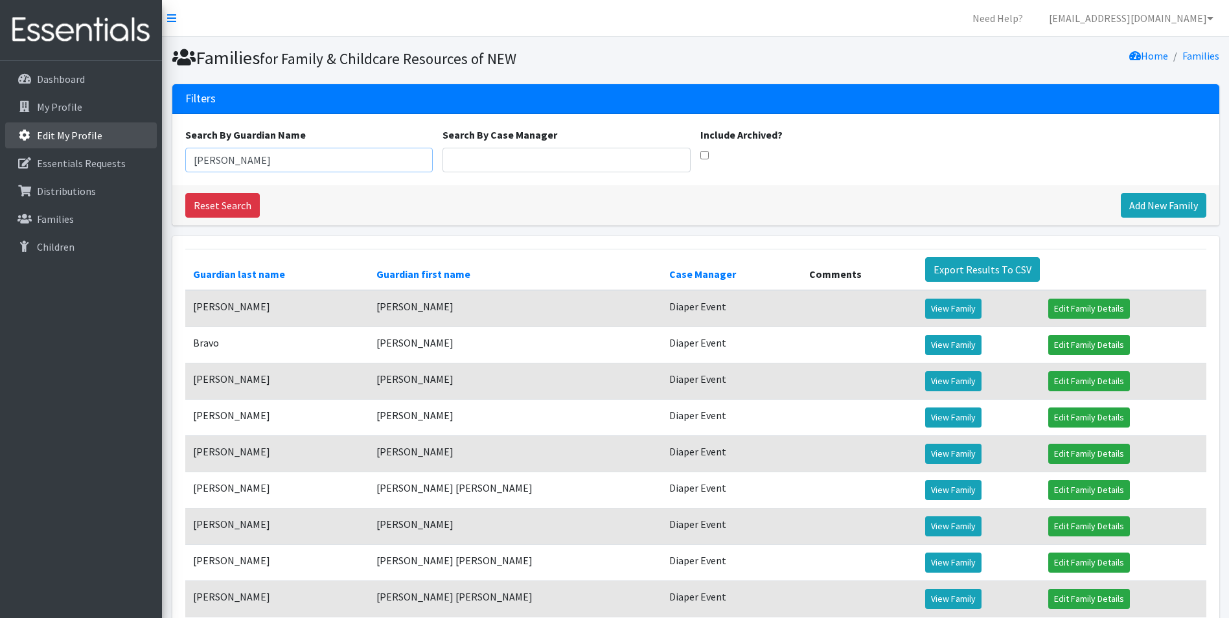
drag, startPoint x: 238, startPoint y: 166, endPoint x: 115, endPoint y: 135, distance: 127.0
click at [115, 135] on div "Need Help? [EMAIL_ADDRESS][DOMAIN_NAME] Organization Settings My Co-Workers My …" at bounding box center [614, 458] width 1229 height 917
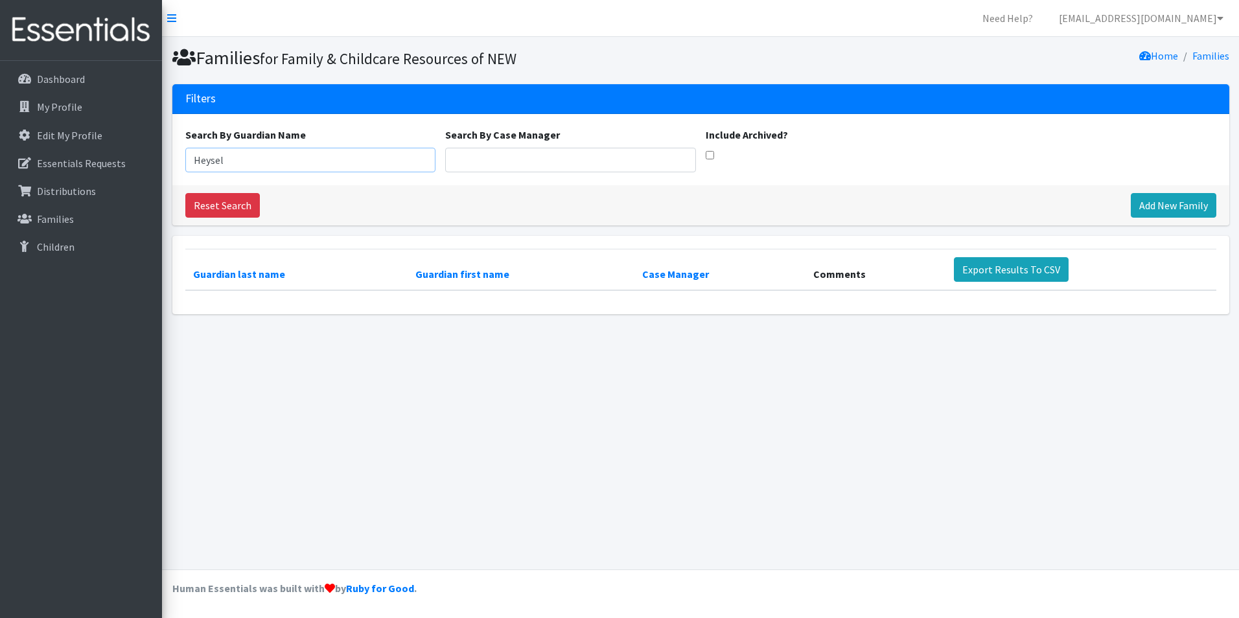
drag, startPoint x: 247, startPoint y: 164, endPoint x: -3, endPoint y: 178, distance: 249.8
click at [0, 178] on html "Need Help? [EMAIL_ADDRESS][DOMAIN_NAME] Organization Settings My Co-Workers My …" at bounding box center [619, 309] width 1239 height 618
type input "Caitlin"
drag, startPoint x: 175, startPoint y: 158, endPoint x: 128, endPoint y: 170, distance: 48.2
click at [127, 170] on div "Need Help? [EMAIL_ADDRESS][DOMAIN_NAME] Organization Settings My Co-Workers My …" at bounding box center [619, 309] width 1239 height 618
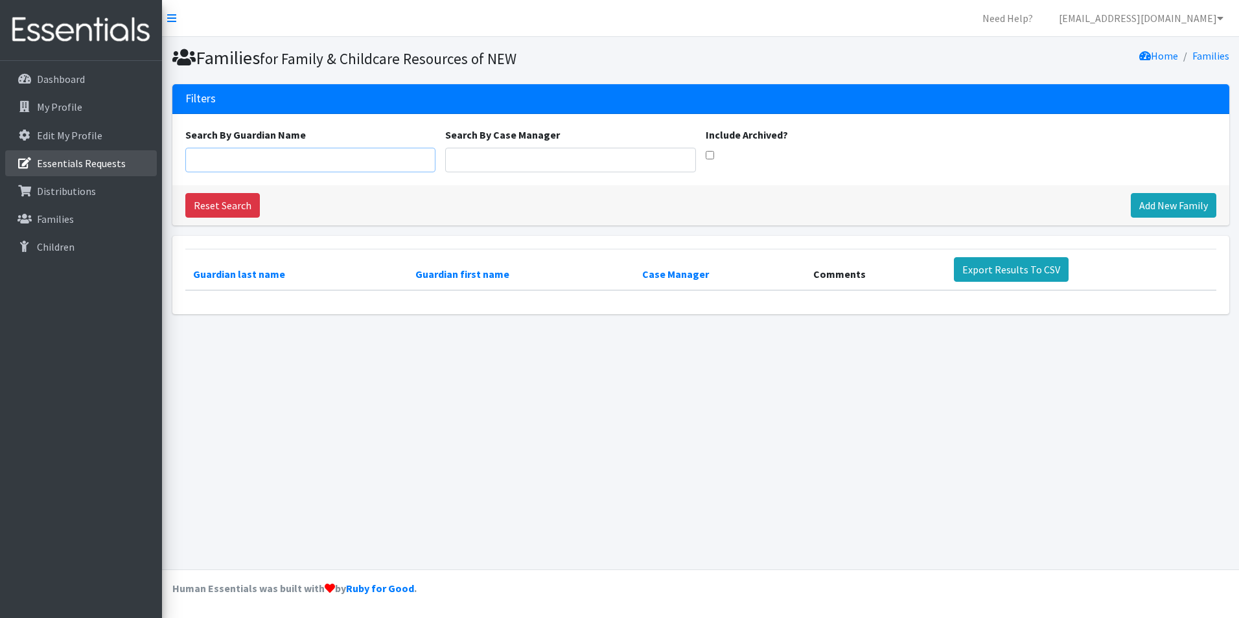
paste input "Caitlin"
drag, startPoint x: 235, startPoint y: 163, endPoint x: 56, endPoint y: 166, distance: 178.8
click at [56, 166] on div "Need Help? [EMAIL_ADDRESS][DOMAIN_NAME] Organization Settings My Co-Workers My …" at bounding box center [619, 309] width 1239 height 618
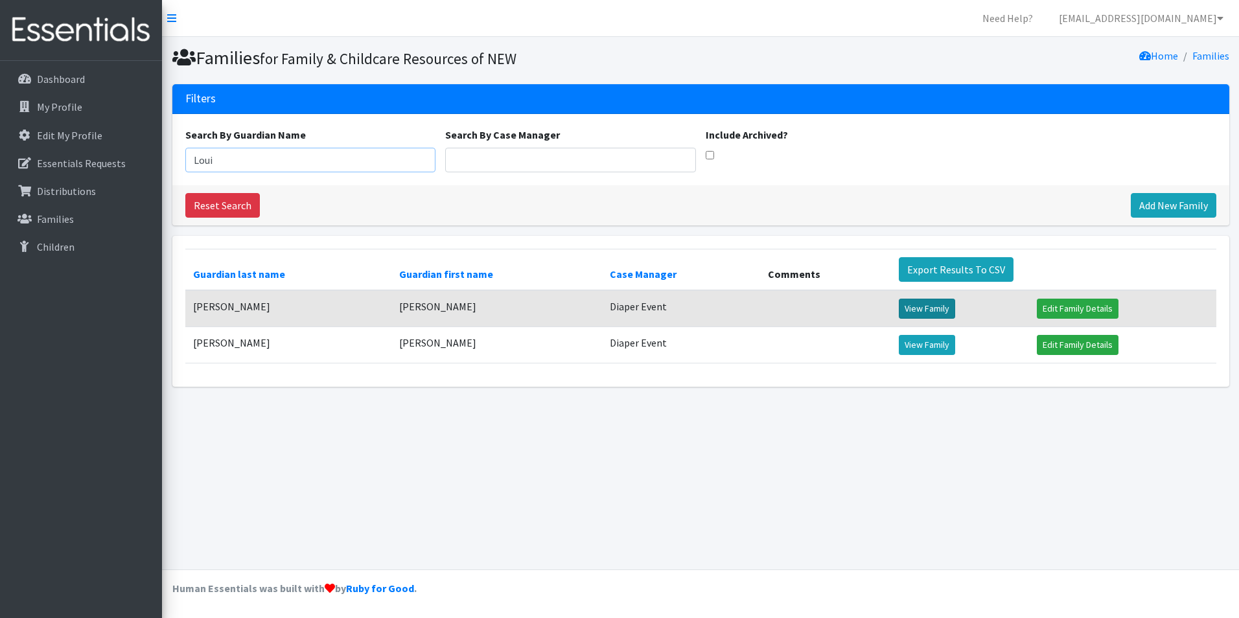
type input "Loui"
click at [906, 306] on link "View Family" at bounding box center [927, 309] width 56 height 20
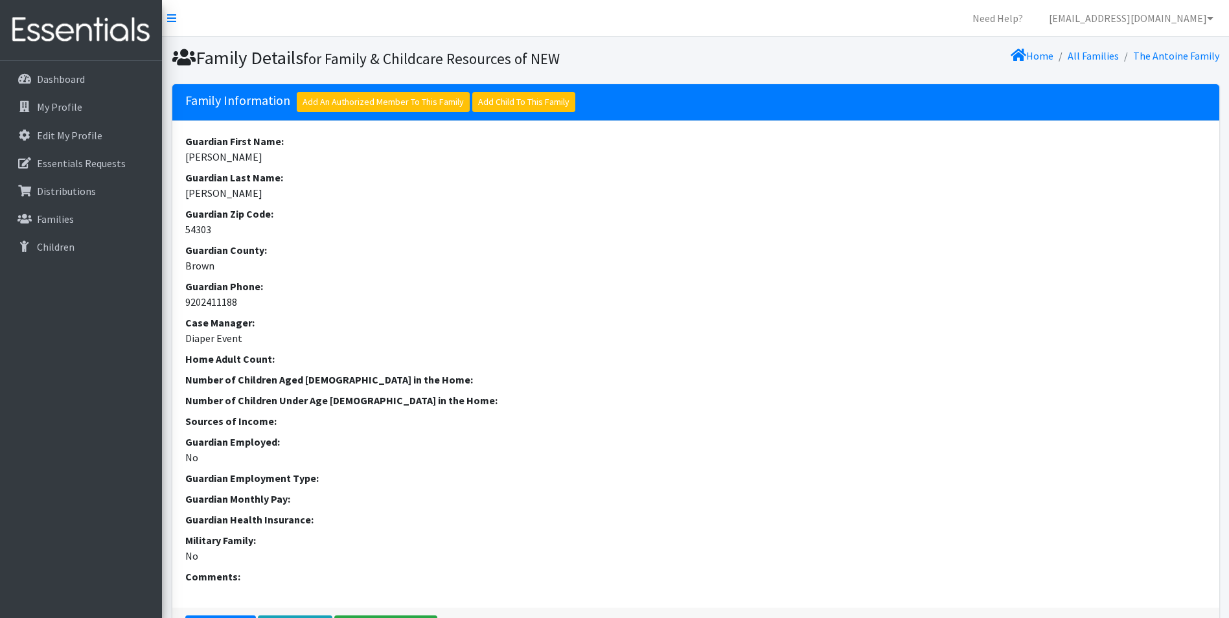
scroll to position [307, 0]
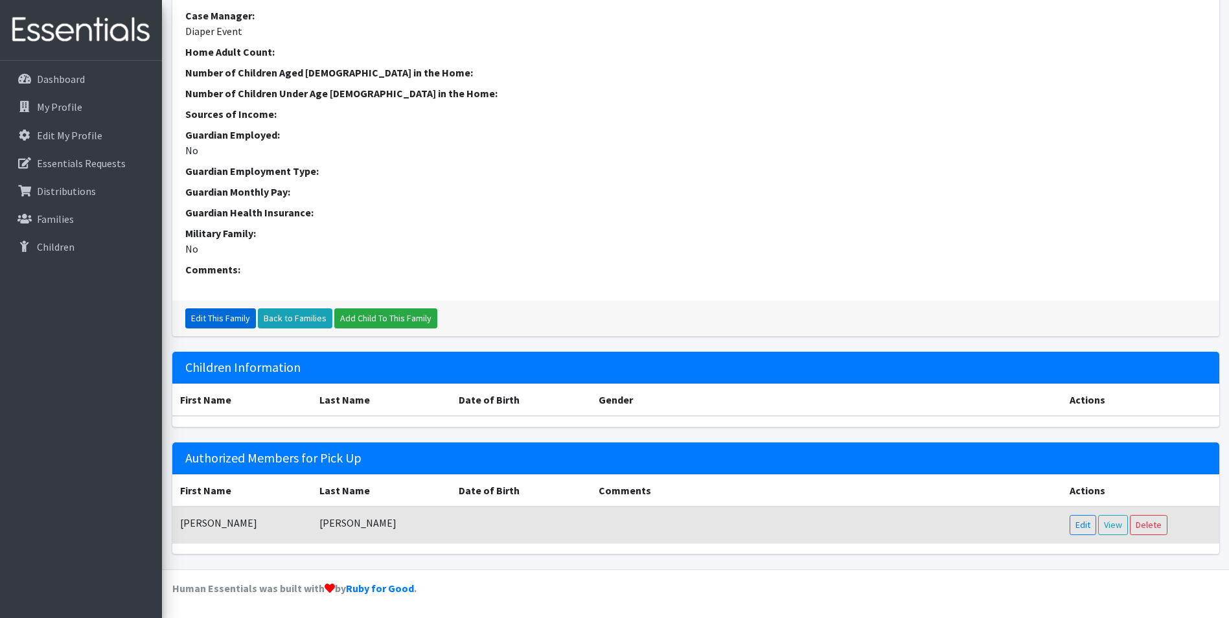
click at [212, 321] on link "Edit This Family" at bounding box center [220, 318] width 71 height 20
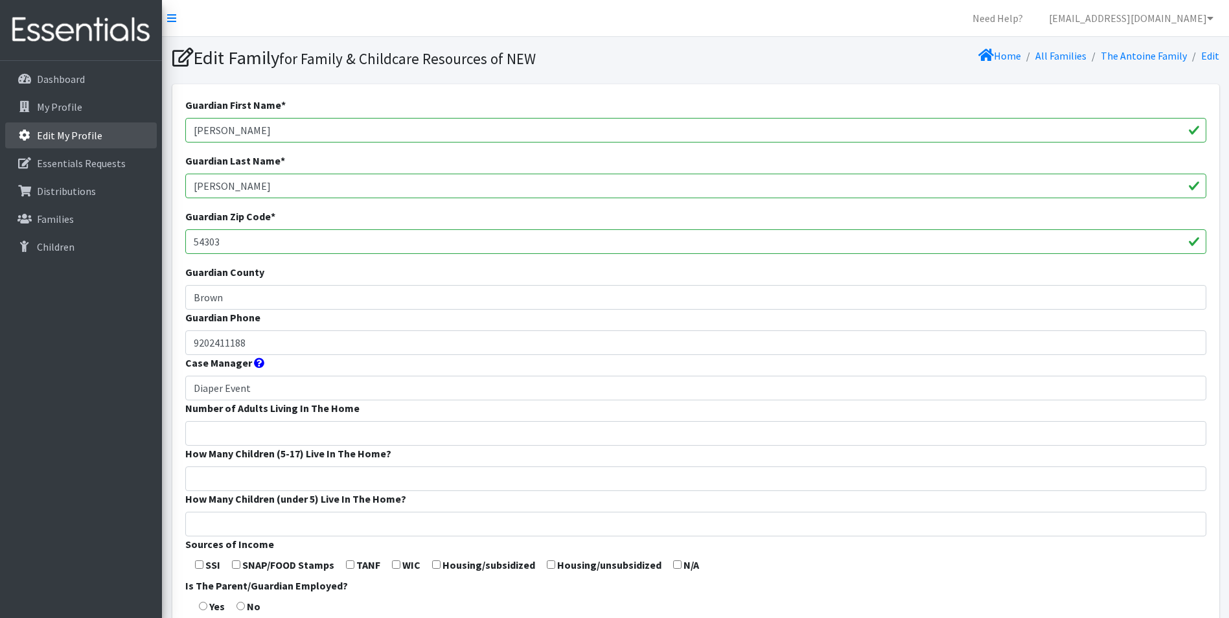
drag, startPoint x: 244, startPoint y: 135, endPoint x: 8, endPoint y: 143, distance: 236.0
click at [0, 143] on div "Need Help? [EMAIL_ADDRESS][DOMAIN_NAME] Organization Settings My Co-Workers My …" at bounding box center [614, 489] width 1229 height 978
paste input "Caitlin"
type input "Caitlin"
drag, startPoint x: 232, startPoint y: 194, endPoint x: 183, endPoint y: 183, distance: 50.5
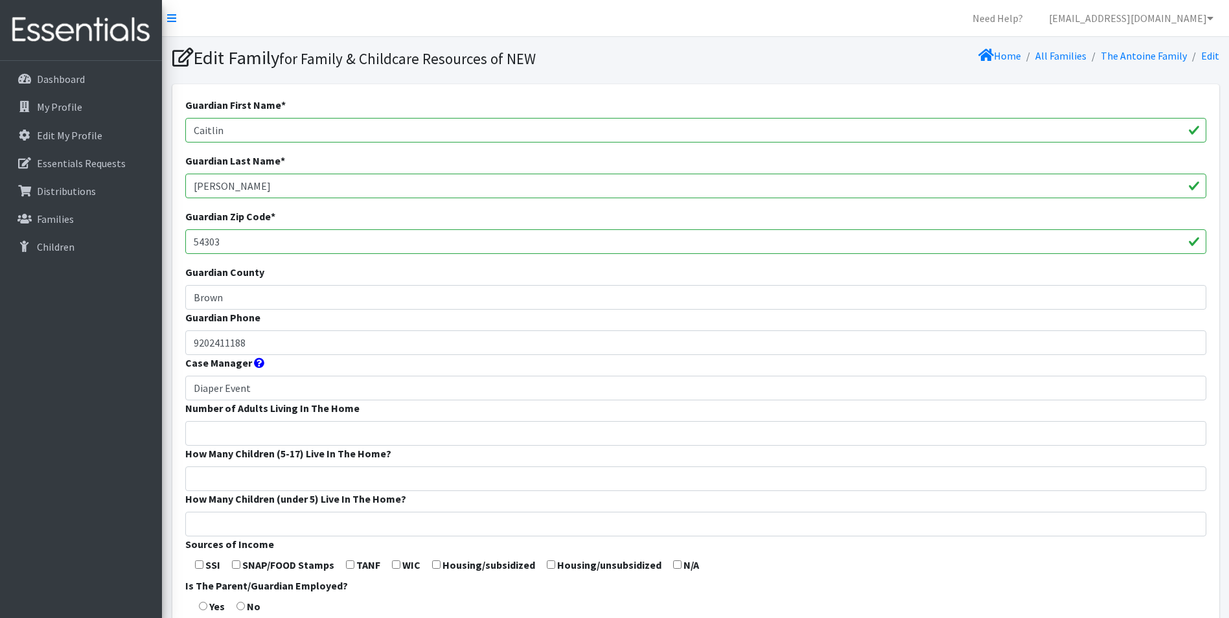
click at [183, 183] on div "Guardian First Name * Caitlin Guardian Last Name * Antoine Guardian Zip Code * …" at bounding box center [695, 481] width 1047 height 794
drag, startPoint x: 205, startPoint y: 179, endPoint x: 209, endPoint y: 190, distance: 12.3
click at [205, 179] on input "Guardian Last Name *" at bounding box center [695, 186] width 1021 height 25
paste input "George"
type input "George"
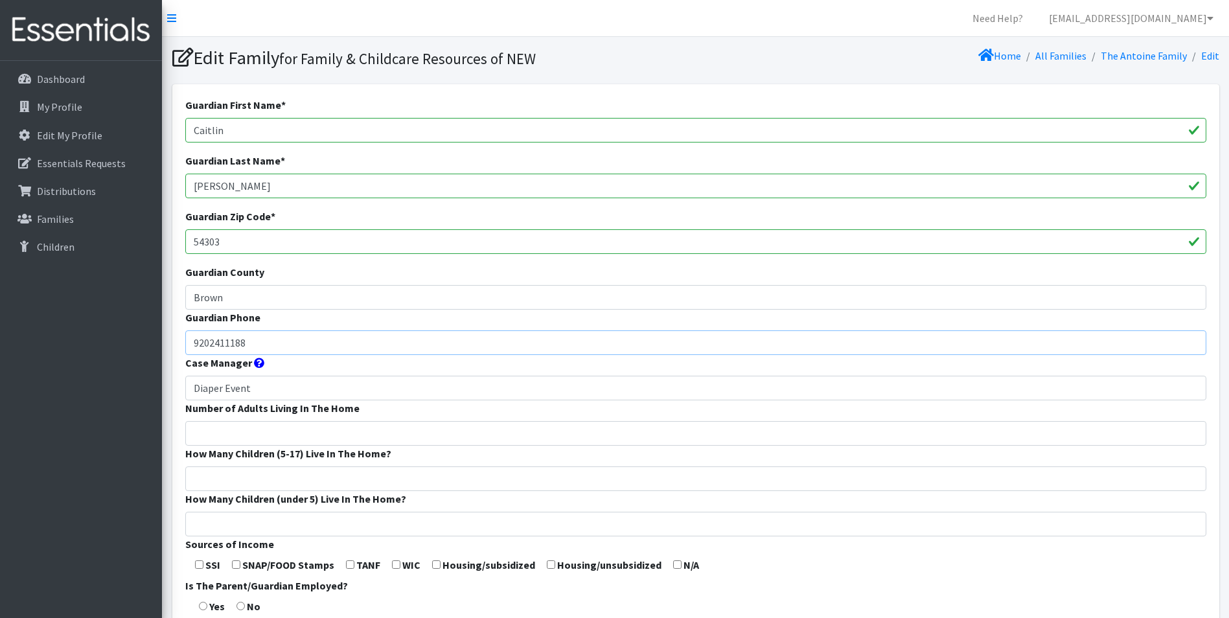
drag, startPoint x: 274, startPoint y: 347, endPoint x: 149, endPoint y: 337, distance: 125.4
click at [148, 346] on div "Need Help? shelby@fcrnew.org Organization Settings My Co-Workers My Profile Log…" at bounding box center [614, 489] width 1229 height 978
click at [243, 338] on input "Guardian Phone" at bounding box center [695, 342] width 1021 height 25
paste input "9208950086"
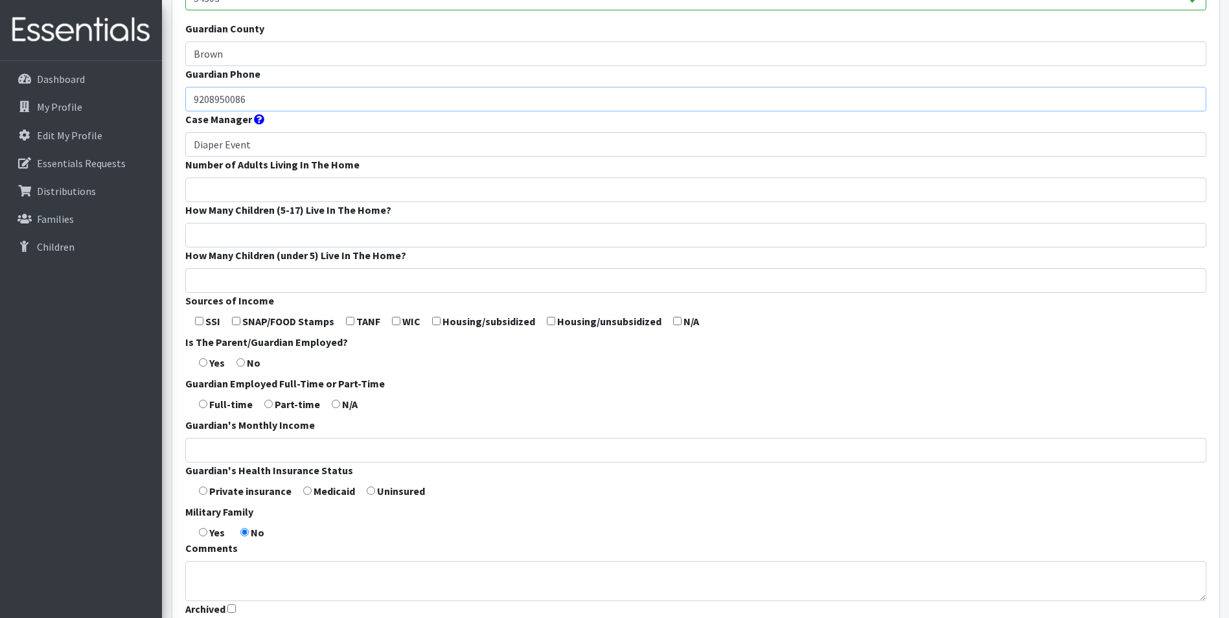
scroll to position [360, 0]
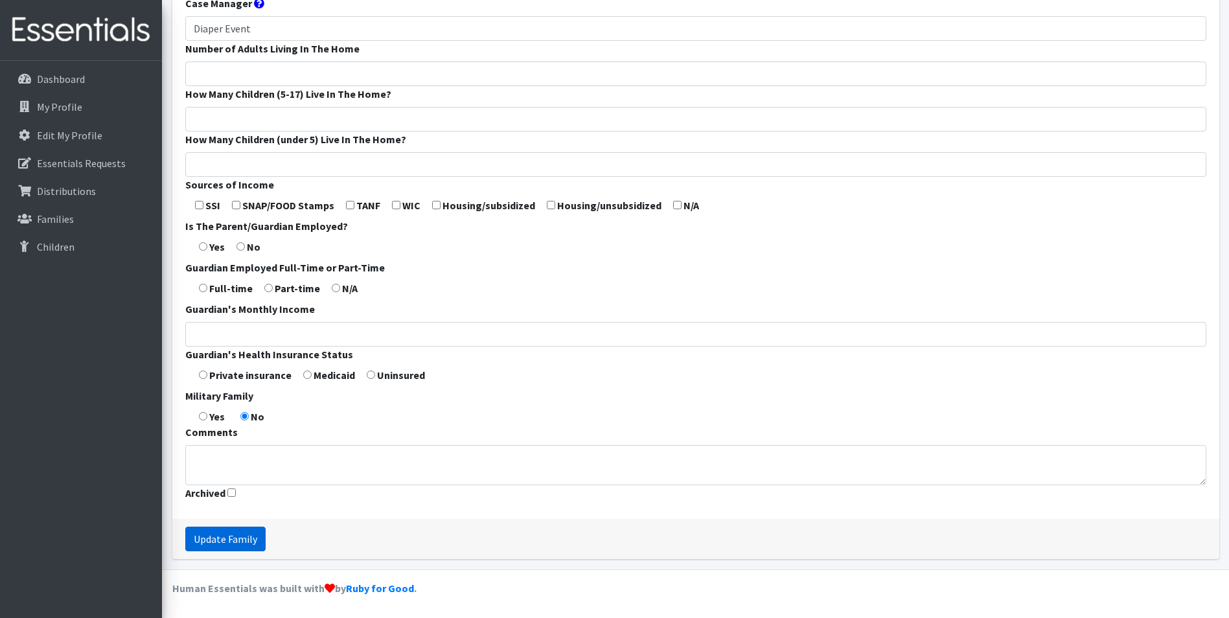
type input "9208950086"
click at [240, 534] on input "Update Family" at bounding box center [225, 539] width 80 height 25
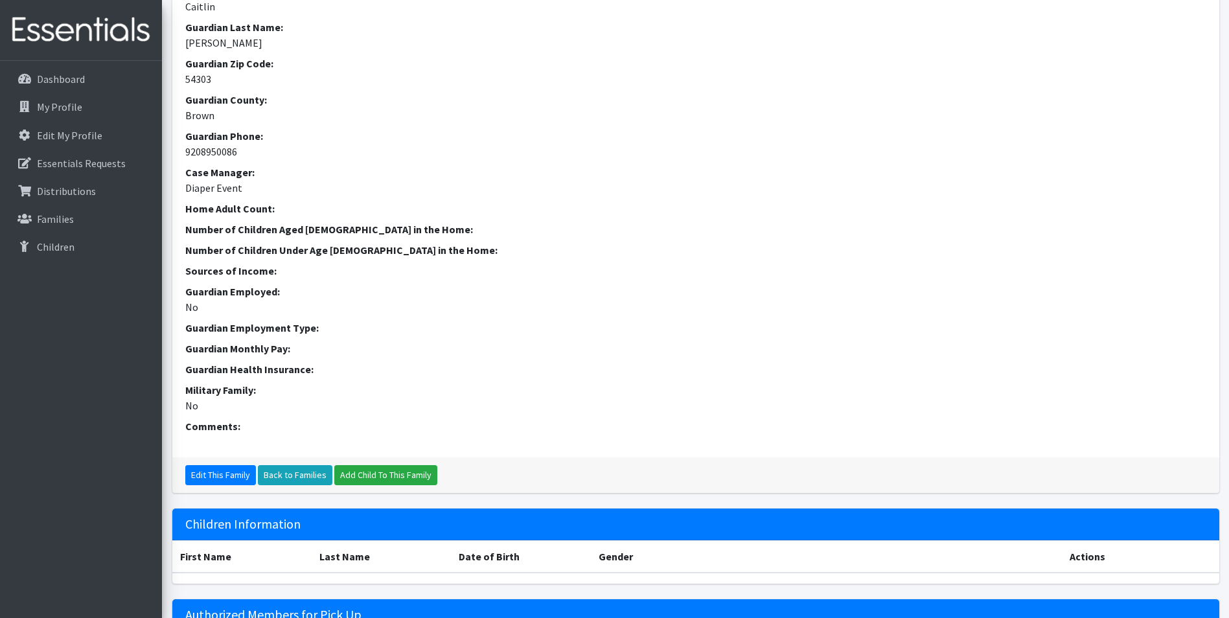
scroll to position [324, 0]
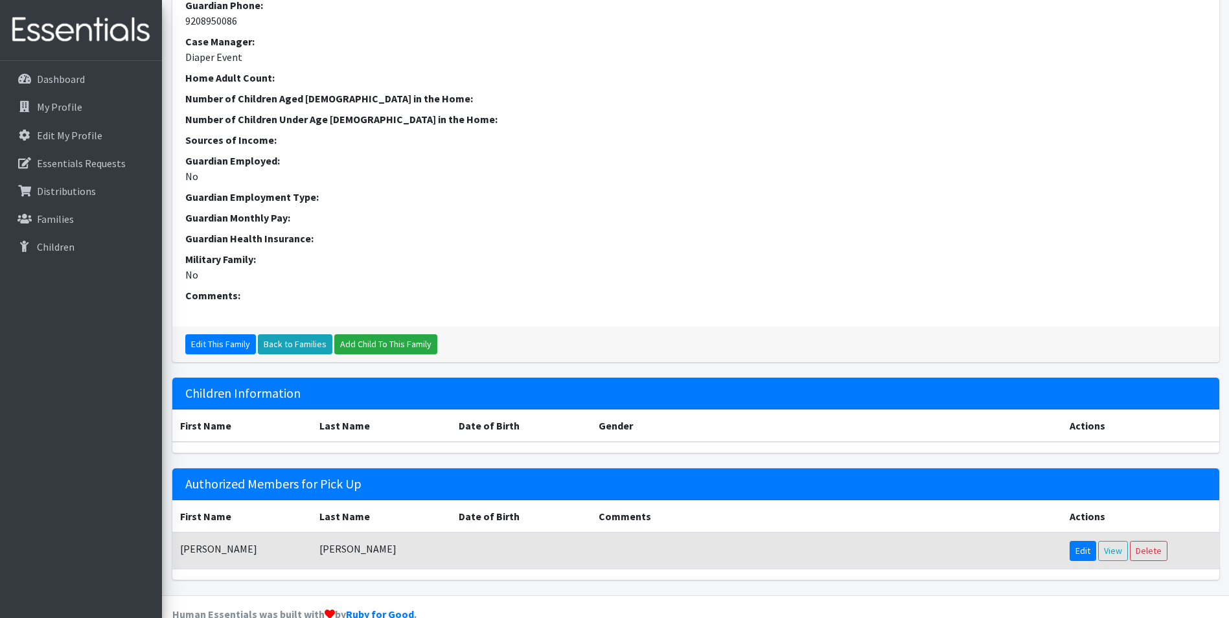
click at [1070, 551] on link "Edit" at bounding box center [1083, 551] width 27 height 20
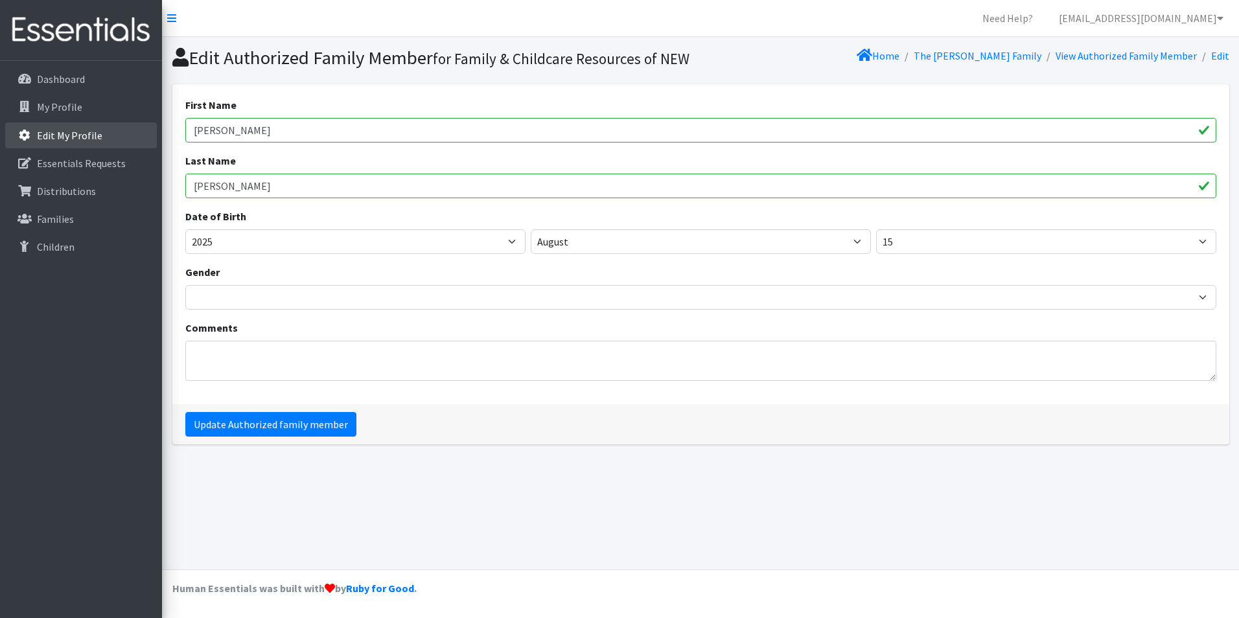
drag, startPoint x: 241, startPoint y: 161, endPoint x: 70, endPoint y: 130, distance: 174.0
click at [72, 133] on div "Need Help? shelby@fcrnew.org Organization Settings My Co-Workers My Profile Log…" at bounding box center [619, 309] width 1239 height 618
type input "Caitlin"
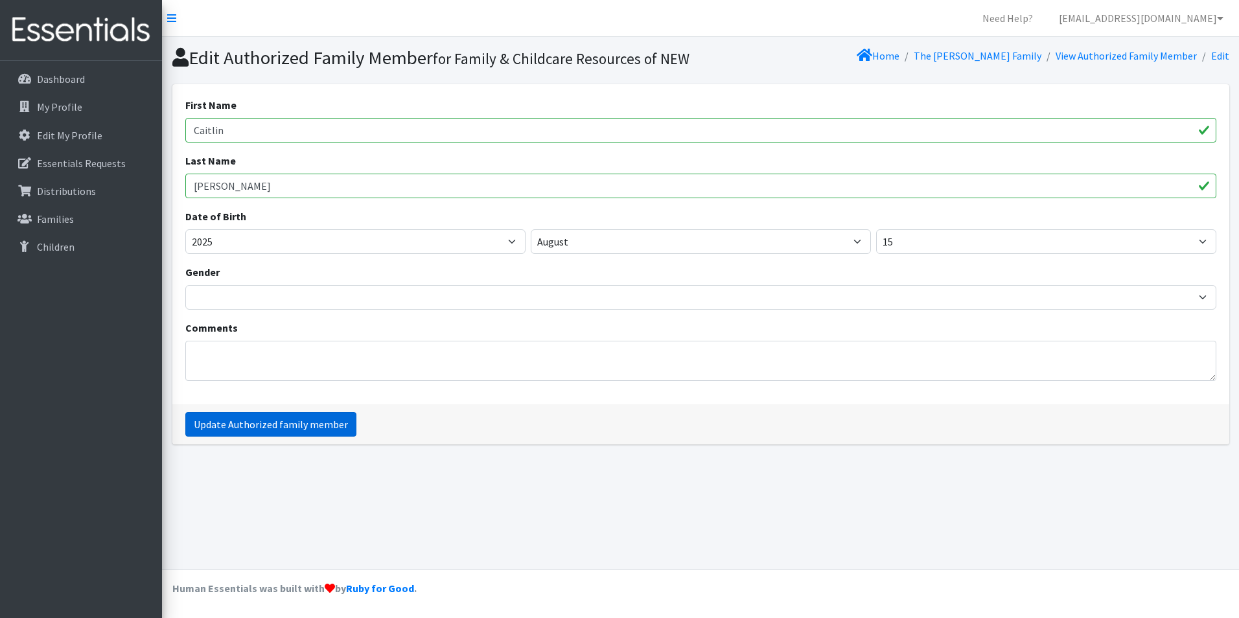
type input "George"
drag, startPoint x: 265, startPoint y: 445, endPoint x: 279, endPoint y: 427, distance: 22.7
click at [266, 437] on input "Update Authorized family member" at bounding box center [270, 424] width 171 height 25
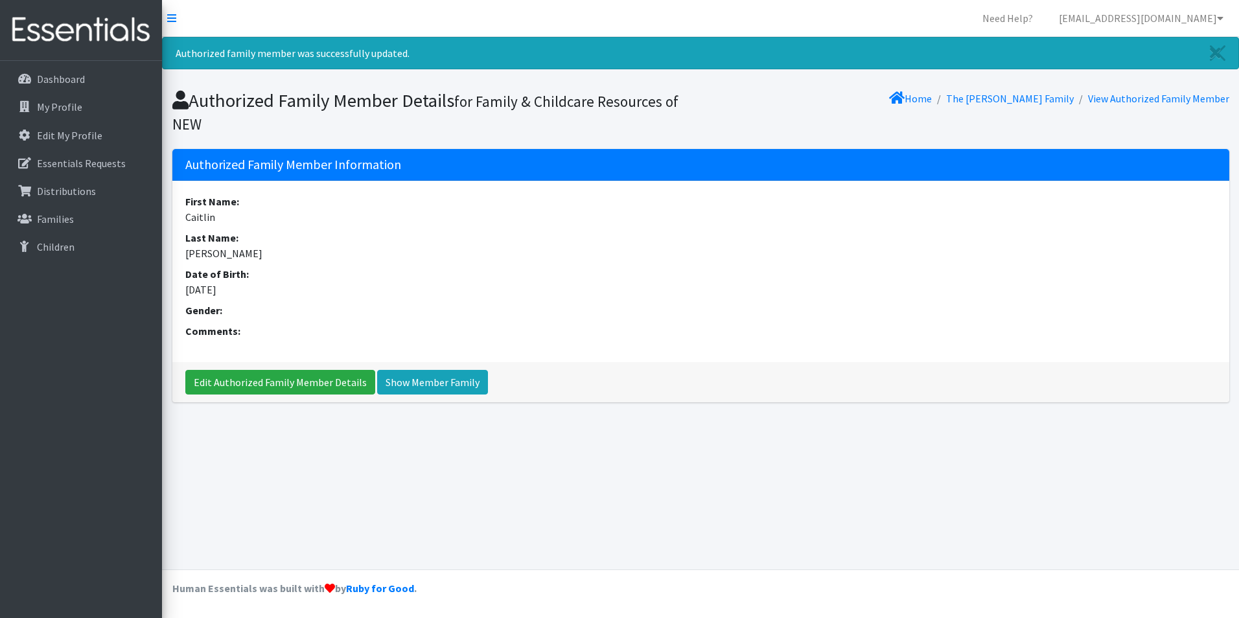
drag, startPoint x: 1042, startPoint y: 101, endPoint x: 1023, endPoint y: 108, distance: 20.5
click at [1042, 101] on link "The [PERSON_NAME] Family" at bounding box center [1010, 98] width 128 height 13
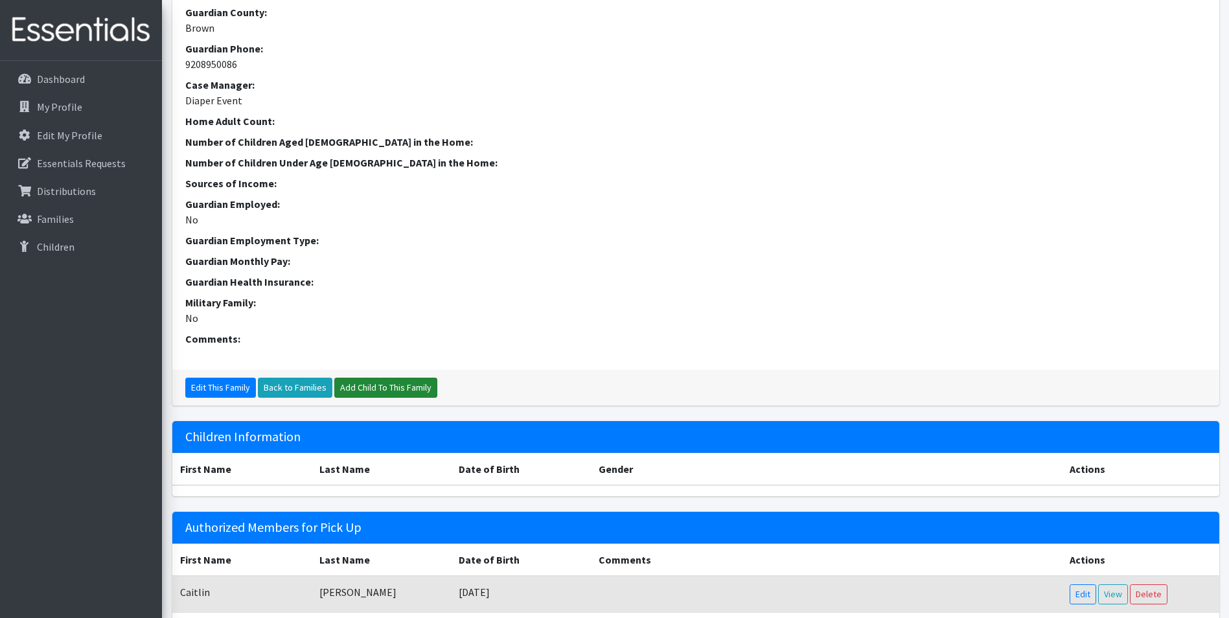
scroll to position [259, 0]
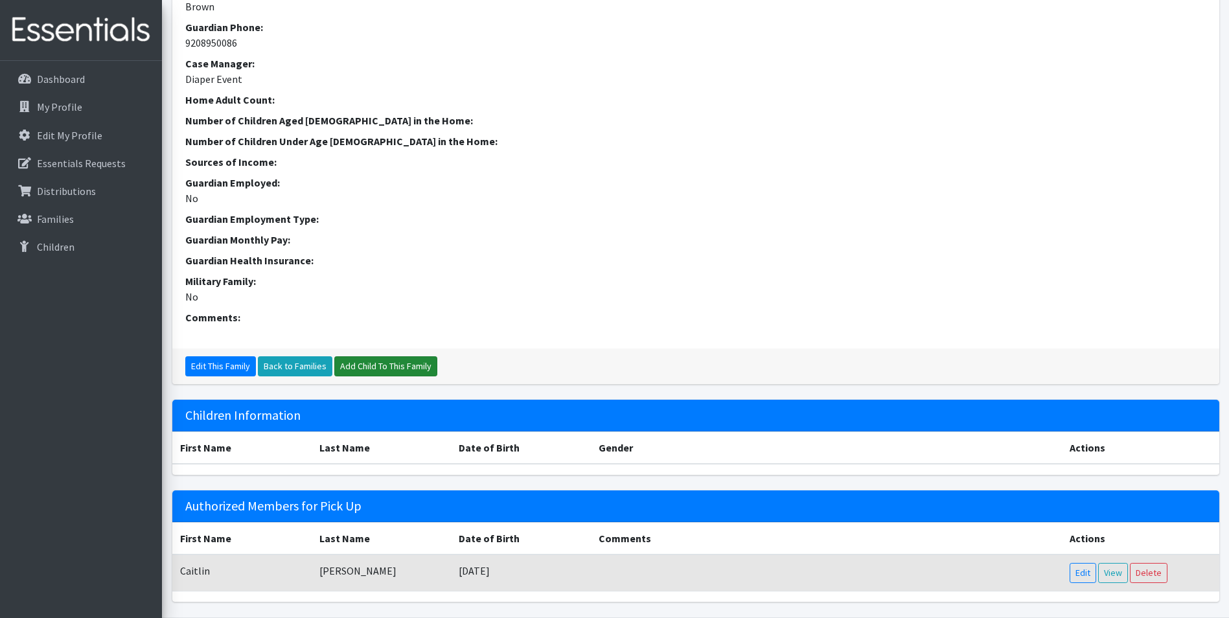
click at [398, 365] on link "Add Child To This Family" at bounding box center [385, 366] width 103 height 20
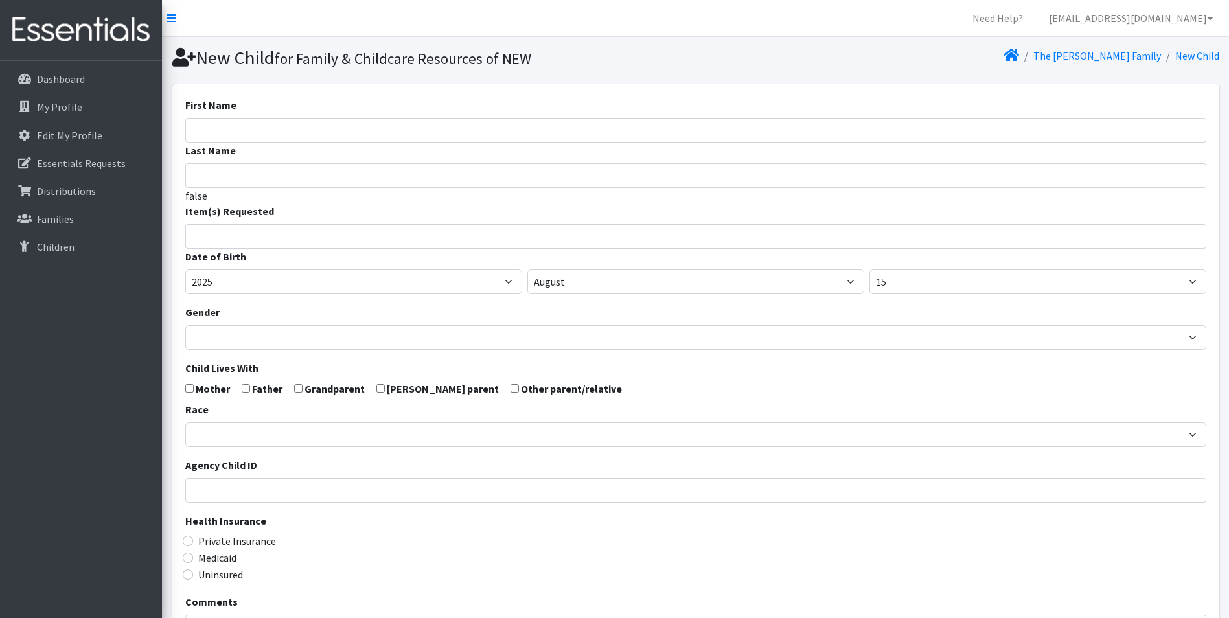
select select
drag, startPoint x: 323, startPoint y: 130, endPoint x: 327, endPoint y: 135, distance: 6.9
click at [323, 130] on input "First Name" at bounding box center [695, 130] width 1021 height 25
paste input "Dakota"
type input "Dakota"
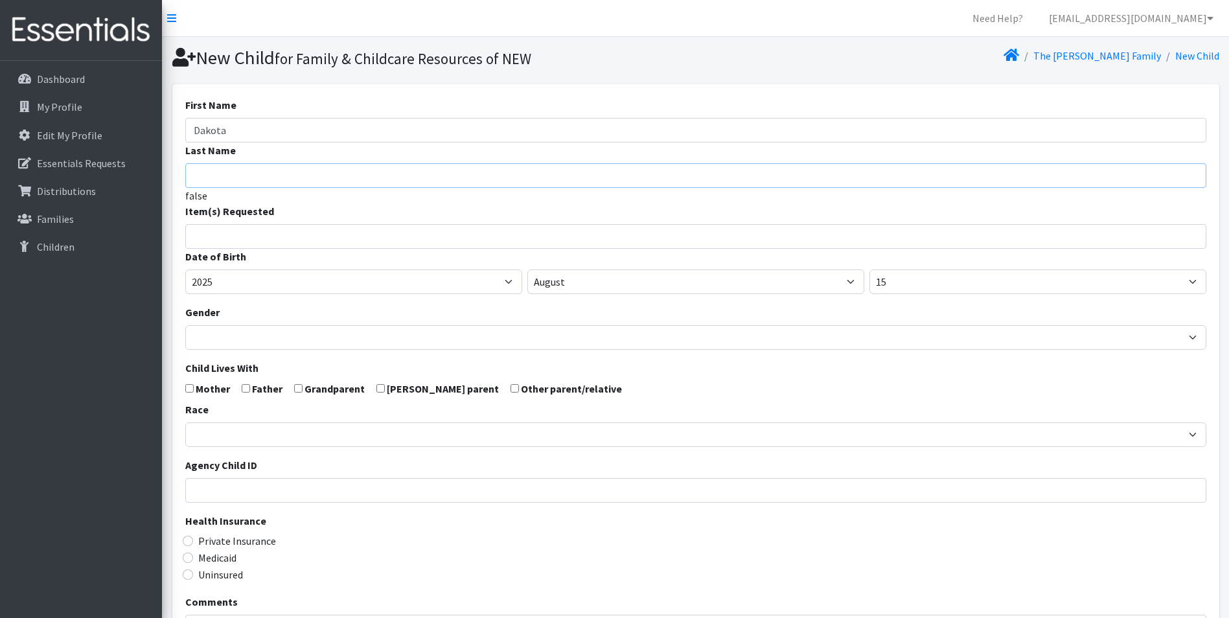
click at [303, 176] on input "Last Name" at bounding box center [695, 175] width 1021 height 25
paste input "Veeder"
type input "Veeder"
drag, startPoint x: 207, startPoint y: 286, endPoint x: 235, endPoint y: 286, distance: 28.5
click at [208, 285] on select "2005 2006 2007 2008 2009 2010 2011 2012 2013 2014 2015 2016 2017 2018 2019 2020…" at bounding box center [353, 282] width 337 height 25
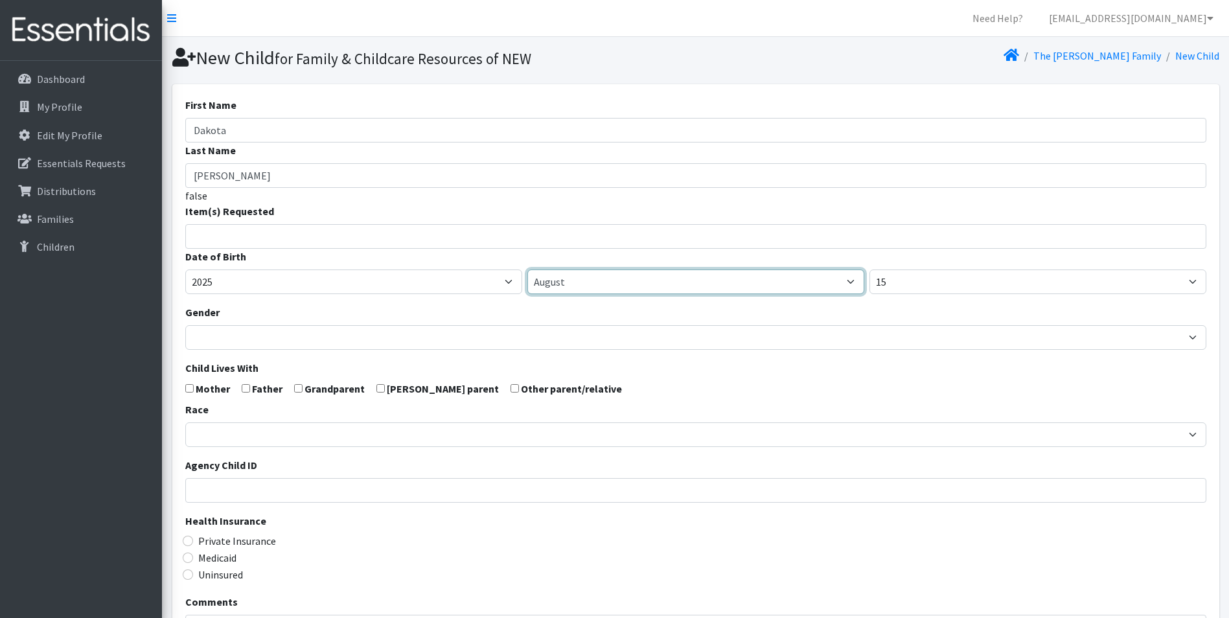
click at [566, 289] on select "January February March April May June July August September October November De…" at bounding box center [695, 282] width 337 height 25
select select "7"
click at [527, 270] on select "January February March April May June July August September October November De…" at bounding box center [695, 282] width 337 height 25
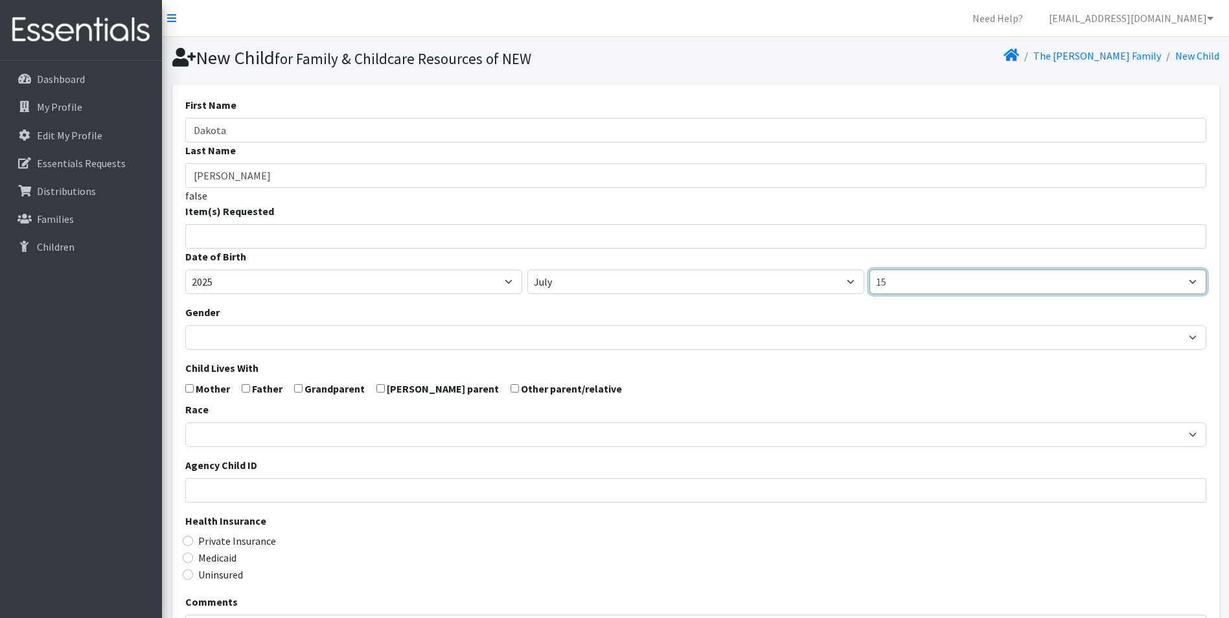
click at [896, 290] on select "1 2 3 4 5 6 7 8 9 10 11 12 13 14 15 16 17 18 19 20 21 22 23 24 25 26 27 28 29 3…" at bounding box center [1037, 282] width 337 height 25
select select "11"
click at [869, 270] on select "1 2 3 4 5 6 7 8 9 10 11 12 13 14 15 16 17 18 19 20 21 22 23 24 25 26 27 28 29 3…" at bounding box center [1037, 282] width 337 height 25
click at [223, 238] on input "search" at bounding box center [705, 235] width 1016 height 12
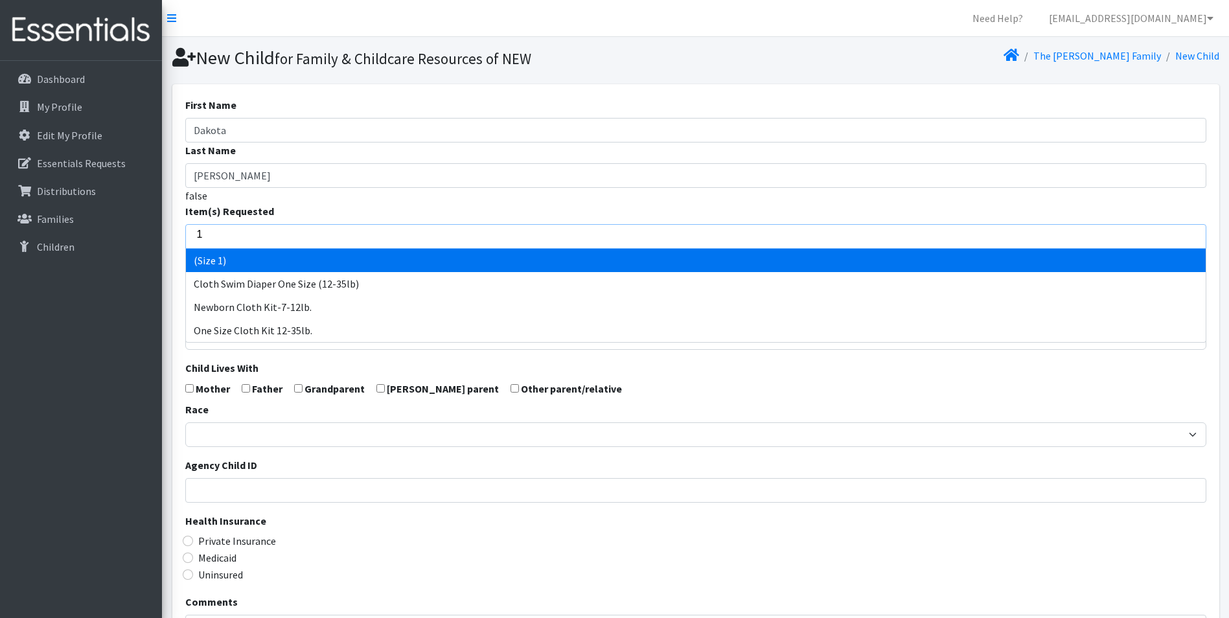
type input "1"
select select "14509"
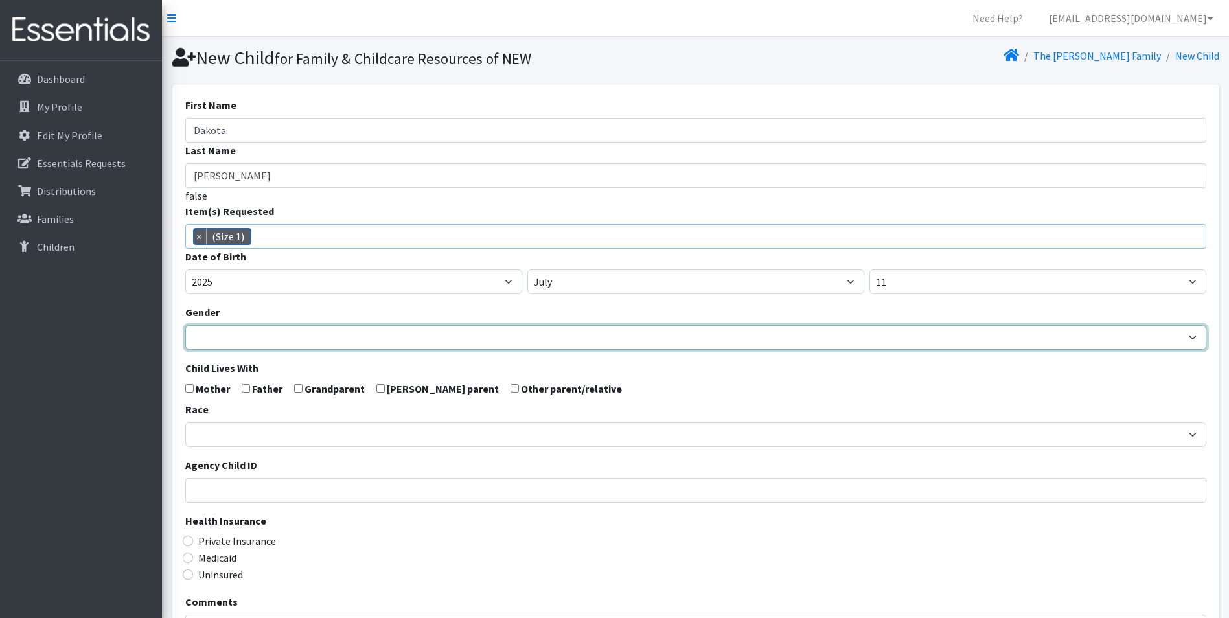
click at [246, 338] on select "Male Female" at bounding box center [695, 337] width 1021 height 25
select select "Male"
click at [185, 325] on select "Male Female" at bounding box center [695, 337] width 1021 height 25
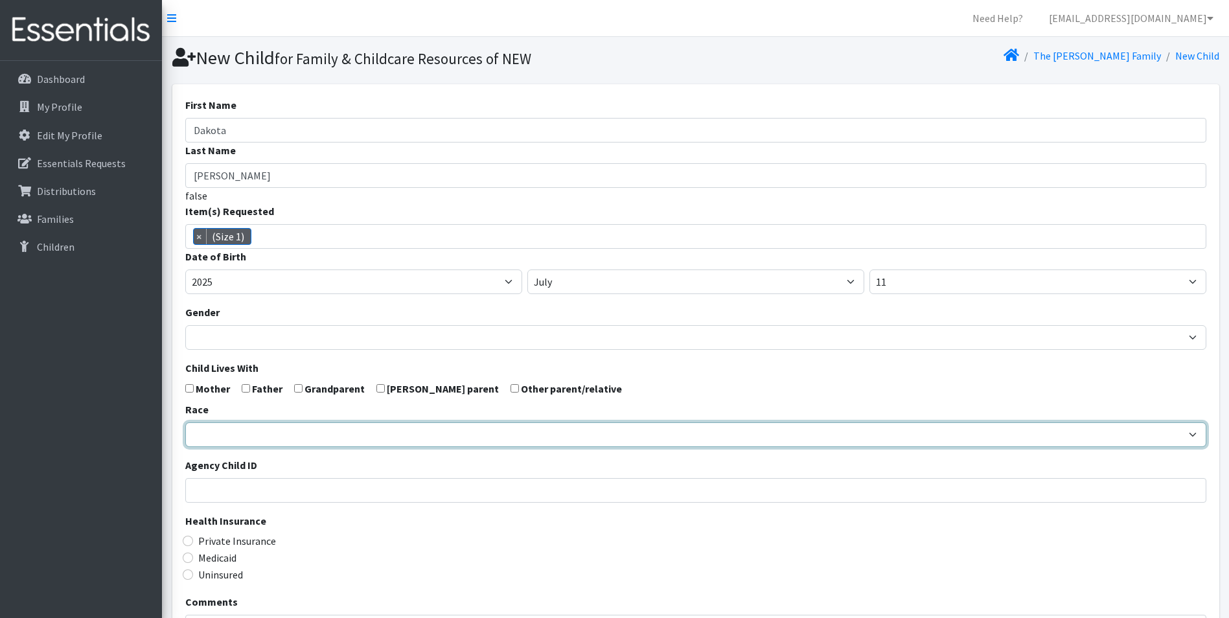
click at [222, 433] on select "African American Caucasian Hispanic Asian American Indian Pacific Islander Mult…" at bounding box center [695, 434] width 1021 height 25
select select "Caucasian"
click at [185, 422] on select "African American Caucasian Hispanic Asian American Indian Pacific Islander Mult…" at bounding box center [695, 434] width 1021 height 25
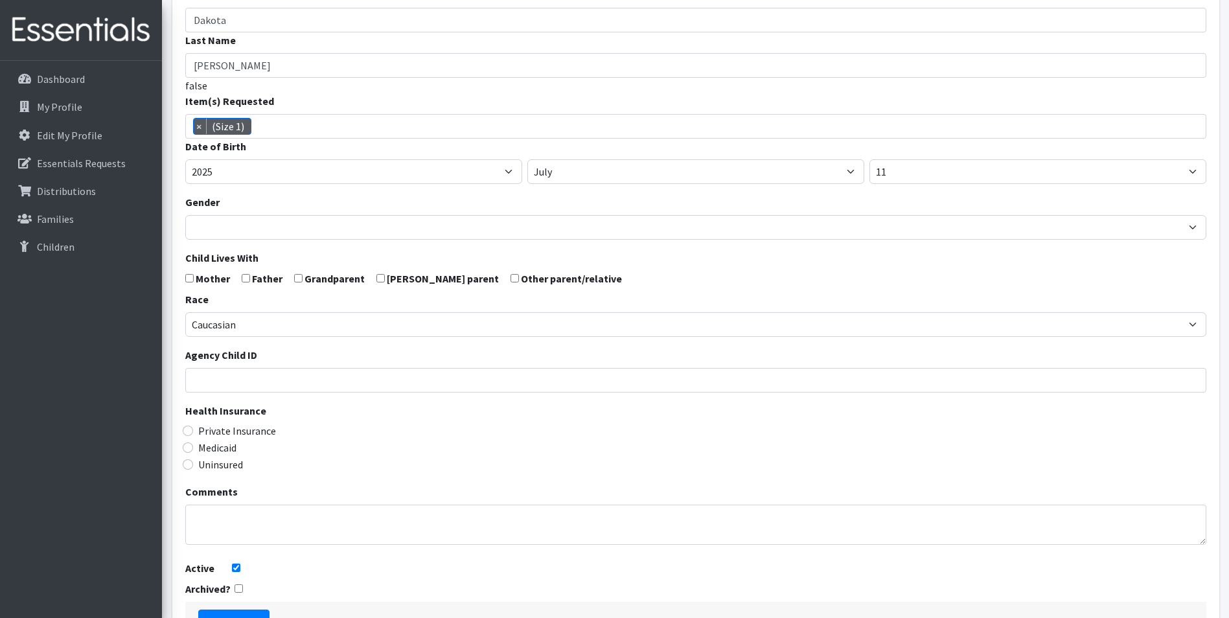
scroll to position [206, 0]
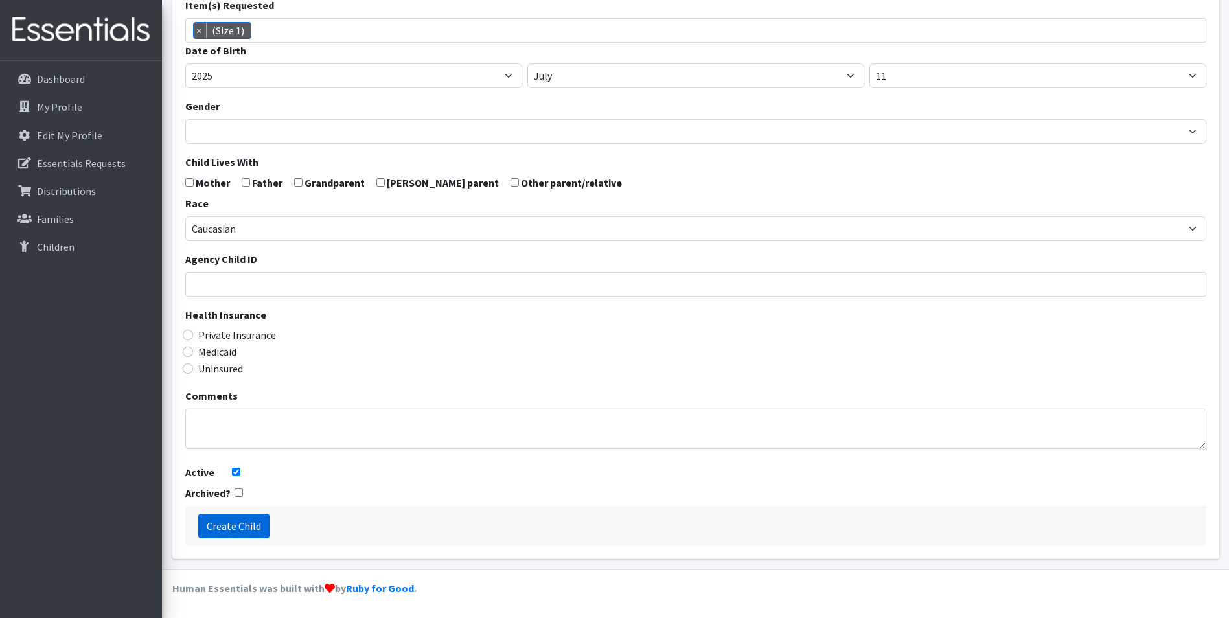
click at [252, 531] on input "Create Child" at bounding box center [233, 526] width 71 height 25
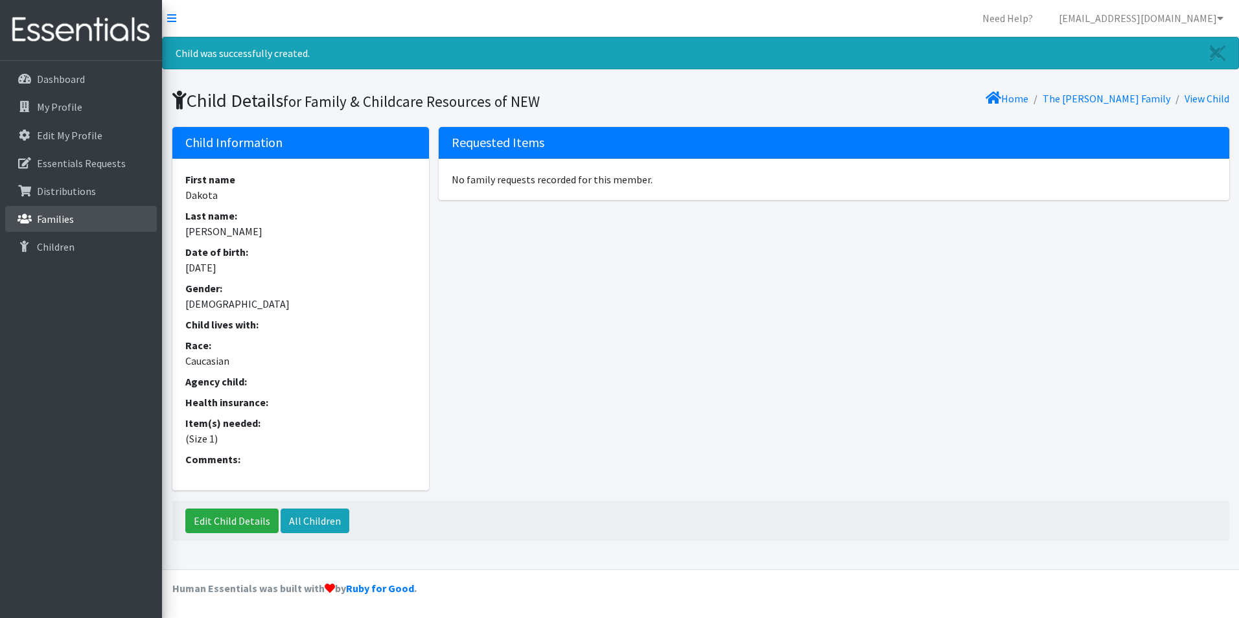
click at [56, 222] on p "Families" at bounding box center [55, 218] width 37 height 13
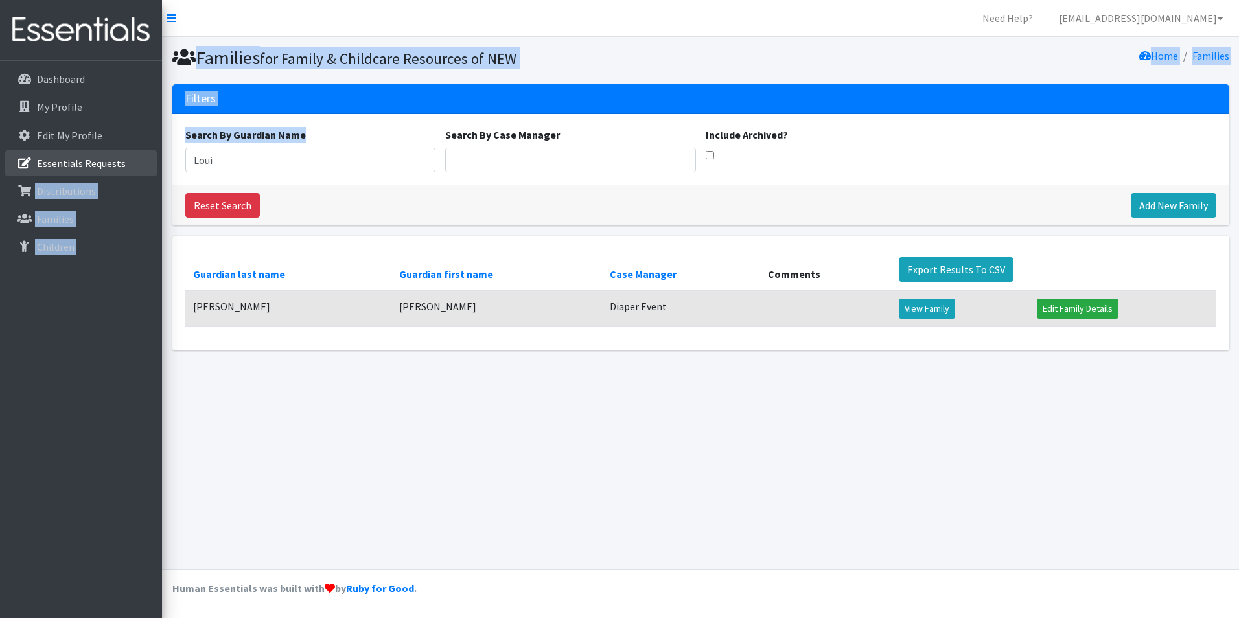
drag, startPoint x: 233, startPoint y: 174, endPoint x: 89, endPoint y: 169, distance: 143.9
click at [89, 169] on div "Need Help? shelby@fcrnew.org Organization Settings My Co-Workers My Profile Log…" at bounding box center [619, 309] width 1239 height 618
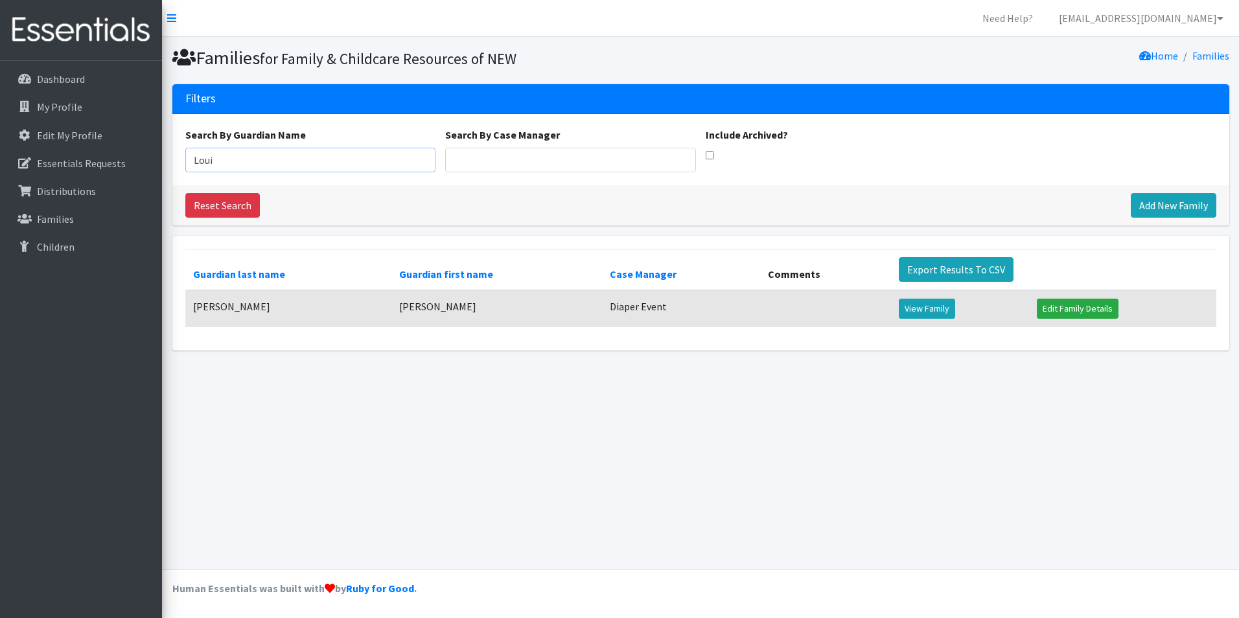
drag, startPoint x: 89, startPoint y: 169, endPoint x: 242, endPoint y: 162, distance: 153.1
click at [242, 162] on input "Loui" at bounding box center [310, 160] width 251 height 25
drag, startPoint x: 242, startPoint y: 162, endPoint x: 175, endPoint y: 181, distance: 69.5
click at [175, 181] on div "Search By Guardian Name Loui Search By Case Manager Include Archived?" at bounding box center [700, 149] width 1057 height 71
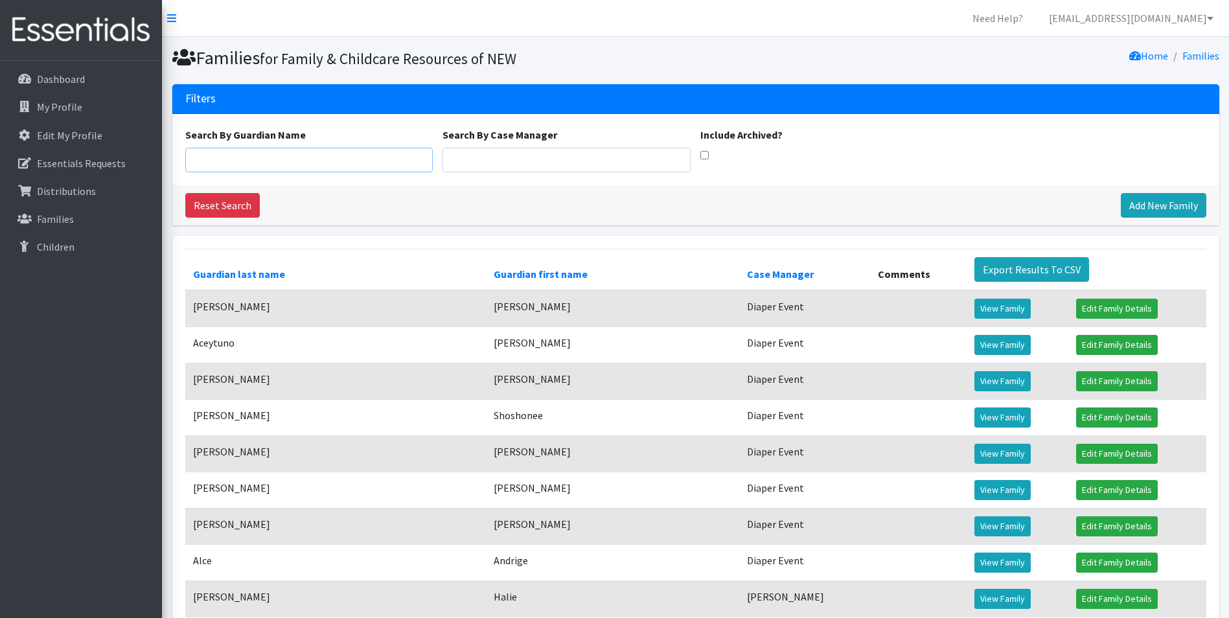
click at [285, 159] on input "Search By Guardian Name" at bounding box center [309, 160] width 248 height 25
paste input "Estefani"
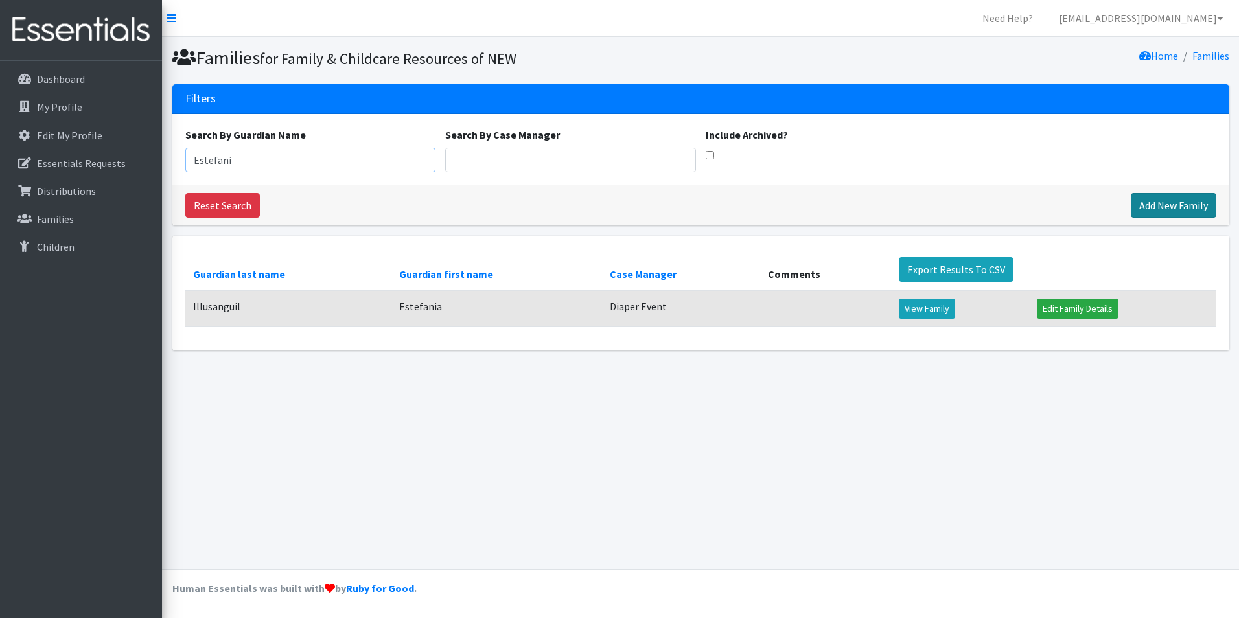
type input "Estefani"
click at [1180, 209] on link "Add New Family" at bounding box center [1173, 205] width 86 height 25
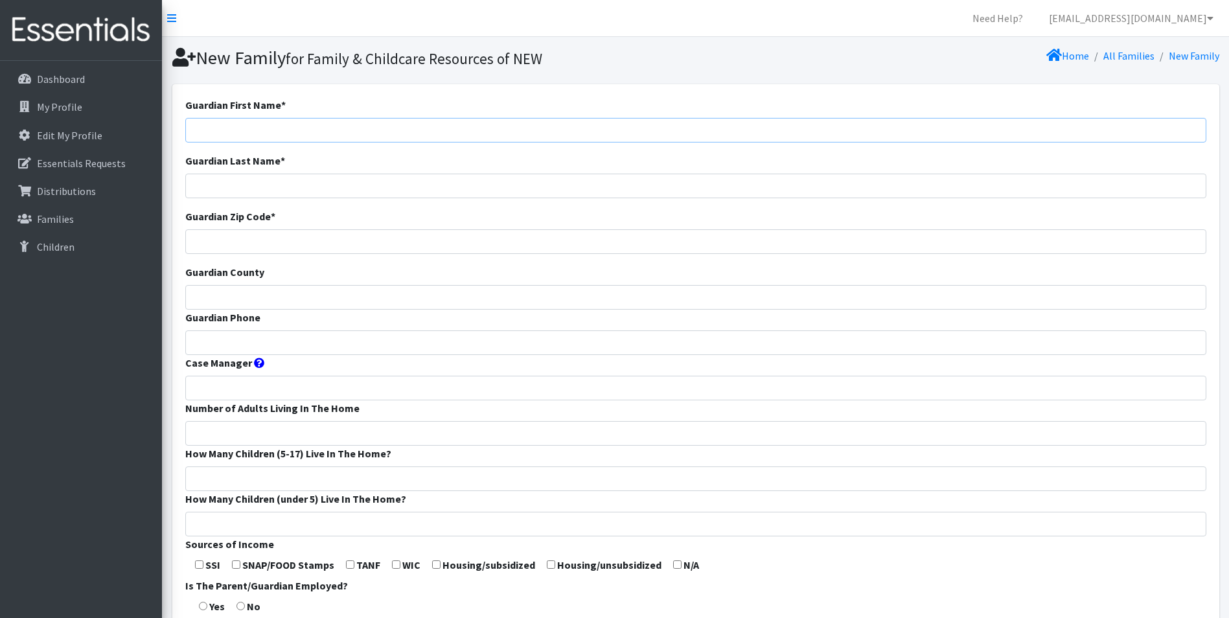
click at [236, 122] on input "Guardian First Name *" at bounding box center [695, 130] width 1021 height 25
type input "Estefania"
drag, startPoint x: 214, startPoint y: 183, endPoint x: 304, endPoint y: 202, distance: 92.1
click at [304, 202] on form "Guardian First Name * [PERSON_NAME] Guardian Last Name * [PERSON_NAME] Guardian…" at bounding box center [695, 481] width 1021 height 768
type input "[PERSON_NAME]"
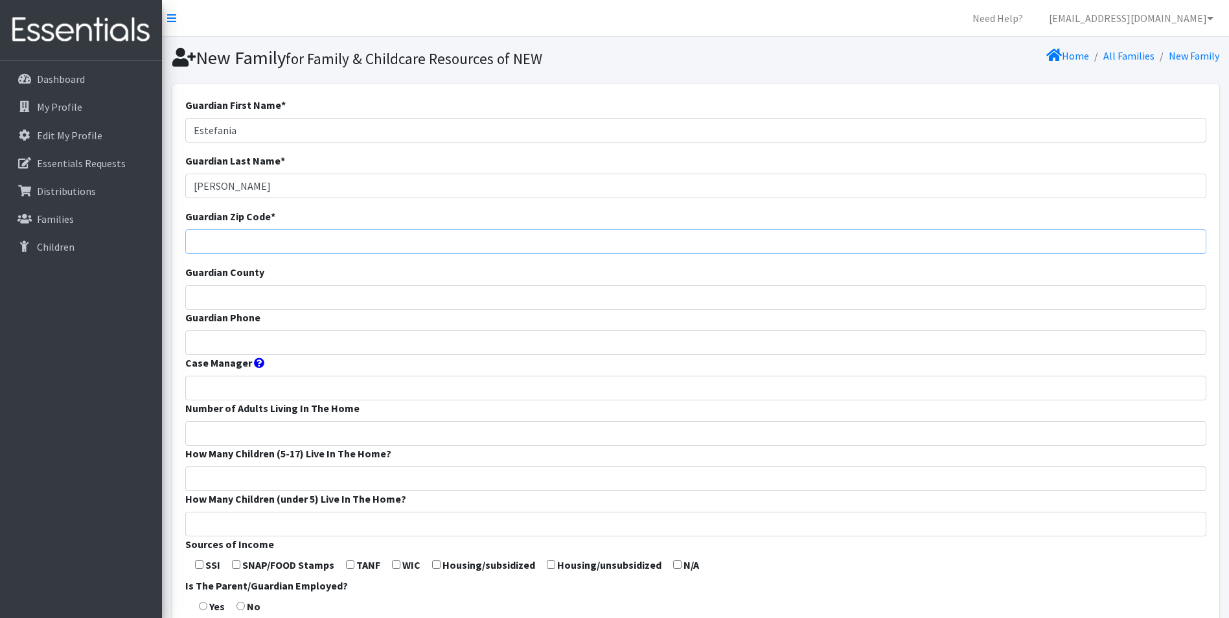
click at [201, 248] on input "Guardian Zip Code *" at bounding box center [695, 241] width 1021 height 25
type input "54303"
click at [201, 293] on input "Guardian County" at bounding box center [695, 297] width 1021 height 25
type input "Brown"
click at [316, 337] on input "Guardian Phone" at bounding box center [695, 342] width 1021 height 25
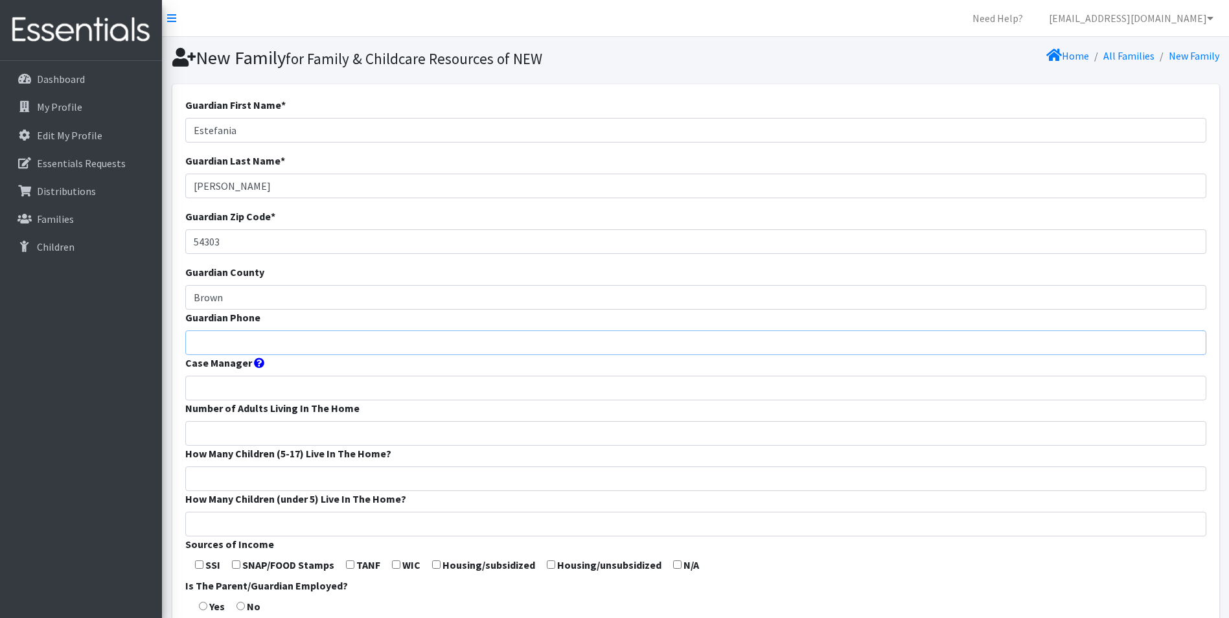
paste input "9209702770"
type input "9209702770"
click at [234, 383] on input "Case Manager" at bounding box center [695, 388] width 1021 height 25
type input "Diaper Event"
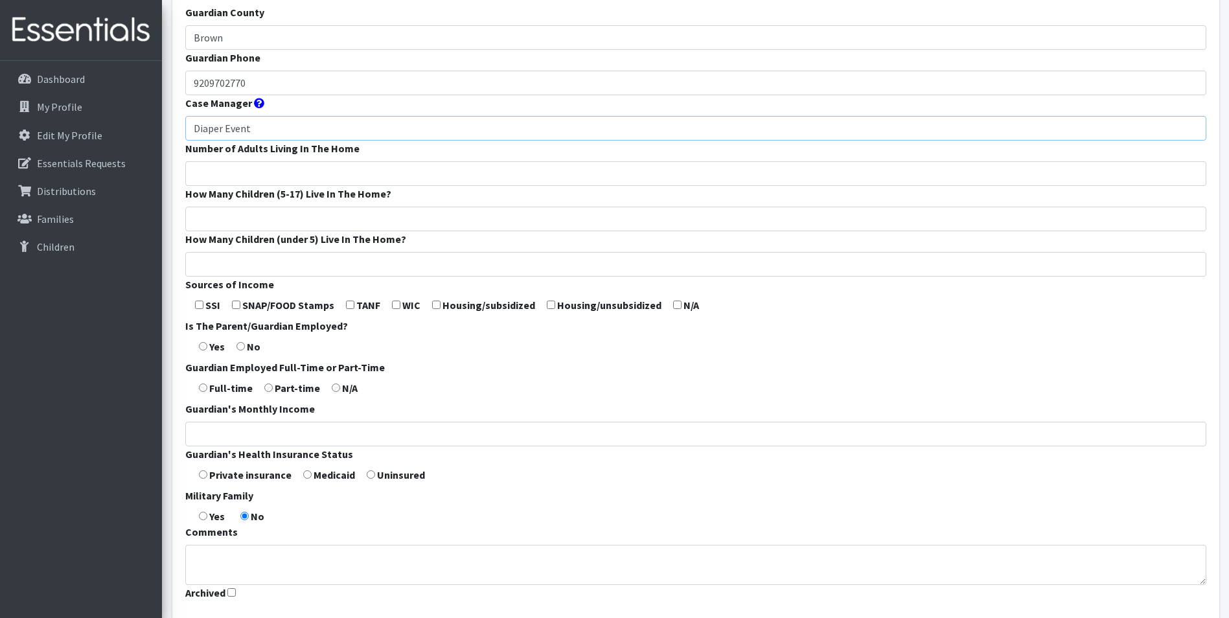
scroll to position [324, 0]
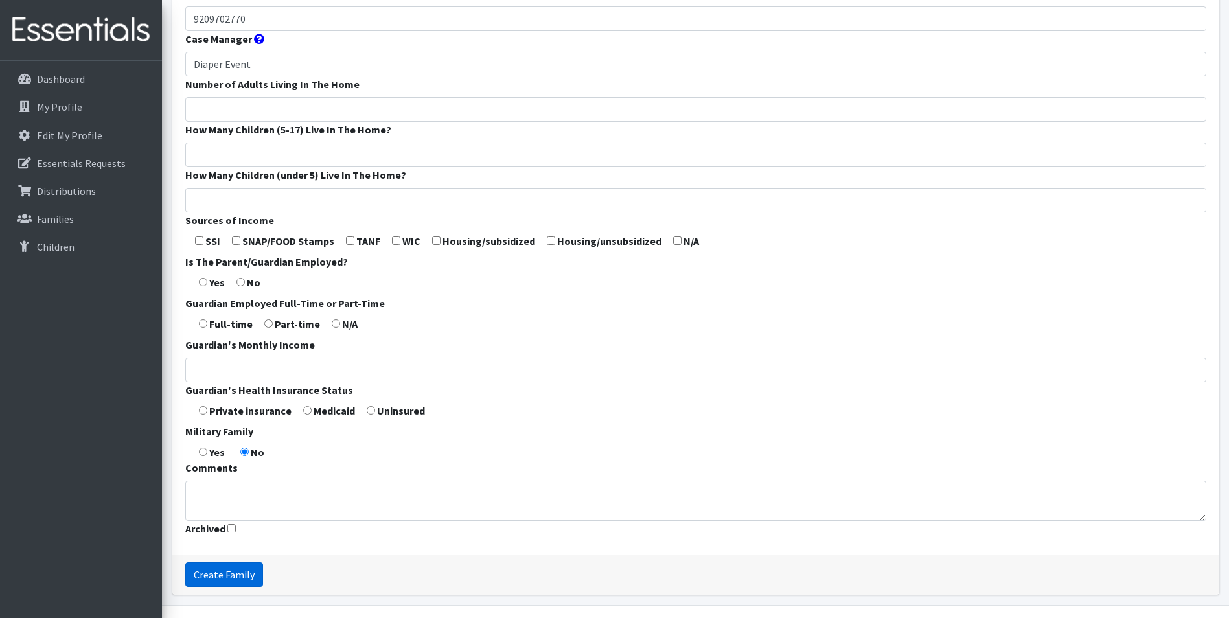
drag, startPoint x: 249, startPoint y: 574, endPoint x: 609, endPoint y: 530, distance: 362.9
click at [249, 573] on input "Create Family" at bounding box center [224, 574] width 78 height 25
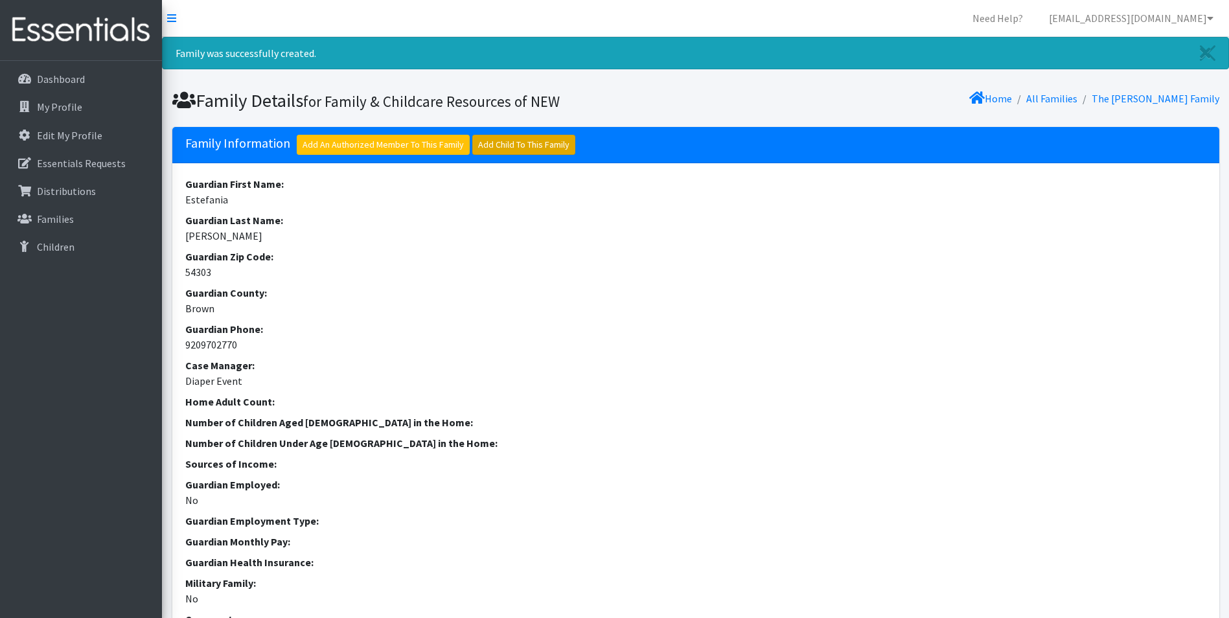
click at [533, 152] on link "Add Child To This Family" at bounding box center [523, 145] width 103 height 20
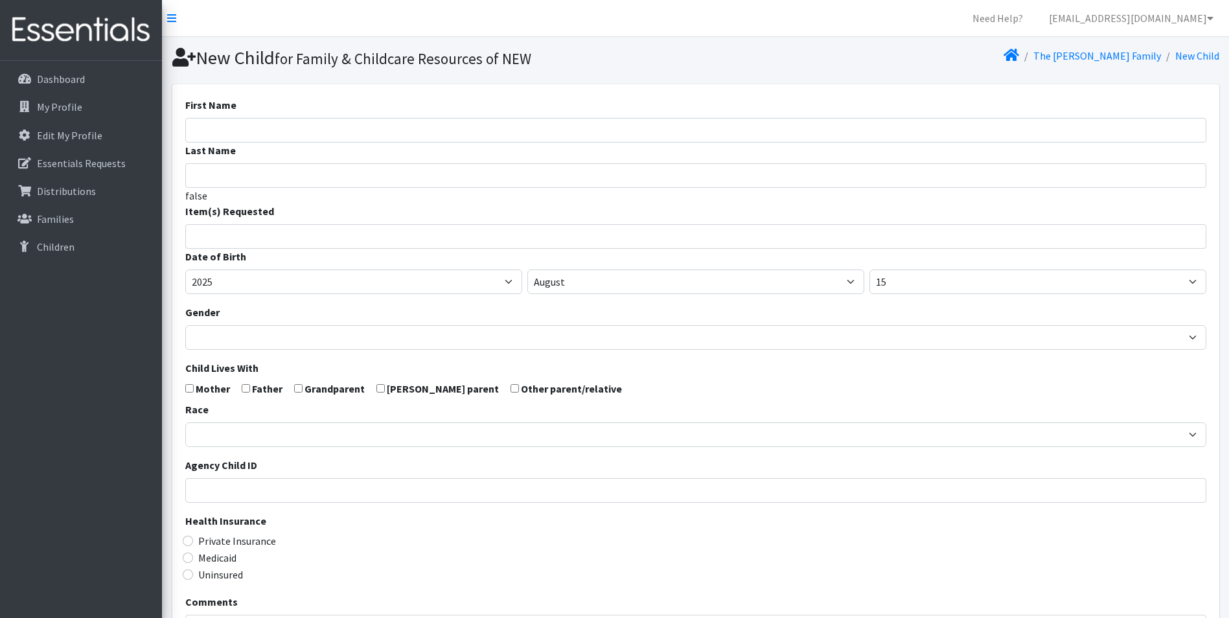
select select
click at [245, 126] on input "First Name" at bounding box center [695, 130] width 1021 height 25
paste input "Cataleya"
type input "Cataleya"
click at [232, 235] on input "search" at bounding box center [705, 235] width 1016 height 12
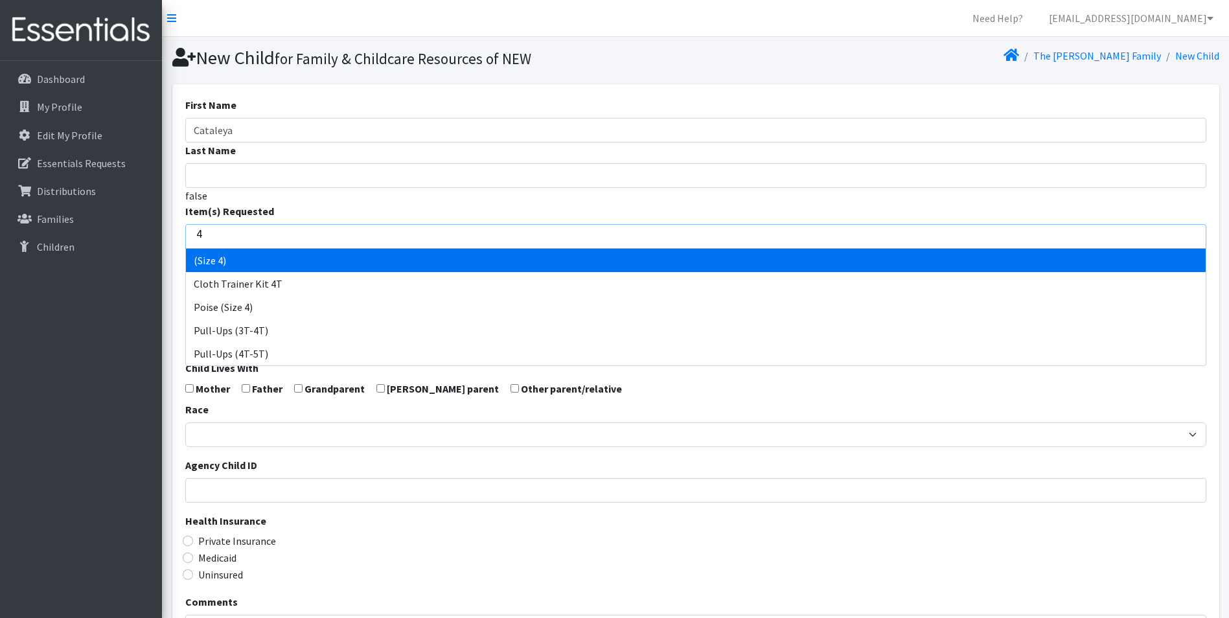
type input "4"
select select "14512"
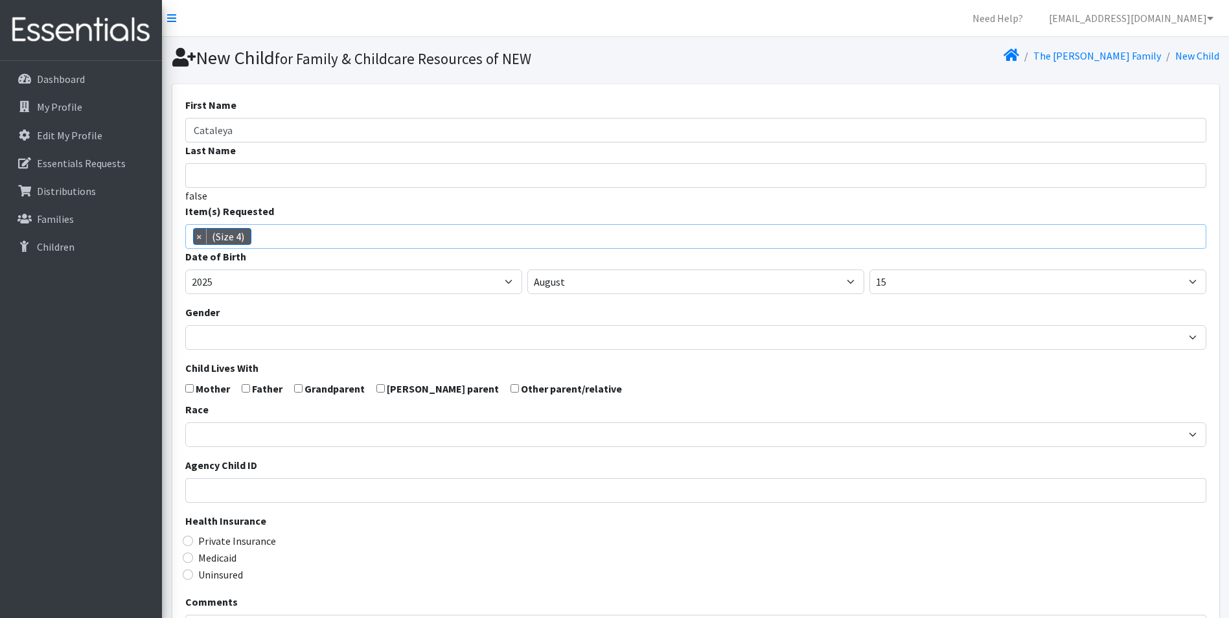
scroll to position [68, 0]
click at [923, 204] on div "Item(s) Requested (Newborn) (Preemie) (Size 1) (Size 2) (Size 3) (Size 4) (Size…" at bounding box center [695, 225] width 1021 height 45
click at [284, 170] on input "Last Name" at bounding box center [695, 175] width 1021 height 25
paste input "Mendez Vera"
type input "Mendez Vera"
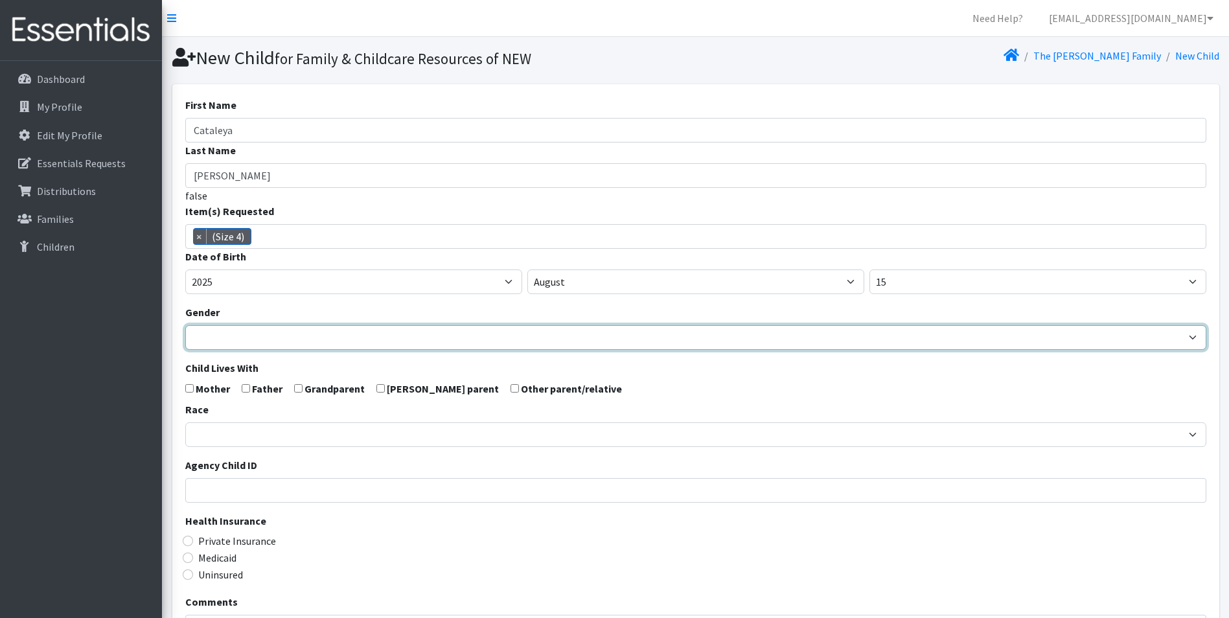
click at [371, 334] on select "Male Female" at bounding box center [695, 337] width 1021 height 25
select select "Female"
click at [185, 325] on select "Male Female" at bounding box center [695, 337] width 1021 height 25
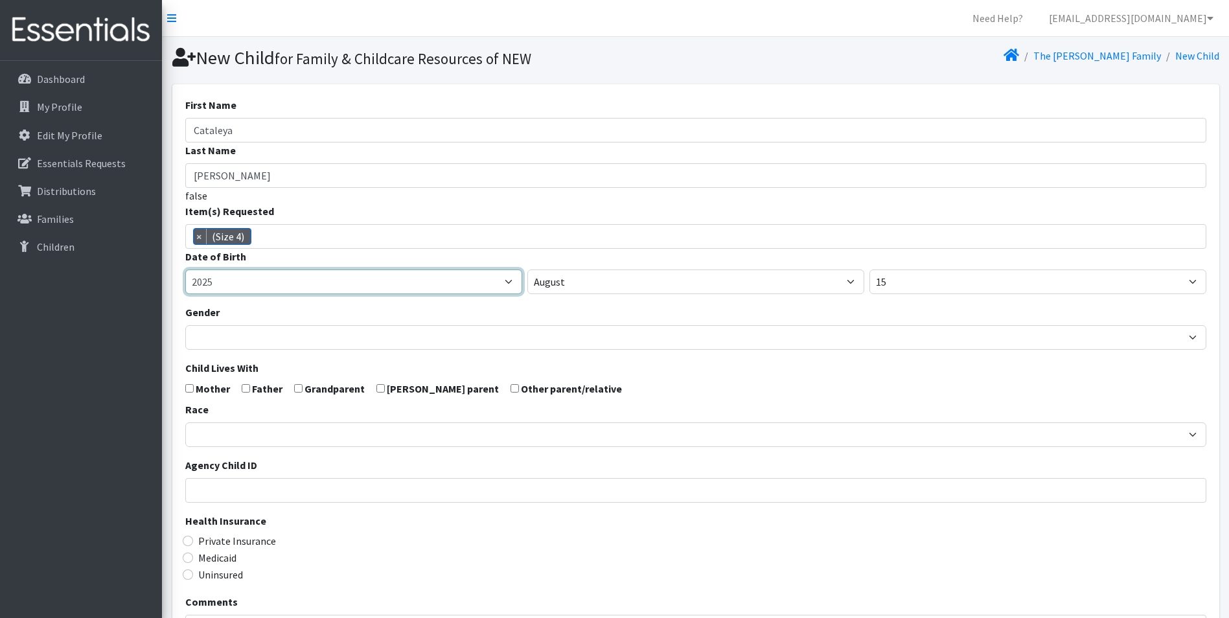
click at [319, 273] on select "2005 2006 2007 2008 2009 2010 2011 2012 2013 2014 2015 2016 2017 2018 2019 2020…" at bounding box center [353, 282] width 337 height 25
select select "2024"
click at [185, 270] on select "2005 2006 2007 2008 2009 2010 2011 2012 2013 2014 2015 2016 2017 2018 2019 2020…" at bounding box center [353, 282] width 337 height 25
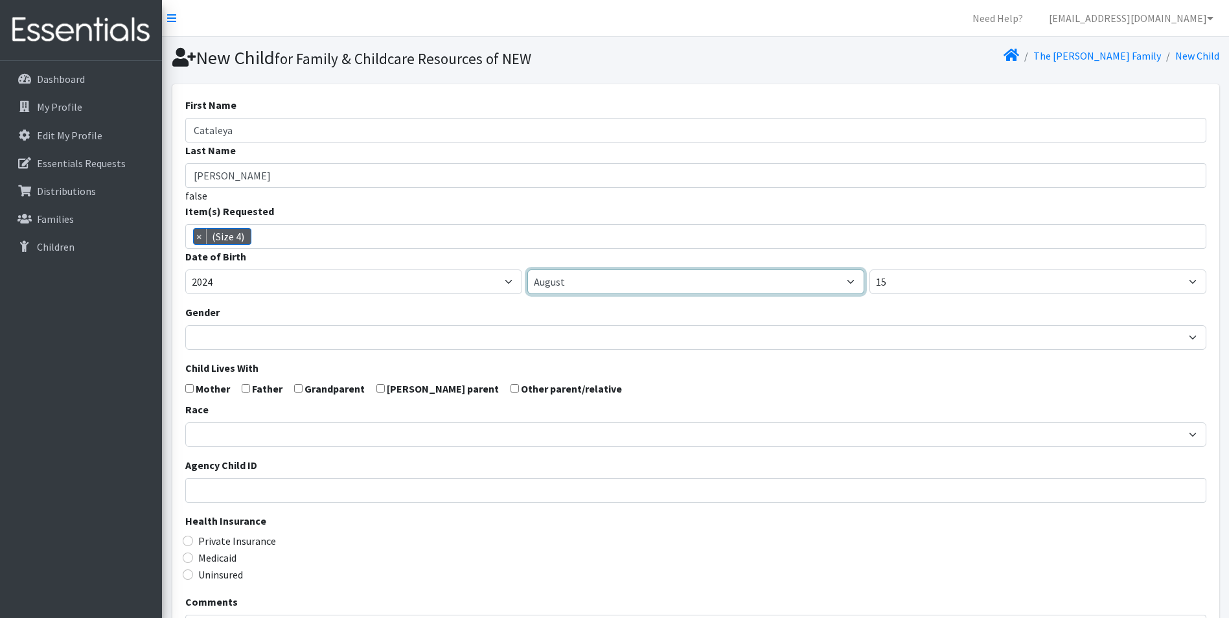
click at [672, 278] on select "January February March April May June July August September October November De…" at bounding box center [695, 282] width 337 height 25
click at [527, 270] on select "January February March April May June July August September October November De…" at bounding box center [695, 282] width 337 height 25
click at [569, 286] on select "January February March April May June July August September October November De…" at bounding box center [695, 282] width 337 height 25
select select "1"
click at [527, 270] on select "January February March April May June July August September October November De…" at bounding box center [695, 282] width 337 height 25
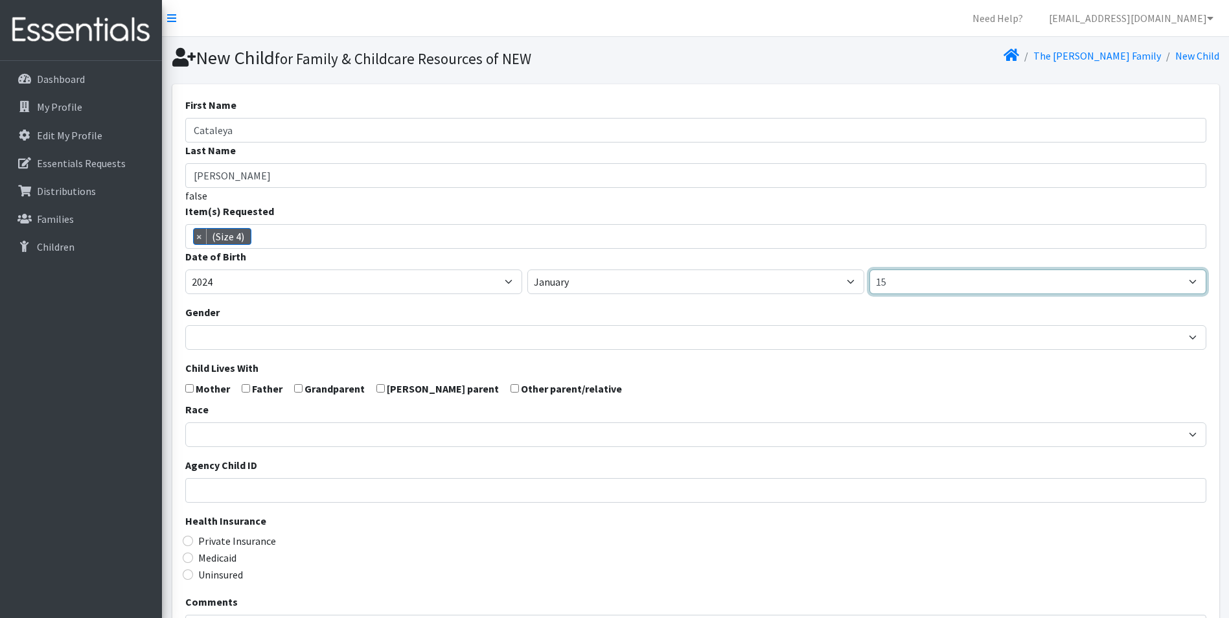
click at [911, 283] on select "1 2 3 4 5 6 7 8 9 10 11 12 13 14 15 16 17 18 19 20 21 22 23 24 25 26 27 28 29 3…" at bounding box center [1037, 282] width 337 height 25
select select "23"
click at [869, 270] on select "1 2 3 4 5 6 7 8 9 10 11 12 13 14 15 16 17 18 19 20 21 22 23 24 25 26 27 28 29 3…" at bounding box center [1037, 282] width 337 height 25
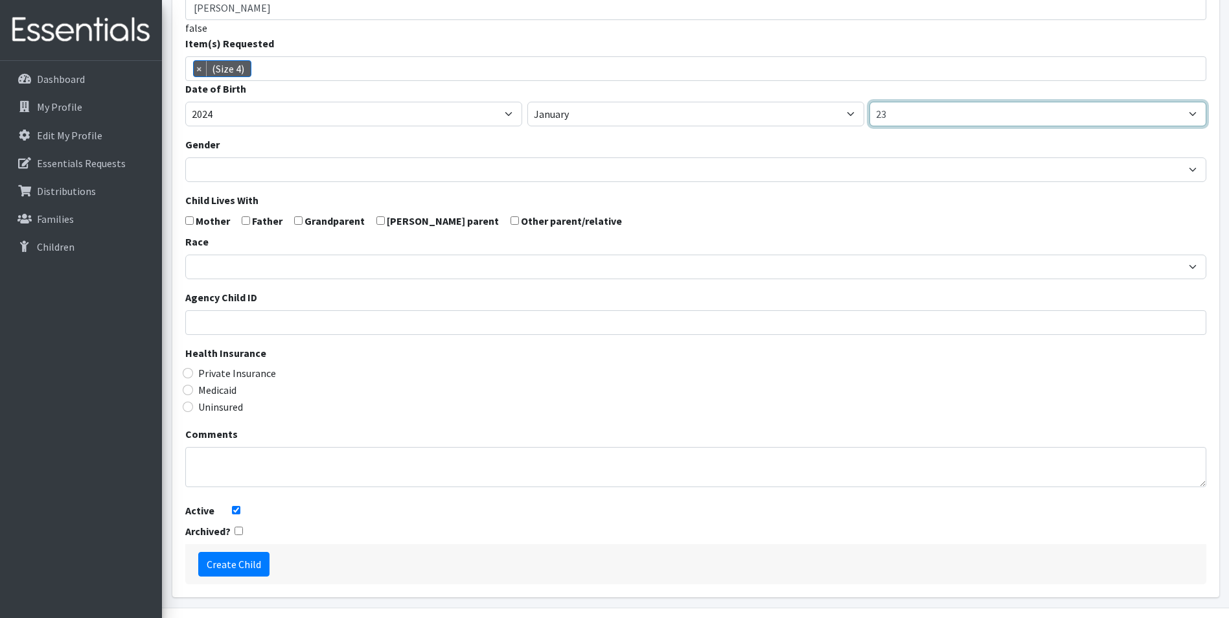
scroll to position [206, 0]
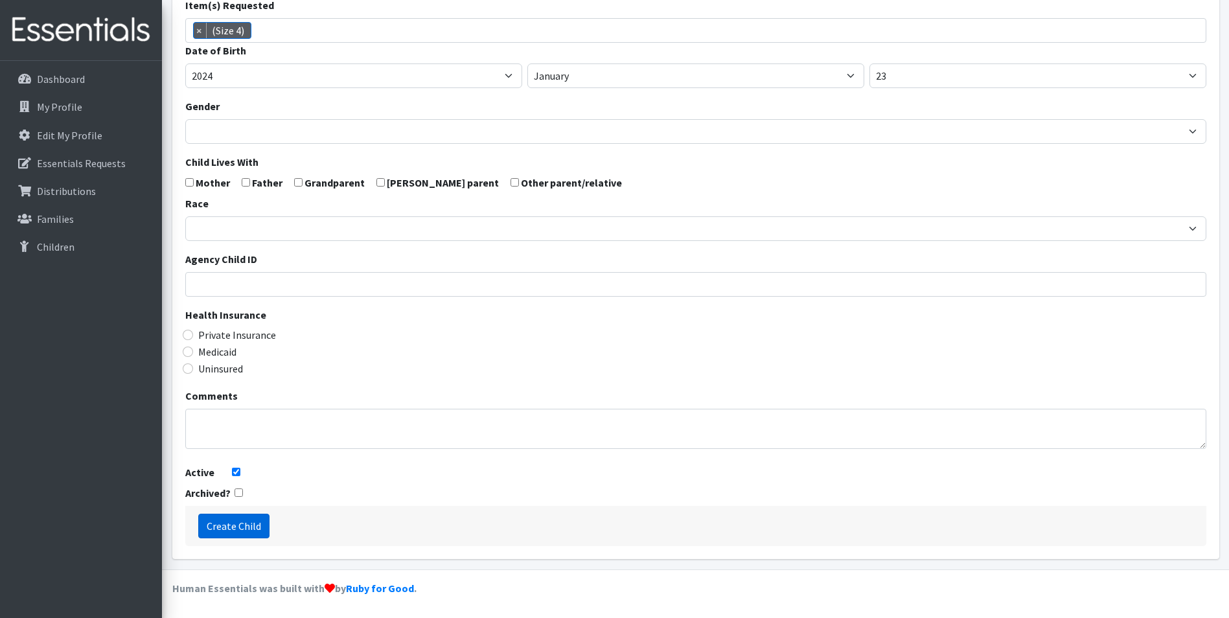
click at [264, 522] on input "Create Child" at bounding box center [233, 526] width 71 height 25
